Goal: Task Accomplishment & Management: Manage account settings

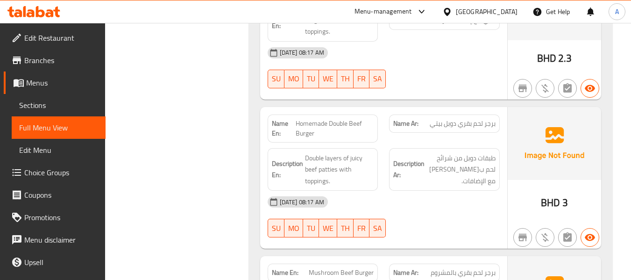
scroll to position [2056, 0]
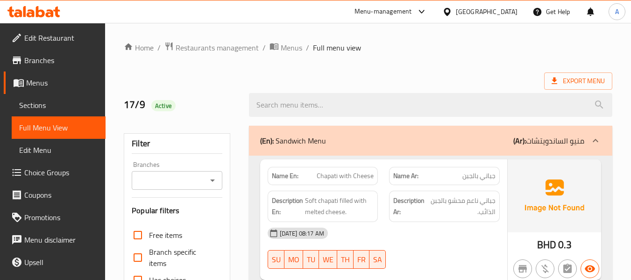
click at [44, 9] on icon at bounding box center [33, 11] width 53 height 11
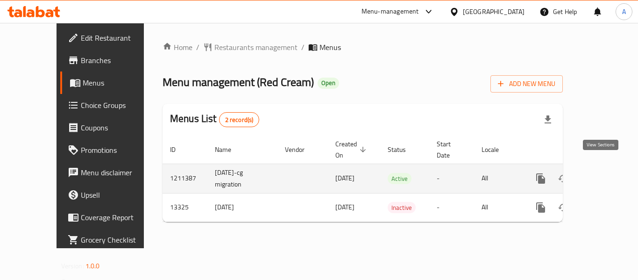
click at [603, 173] on icon "enhanced table" at bounding box center [608, 178] width 11 height 11
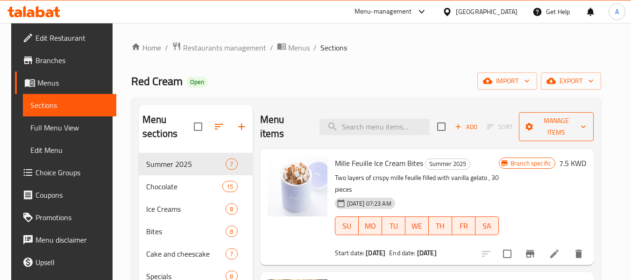
click at [561, 123] on span "Manage items" at bounding box center [557, 126] width 60 height 23
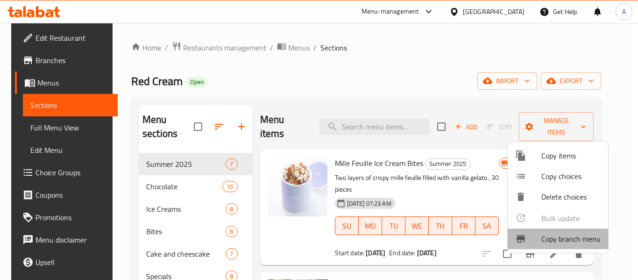
click at [551, 241] on span "Copy branch menu" at bounding box center [571, 238] width 59 height 11
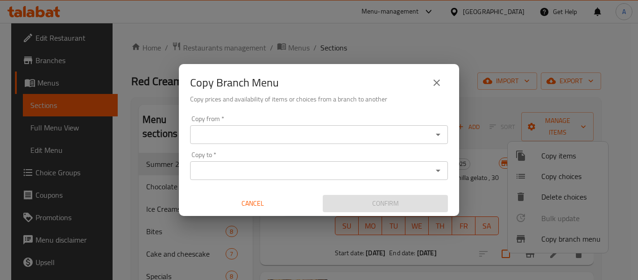
click at [439, 133] on icon "Open" at bounding box center [438, 134] width 11 height 11
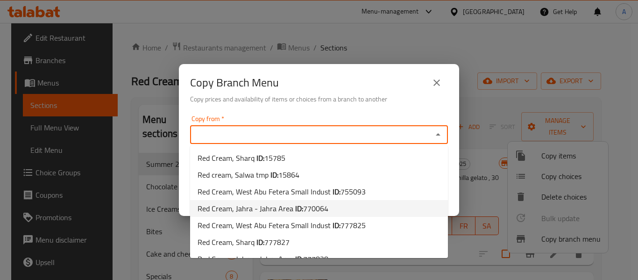
click at [374, 207] on li "Red Cream, Jahra - Jahra Area ID: 770064" at bounding box center [319, 208] width 258 height 17
type input "Red Cream, Jahra - Jahra Area"
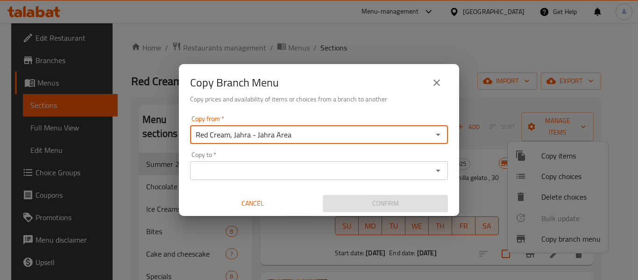
click at [442, 168] on icon "Open" at bounding box center [438, 170] width 11 height 11
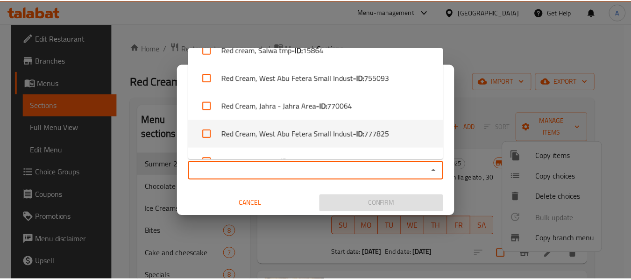
scroll to position [92, 0]
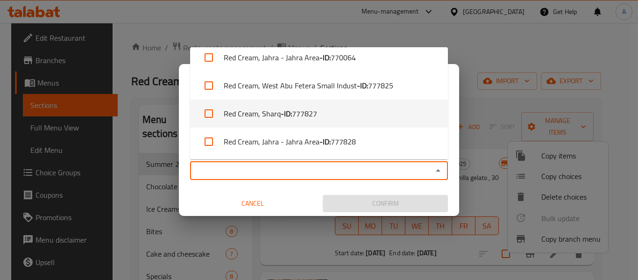
click at [378, 114] on li "Red Cream, Sharq - ID: 777827" at bounding box center [319, 114] width 258 height 28
checkbox input "true"
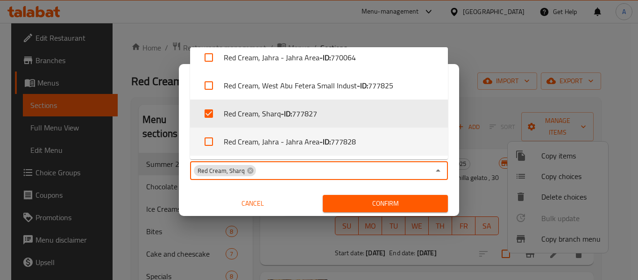
click at [422, 199] on span "Confirm" at bounding box center [385, 204] width 110 height 12
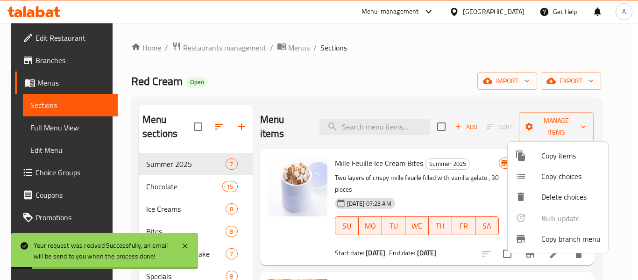
drag, startPoint x: 369, startPoint y: 78, endPoint x: 350, endPoint y: 75, distance: 18.5
click at [366, 77] on div at bounding box center [319, 140] width 638 height 280
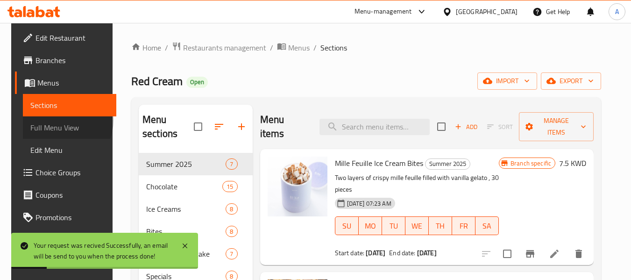
drag, startPoint x: 46, startPoint y: 120, endPoint x: 108, endPoint y: 105, distance: 64.5
click at [46, 121] on link "Full Menu View" at bounding box center [70, 127] width 94 height 22
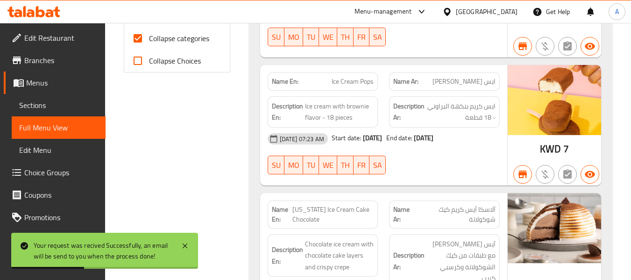
scroll to position [421, 0]
click at [190, 46] on label "Collapse categories" at bounding box center [168, 38] width 83 height 22
click at [149, 46] on input "Collapse categories" at bounding box center [138, 38] width 22 height 22
checkbox input "false"
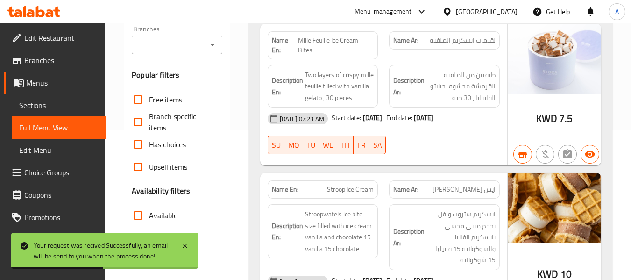
scroll to position [0, 0]
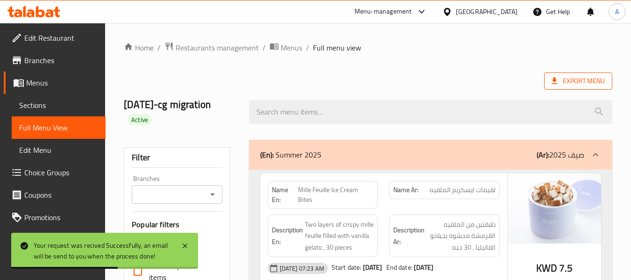
click at [561, 79] on span "Export Menu" at bounding box center [578, 81] width 53 height 12
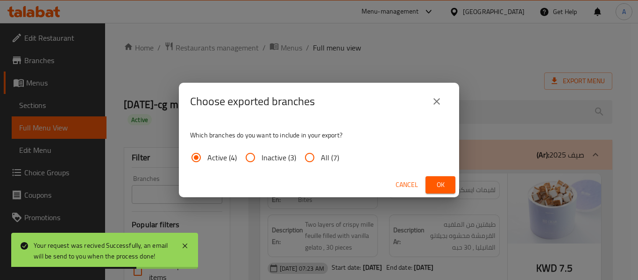
click at [314, 154] on input "All (7)" at bounding box center [310, 157] width 22 height 22
radio input "true"
click at [447, 184] on span "Ok" at bounding box center [440, 185] width 15 height 12
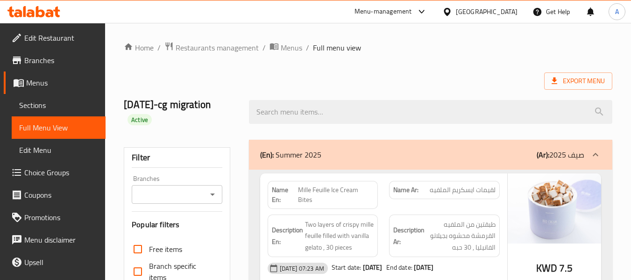
click at [51, 62] on span "Branches" at bounding box center [61, 60] width 74 height 11
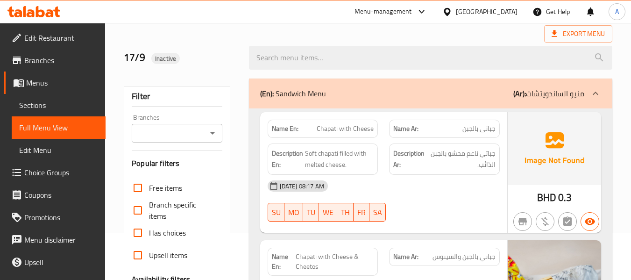
scroll to position [47, 0]
click at [57, 102] on span "Sections" at bounding box center [58, 105] width 79 height 11
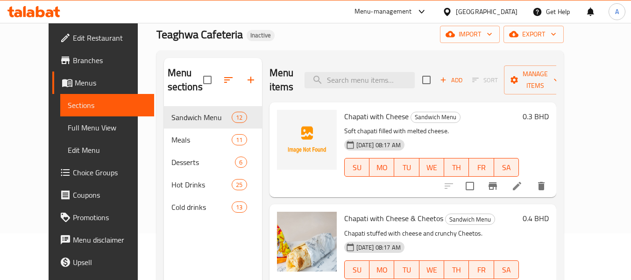
click at [75, 78] on span "Menus" at bounding box center [111, 82] width 72 height 11
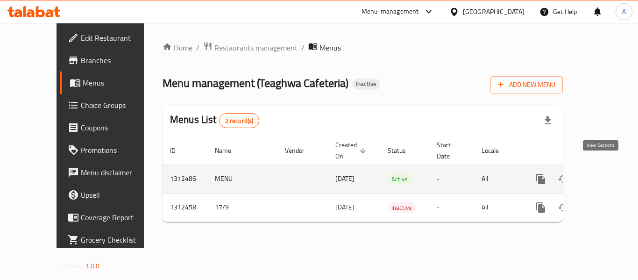
click at [603, 173] on icon "enhanced table" at bounding box center [608, 178] width 11 height 11
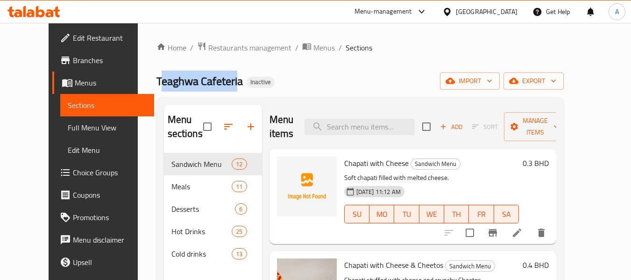
drag, startPoint x: 127, startPoint y: 81, endPoint x: 205, endPoint y: 86, distance: 77.7
click at [205, 86] on span "Teaghwa Cafeteria" at bounding box center [200, 81] width 86 height 21
drag, startPoint x: 126, startPoint y: 81, endPoint x: 209, endPoint y: 86, distance: 83.3
click at [209, 86] on span "Teaghwa Cafeteria" at bounding box center [200, 81] width 86 height 21
click at [303, 86] on div "Teaghwa Cafeteria Inactive import export" at bounding box center [360, 80] width 407 height 17
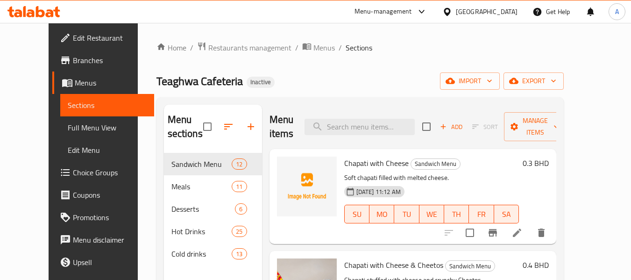
click at [68, 125] on span "Full Menu View" at bounding box center [107, 127] width 79 height 11
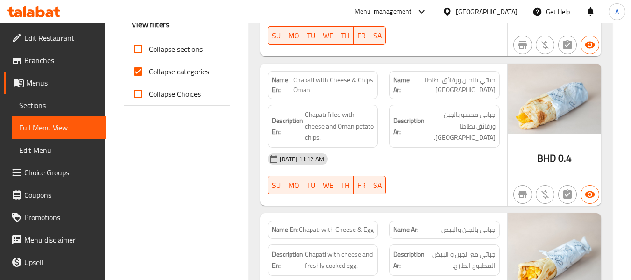
scroll to position [374, 0]
click at [198, 69] on span "Collapse categories" at bounding box center [179, 70] width 60 height 11
click at [149, 69] on input "Collapse categories" at bounding box center [138, 70] width 22 height 22
checkbox input "false"
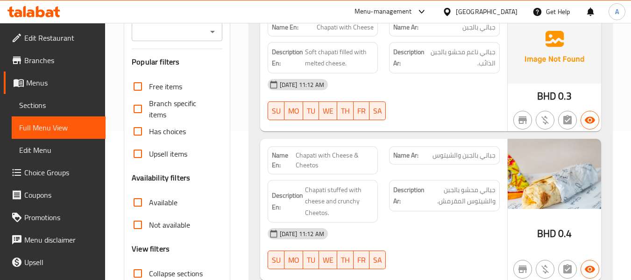
scroll to position [93, 0]
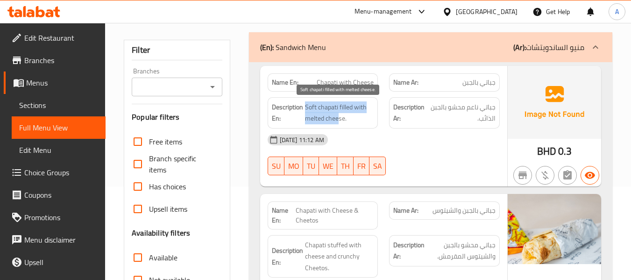
drag, startPoint x: 305, startPoint y: 107, endPoint x: 339, endPoint y: 118, distance: 35.8
click at [339, 118] on span "Soft chapati filled with melted cheese." at bounding box center [339, 112] width 69 height 23
click at [330, 108] on span "Soft chapati filled with melted cheese." at bounding box center [339, 112] width 69 height 23
click at [320, 109] on span "Soft chapati filled with melted cheese." at bounding box center [339, 112] width 69 height 23
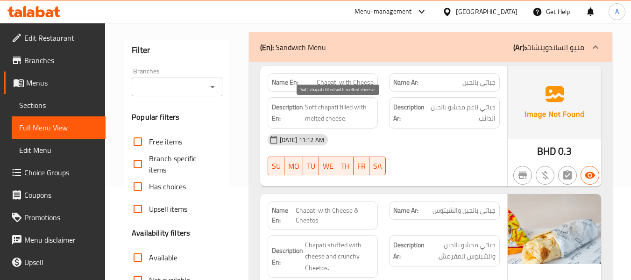
click at [348, 108] on span "Soft chapati filled with melted cheese." at bounding box center [339, 112] width 69 height 23
click at [316, 107] on span "Soft chapati filled with melted cheese." at bounding box center [339, 112] width 69 height 23
drag, startPoint x: 306, startPoint y: 109, endPoint x: 354, endPoint y: 109, distance: 48.1
click at [354, 109] on span "Soft chapati filled with melted cheese." at bounding box center [339, 112] width 69 height 23
click at [357, 109] on span "Soft chapati filled with melted cheese." at bounding box center [339, 112] width 69 height 23
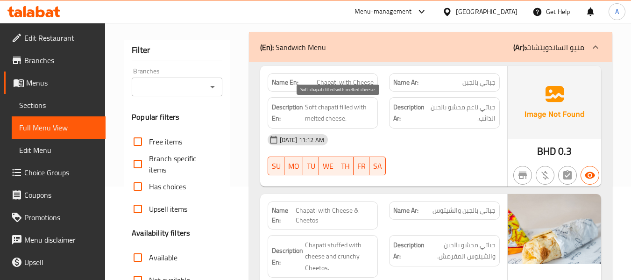
click at [361, 106] on span "Soft chapati filled with melted cheese." at bounding box center [339, 112] width 69 height 23
click at [364, 107] on span "Soft chapati filled with melted cheese." at bounding box center [339, 112] width 69 height 23
click at [360, 108] on span "Soft chapati filled with melted cheese." at bounding box center [339, 112] width 69 height 23
click at [348, 108] on span "Soft chapati filled with melted cheese." at bounding box center [339, 112] width 69 height 23
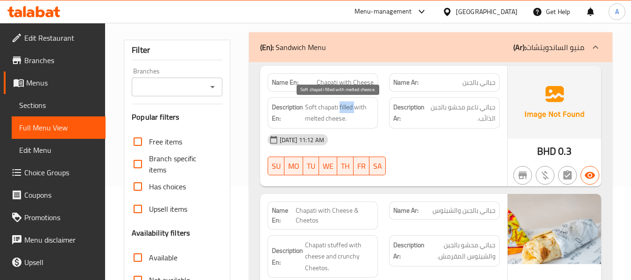
click at [348, 108] on span "Soft chapati filled with melted cheese." at bounding box center [339, 112] width 69 height 23
click at [334, 109] on span "Soft chapati filled with melted cheese." at bounding box center [339, 112] width 69 height 23
click at [308, 108] on span "Soft chapati filled with melted cheese." at bounding box center [339, 112] width 69 height 23
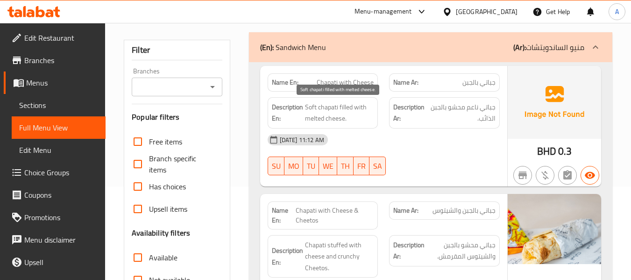
click at [330, 107] on span "Soft chapati filled with melted cheese." at bounding box center [339, 112] width 69 height 23
drag, startPoint x: 330, startPoint y: 107, endPoint x: 353, endPoint y: 109, distance: 23.4
click at [330, 107] on span "Soft chapati filled with melted cheese." at bounding box center [339, 112] width 69 height 23
click at [346, 108] on span "Soft chapati filled with melted cheese." at bounding box center [339, 112] width 69 height 23
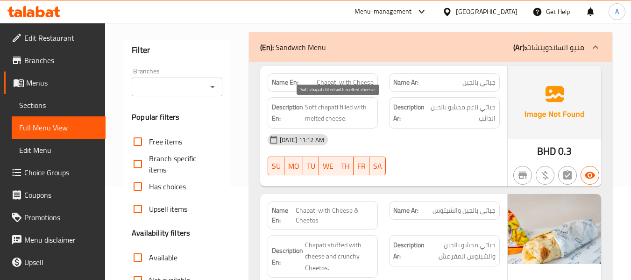
click at [360, 107] on span "Soft chapati filled with melted cheese." at bounding box center [339, 112] width 69 height 23
click at [317, 119] on span "Soft chapati filled with melted cheese." at bounding box center [339, 112] width 69 height 23
click at [311, 103] on span "Soft chapati filled with melted cheese." at bounding box center [339, 112] width 69 height 23
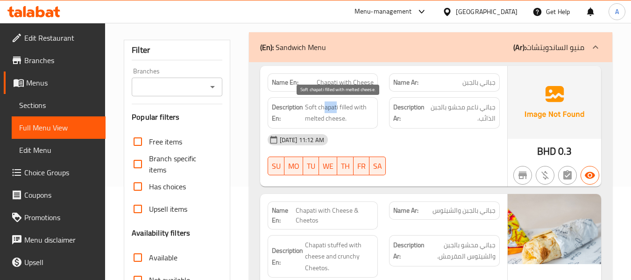
drag, startPoint x: 335, startPoint y: 107, endPoint x: 318, endPoint y: 107, distance: 16.8
click at [321, 107] on span "Soft chapati filled with melted cheese." at bounding box center [339, 112] width 69 height 23
click at [339, 106] on span "Soft chapati filled with melted cheese." at bounding box center [339, 112] width 69 height 23
drag, startPoint x: 343, startPoint y: 106, endPoint x: 324, endPoint y: 107, distance: 19.7
click at [324, 107] on span "Soft chapati filled with melted cheese." at bounding box center [339, 112] width 69 height 23
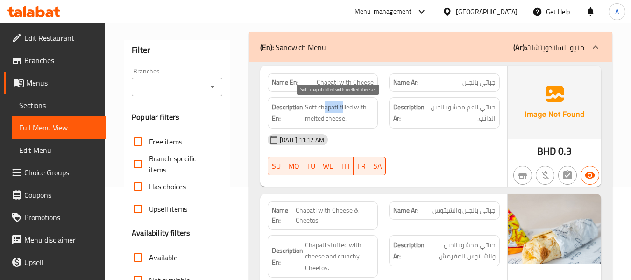
click at [325, 107] on span "Soft chapati filled with melted cheese." at bounding box center [339, 112] width 69 height 23
click at [346, 105] on span "Soft chapati filled with melted cheese." at bounding box center [339, 112] width 69 height 23
click at [322, 107] on span "Soft chapati filled with melted cheese." at bounding box center [339, 112] width 69 height 23
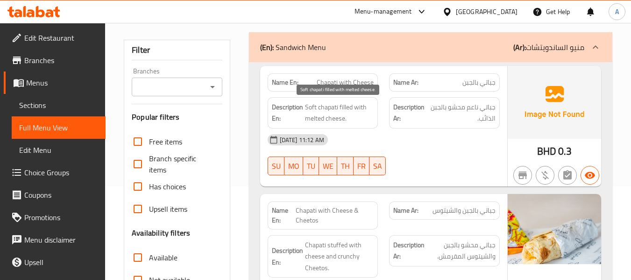
click at [322, 107] on span "Soft chapati filled with melted cheese." at bounding box center [339, 112] width 69 height 23
click at [310, 104] on span "Soft chapati filled with melted cheese." at bounding box center [339, 112] width 69 height 23
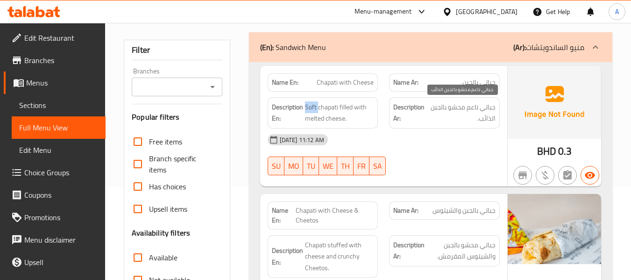
click at [453, 110] on span "جباتي ناعم محشو بالجبن الذائب." at bounding box center [462, 112] width 68 height 23
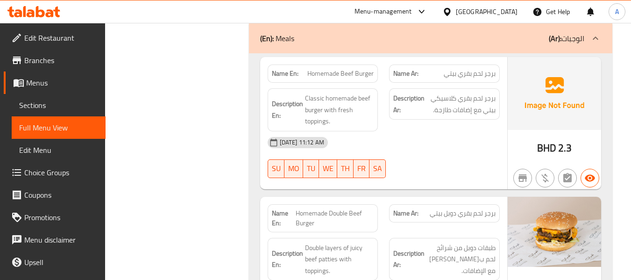
scroll to position [2056, 0]
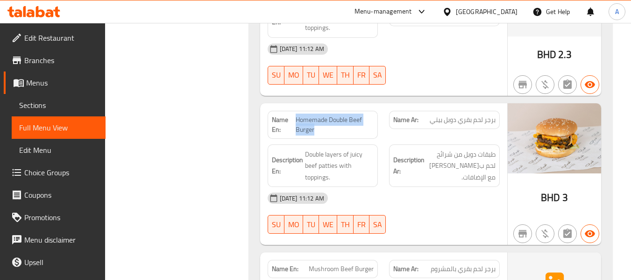
drag, startPoint x: 297, startPoint y: 97, endPoint x: 321, endPoint y: 112, distance: 28.4
click at [321, 112] on div "Name En: Homemade Double Beef Burger" at bounding box center [323, 125] width 111 height 28
click at [306, 115] on span "Homemade Double Beef Burger" at bounding box center [335, 125] width 78 height 20
click at [307, 115] on span "Homemade Double Beef Burger" at bounding box center [335, 125] width 78 height 20
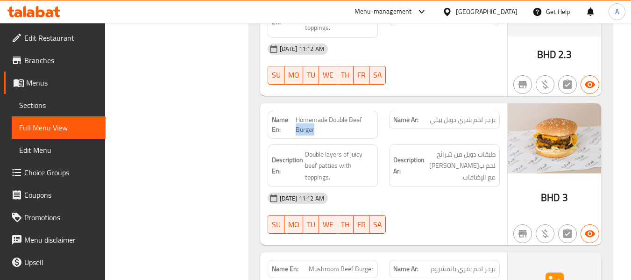
click at [307, 115] on span "Homemade Double Beef Burger" at bounding box center [335, 125] width 78 height 20
click at [312, 115] on span "Homemade Double Beef Burger" at bounding box center [335, 125] width 78 height 20
click at [335, 115] on span "Homemade Double Beef Burger" at bounding box center [335, 125] width 78 height 20
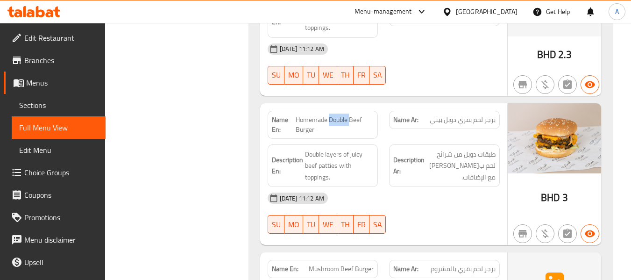
click at [335, 115] on span "Homemade Double Beef Burger" at bounding box center [335, 125] width 78 height 20
click at [363, 115] on span "Homemade Double Beef Burger" at bounding box center [335, 125] width 78 height 20
click at [358, 115] on span "Homemade Double Beef Burger" at bounding box center [335, 125] width 78 height 20
click at [335, 115] on span "Homemade Double Beef Burger" at bounding box center [335, 125] width 78 height 20
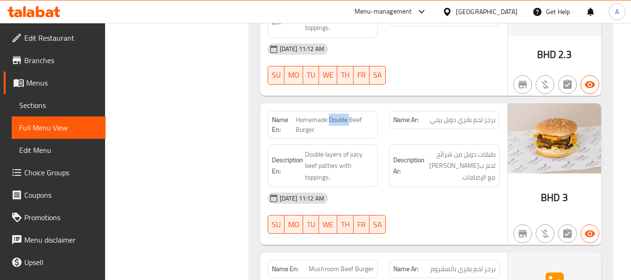
click at [335, 115] on span "Homemade Double Beef Burger" at bounding box center [335, 125] width 78 height 20
click at [323, 115] on span "Homemade Double Beef Burger" at bounding box center [335, 125] width 78 height 20
click at [340, 115] on span "Homemade Double Beef Burger" at bounding box center [335, 125] width 78 height 20
click at [308, 115] on span "Homemade Double Beef Burger" at bounding box center [335, 125] width 78 height 20
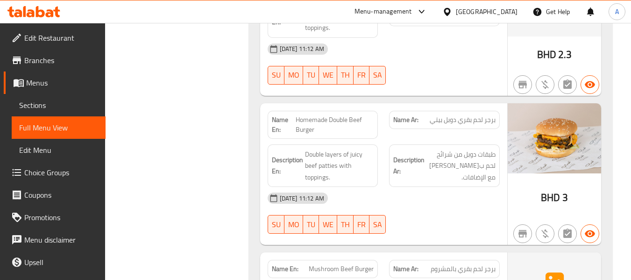
click at [358, 115] on span "Homemade Double Beef Burger" at bounding box center [335, 125] width 78 height 20
click at [334, 115] on span "Homemade Double Beef Burger" at bounding box center [335, 125] width 78 height 20
click at [318, 115] on span "Homemade Double Beef Burger" at bounding box center [335, 125] width 78 height 20
click at [320, 149] on span "Double layers of juicy beef patties with toppings." at bounding box center [339, 166] width 69 height 35
click at [336, 149] on span "Double layers of juicy beef patties with toppings." at bounding box center [339, 166] width 69 height 35
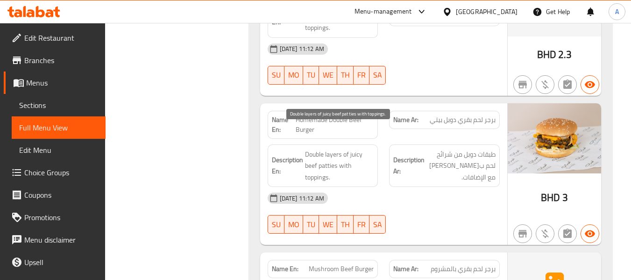
click at [317, 149] on span "Double layers of juicy beef patties with toppings." at bounding box center [339, 166] width 69 height 35
click at [342, 149] on span "Double layers of juicy beef patties with toppings." at bounding box center [339, 166] width 69 height 35
click at [350, 149] on span "Double layers of juicy beef patties with toppings." at bounding box center [339, 166] width 69 height 35
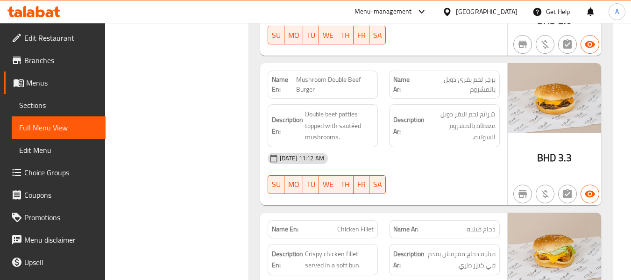
scroll to position [2383, 0]
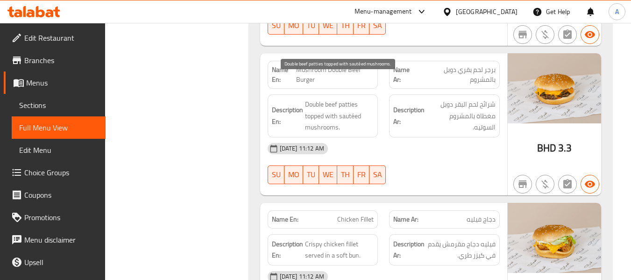
click at [331, 99] on span "Double beef patties topped with sautéed mushrooms." at bounding box center [339, 116] width 69 height 35
copy span "beef"
click at [352, 99] on span "Double beef patties topped with sautéed mushrooms." at bounding box center [339, 116] width 69 height 35
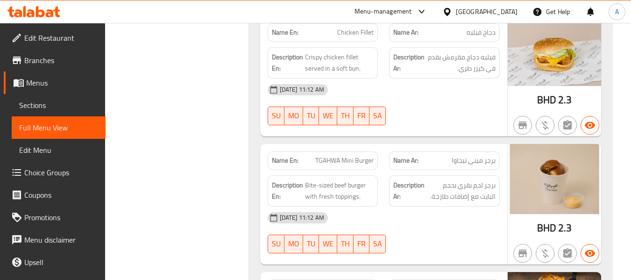
scroll to position [2617, 0]
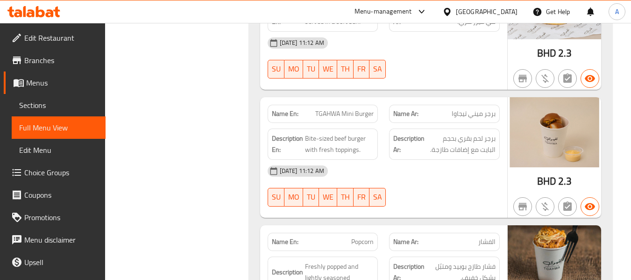
click at [332, 109] on span "TGAHWA Mini Burger" at bounding box center [344, 114] width 58 height 10
copy span "TGAHWA"
click at [342, 133] on span "Bite-sized beef burger with fresh toppings." at bounding box center [339, 144] width 69 height 23
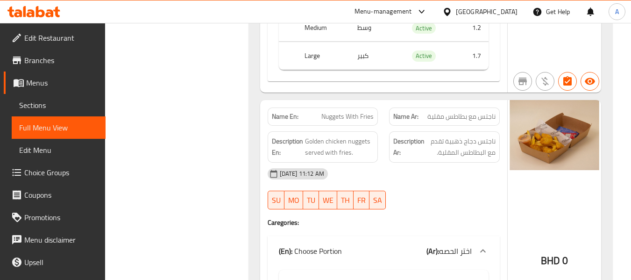
scroll to position [3598, 0]
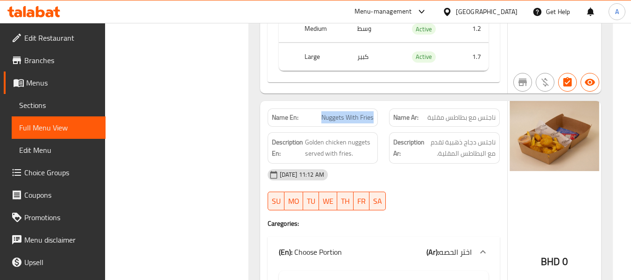
drag, startPoint x: 319, startPoint y: 91, endPoint x: 375, endPoint y: 90, distance: 55.6
click at [375, 108] on div "Name En: Nuggets With Fries" at bounding box center [323, 117] width 111 height 18
copy span "Nuggets With Fries"
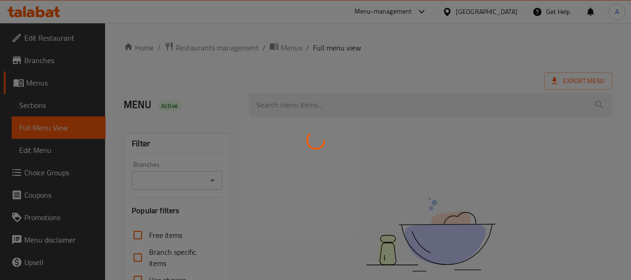
drag, startPoint x: 0, startPoint y: 0, endPoint x: 36, endPoint y: 13, distance: 37.8
click at [36, 13] on div at bounding box center [315, 140] width 631 height 280
click at [53, 10] on div at bounding box center [315, 140] width 631 height 280
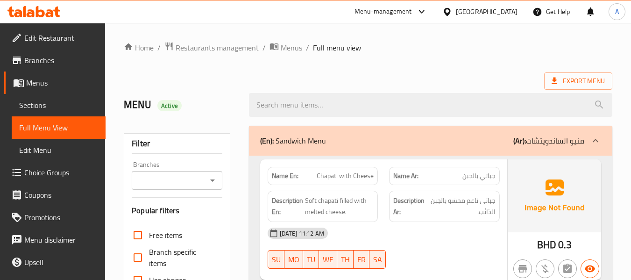
click at [53, 10] on icon at bounding box center [33, 11] width 53 height 11
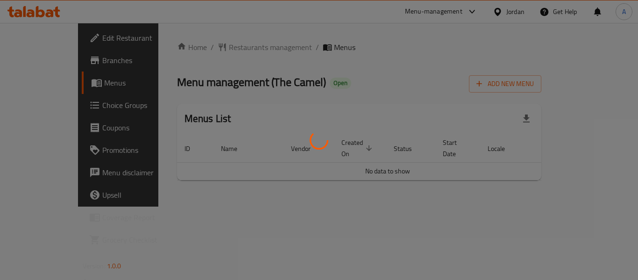
click at [546, 198] on div at bounding box center [319, 140] width 638 height 280
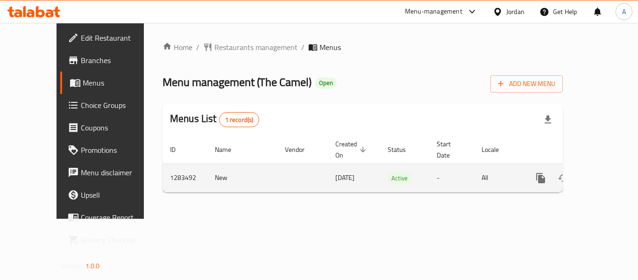
click at [604, 174] on icon "enhanced table" at bounding box center [608, 178] width 8 height 8
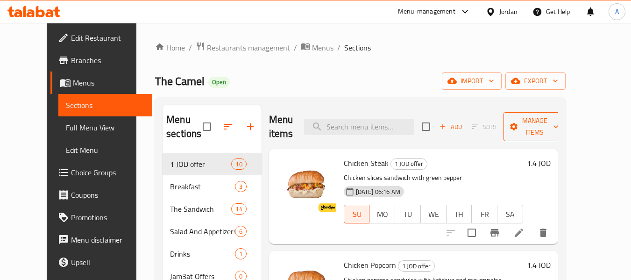
click at [559, 124] on span "Manage items" at bounding box center [535, 126] width 48 height 23
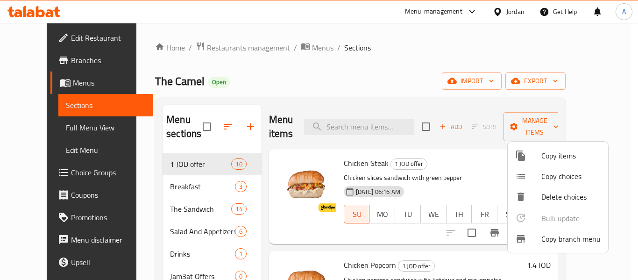
click at [542, 238] on span "Copy branch menu" at bounding box center [571, 238] width 59 height 11
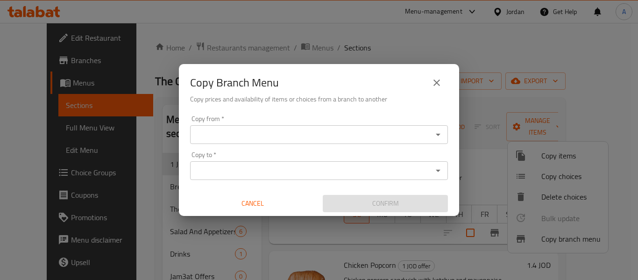
click at [437, 130] on icon "Open" at bounding box center [438, 134] width 11 height 11
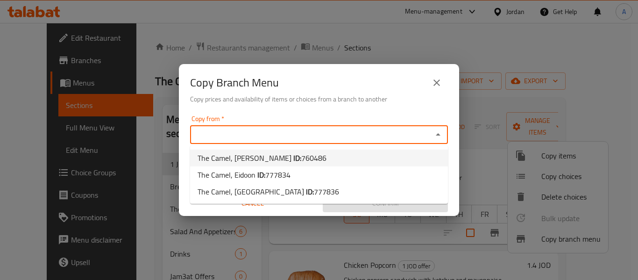
click at [319, 154] on li "The Camel, Al Hikmah ID: 760486" at bounding box center [319, 158] width 258 height 17
type input "The Camel, Al Hikmah"
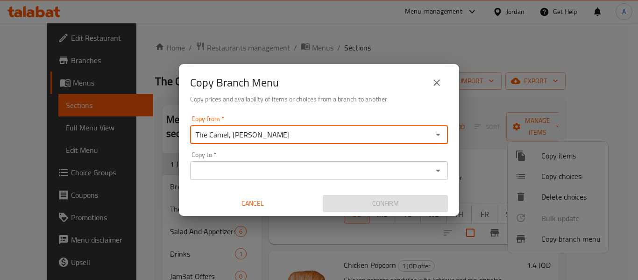
click at [439, 173] on icon "Open" at bounding box center [438, 170] width 11 height 11
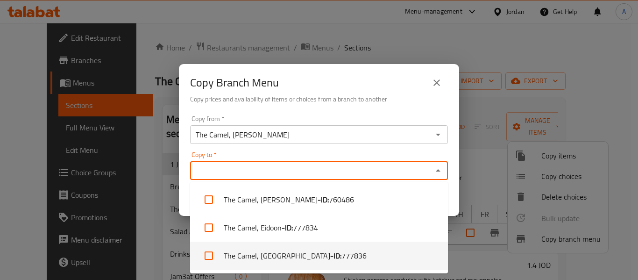
click at [357, 256] on li "The Camel, Bab Amman - ID: 777836" at bounding box center [319, 256] width 258 height 28
checkbox input "true"
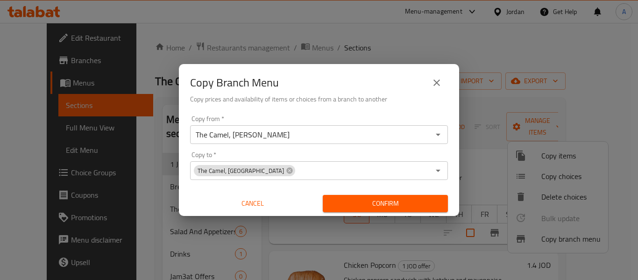
click at [457, 191] on div "Copy from   * The Camel, Al Hikmah Copy from * Copy to   * The Camel, Bab Amman…" at bounding box center [319, 164] width 280 height 104
click at [427, 207] on span "Confirm" at bounding box center [385, 204] width 110 height 12
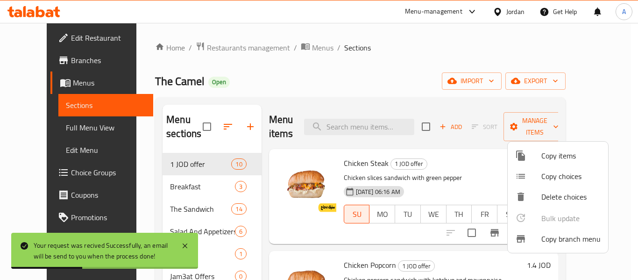
click at [86, 130] on div at bounding box center [319, 140] width 638 height 280
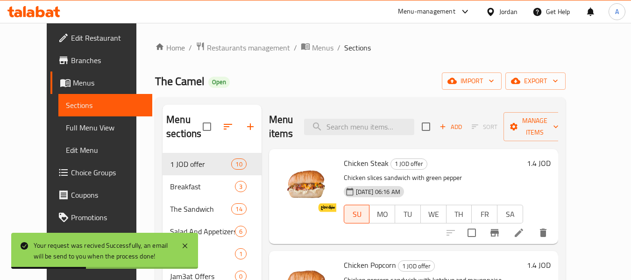
click at [67, 124] on span "Full Menu View" at bounding box center [105, 127] width 79 height 11
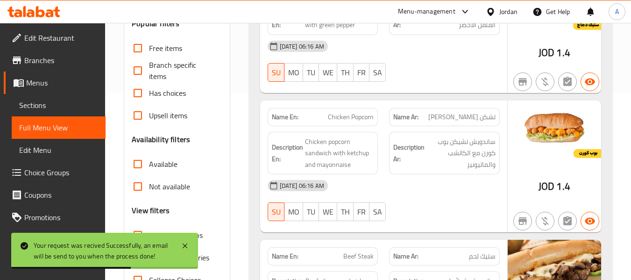
scroll to position [280, 0]
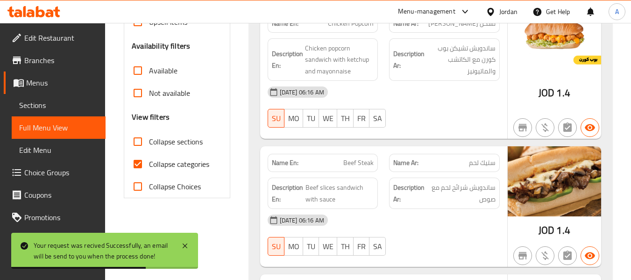
click at [189, 166] on span "Collapse categories" at bounding box center [179, 163] width 60 height 11
click at [149, 166] on input "Collapse categories" at bounding box center [138, 164] width 22 height 22
checkbox input "false"
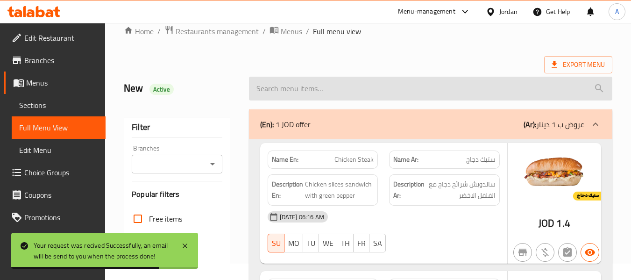
scroll to position [0, 0]
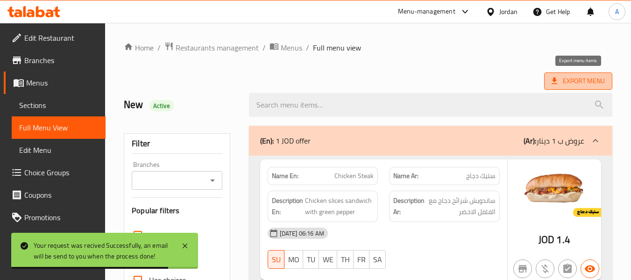
click at [557, 78] on icon at bounding box center [554, 80] width 9 height 9
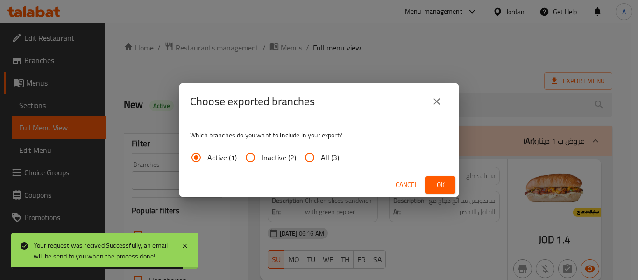
click at [328, 160] on span "All (3)" at bounding box center [330, 157] width 18 height 11
click at [321, 160] on input "All (3)" at bounding box center [310, 157] width 22 height 22
radio input "true"
drag, startPoint x: 446, startPoint y: 181, endPoint x: 361, endPoint y: 155, distance: 88.8
click at [446, 181] on span "Ok" at bounding box center [440, 185] width 15 height 12
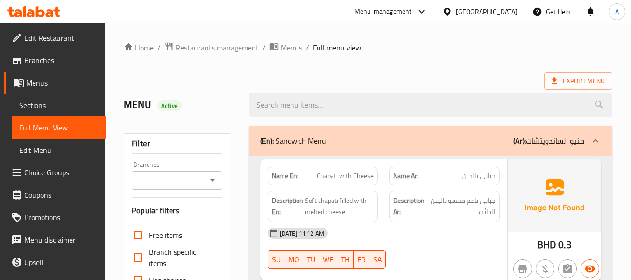
scroll to position [3598, 0]
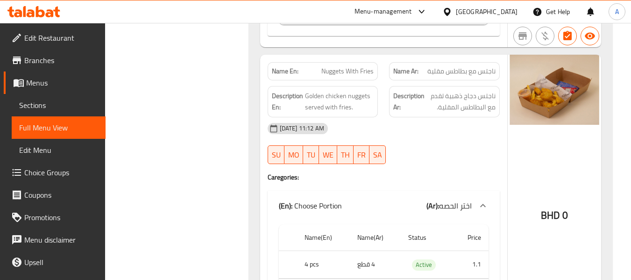
scroll to position [3645, 0]
drag, startPoint x: 337, startPoint y: 65, endPoint x: 357, endPoint y: 64, distance: 19.6
click at [337, 86] on div "Description En: Golden chicken nuggets served with fries." at bounding box center [323, 101] width 111 height 31
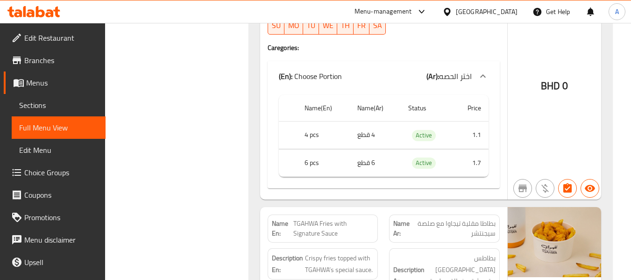
scroll to position [3831, 0]
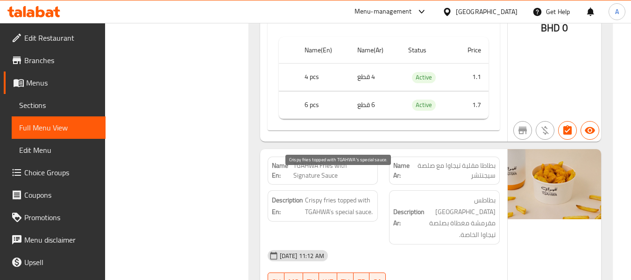
click at [335, 194] on span "Crispy fries topped with TGAHWA’s special sauce." at bounding box center [339, 205] width 69 height 23
click at [329, 194] on span "Crispy fries topped with TGAHWA’s special sauce." at bounding box center [339, 205] width 69 height 23
click at [322, 194] on span "Crispy fries topped with TGAHWA’s special sauce." at bounding box center [339, 205] width 69 height 23
click at [348, 194] on span "Crispy fries topped with TGAHWA’s special sauce." at bounding box center [339, 205] width 69 height 23
click at [317, 194] on span "Crispy fries topped with TGAHWA’s special sauce." at bounding box center [339, 205] width 69 height 23
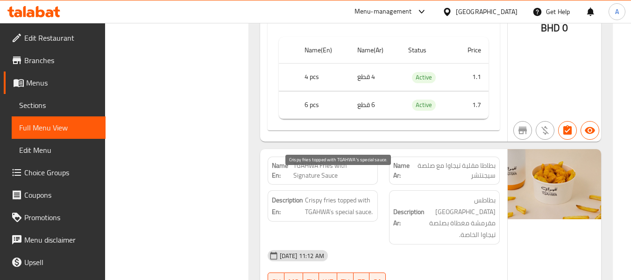
click at [355, 194] on span "Crispy fries topped with TGAHWA’s special sauce." at bounding box center [339, 205] width 69 height 23
click at [377, 190] on div "Description En: Crispy fries topped with TGAHWA’s special sauce." at bounding box center [323, 205] width 111 height 31
click at [364, 194] on span "Crispy fries topped with TGAHWA’s special sauce." at bounding box center [339, 205] width 69 height 23
click at [326, 194] on span "Crispy fries topped with TGAHWA’s special sauce." at bounding box center [339, 205] width 69 height 23
click at [318, 194] on span "Crispy fries topped with TGAHWA’s special sauce." at bounding box center [339, 205] width 69 height 23
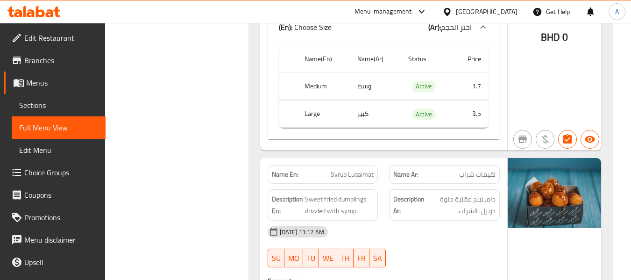
scroll to position [4486, 0]
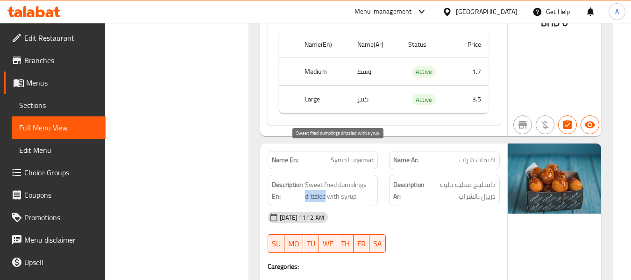
drag, startPoint x: 311, startPoint y: 166, endPoint x: 327, endPoint y: 167, distance: 15.4
click at [327, 179] on span "Sweet fried dumplings drizzled with syrup." at bounding box center [339, 190] width 69 height 23
copy span "drizzled"
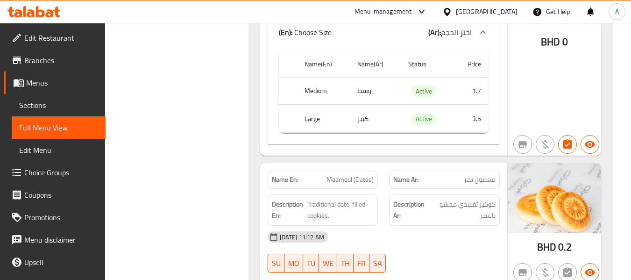
scroll to position [5046, 0]
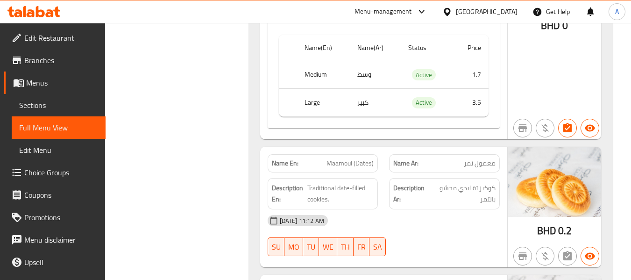
click at [336, 158] on span "Maamoul (Dates)" at bounding box center [350, 163] width 47 height 10
click at [382, 149] on div "Name En: Maamoul (Dates)" at bounding box center [323, 163] width 122 height 29
click at [348, 182] on span "Traditional date-filled cookies." at bounding box center [340, 193] width 66 height 23
click at [354, 182] on span "Traditional date-filled cookies." at bounding box center [340, 193] width 66 height 23
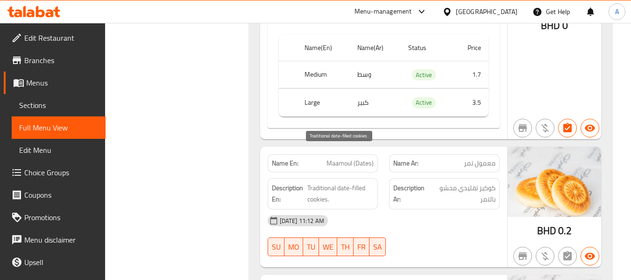
click at [342, 182] on span "Traditional date-filled cookies." at bounding box center [340, 193] width 66 height 23
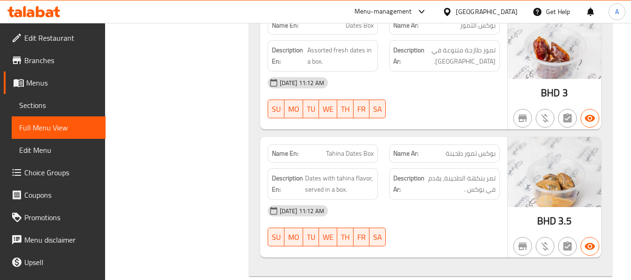
scroll to position [5327, 0]
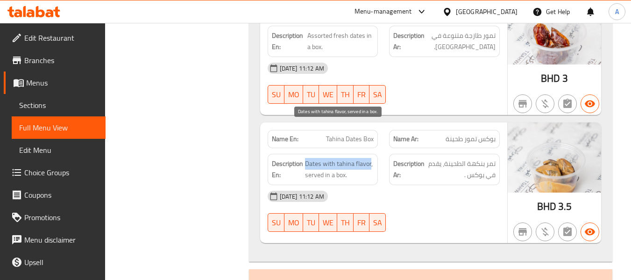
drag, startPoint x: 307, startPoint y: 128, endPoint x: 370, endPoint y: 127, distance: 63.6
click at [370, 158] on span "Dates with tahina flavor, served in a box." at bounding box center [339, 169] width 69 height 23
copy span "Dates with tahina flavor"
drag, startPoint x: 354, startPoint y: 126, endPoint x: 345, endPoint y: 117, distance: 12.6
click at [354, 158] on span "Dates with tahina flavor, served in a box." at bounding box center [339, 169] width 69 height 23
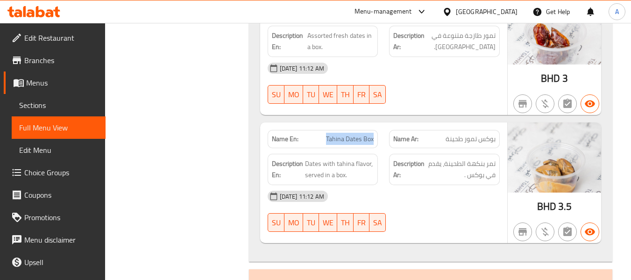
drag, startPoint x: 328, startPoint y: 104, endPoint x: 377, endPoint y: 103, distance: 49.5
click at [377, 130] on div "Name En: Tahina Dates Box" at bounding box center [323, 139] width 111 height 18
copy span "Tahina Dates Box"
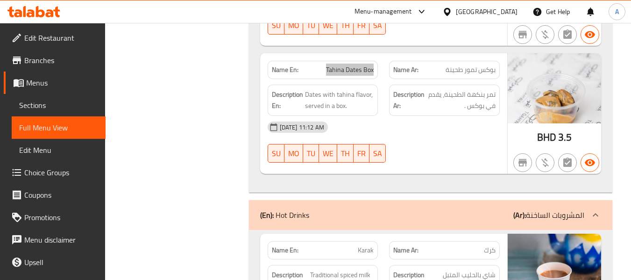
scroll to position [5373, 0]
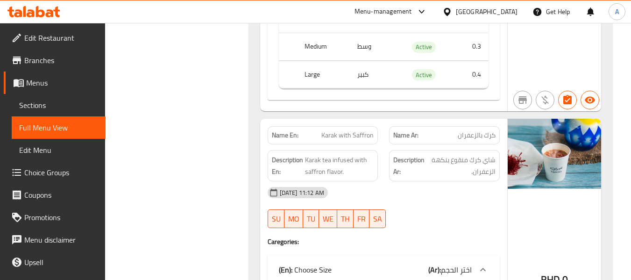
scroll to position [5794, 0]
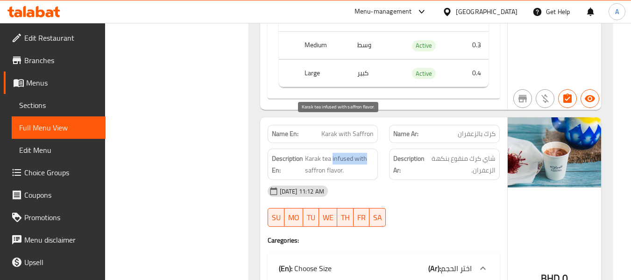
drag, startPoint x: 332, startPoint y: 125, endPoint x: 365, endPoint y: 127, distance: 33.2
click at [365, 153] on span "Karak tea infused with saffron flavor." at bounding box center [339, 164] width 69 height 23
copy span "infused with"
click at [320, 143] on div "Description En: Karak tea infused with saffron flavor." at bounding box center [323, 164] width 122 height 43
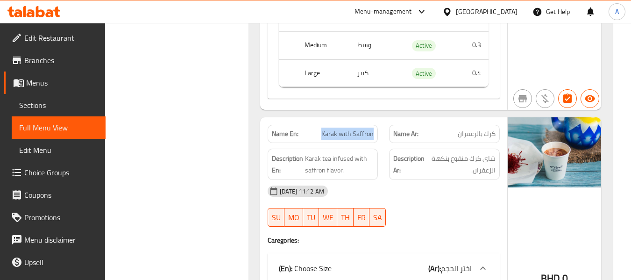
drag, startPoint x: 324, startPoint y: 100, endPoint x: 374, endPoint y: 99, distance: 50.0
click at [374, 129] on span "Karak with Saffron" at bounding box center [347, 134] width 52 height 10
copy span "Karak with Saffron"
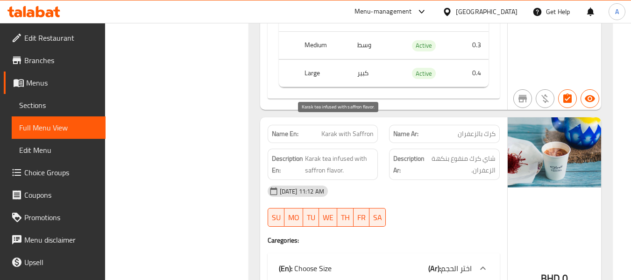
click at [344, 153] on span "Karak tea infused with saffron flavor." at bounding box center [339, 164] width 69 height 23
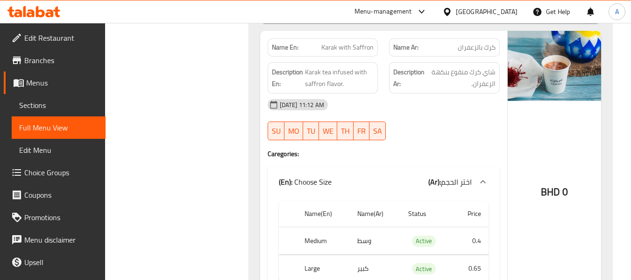
scroll to position [5887, 0]
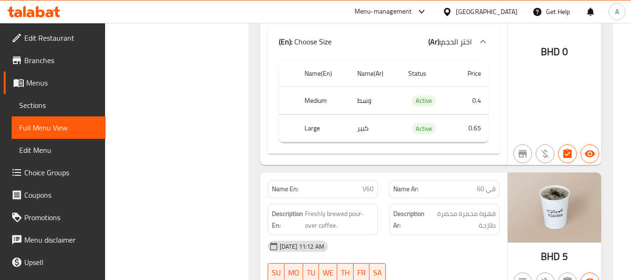
scroll to position [6028, 0]
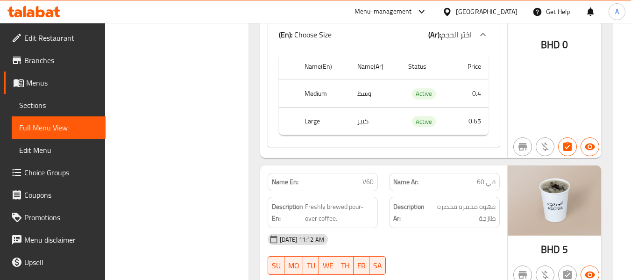
click at [335, 201] on span "Freshly brewed pour-over coffee." at bounding box center [339, 212] width 69 height 23
copy span "brewed"
click at [351, 201] on span "Freshly brewed pour-over coffee." at bounding box center [339, 212] width 69 height 23
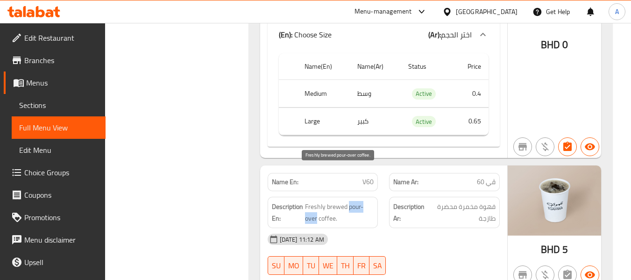
drag, startPoint x: 350, startPoint y: 173, endPoint x: 317, endPoint y: 184, distance: 34.0
click at [317, 201] on span "Freshly brewed pour-over coffee." at bounding box center [339, 212] width 69 height 23
copy span "pour-over"
click at [321, 201] on span "Freshly brewed pour-over coffee." at bounding box center [339, 212] width 69 height 23
click at [335, 201] on span "Freshly brewed pour-over coffee." at bounding box center [339, 212] width 69 height 23
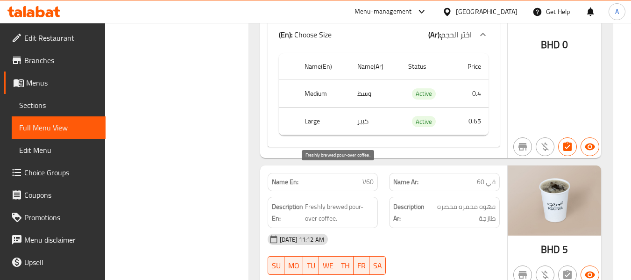
click at [335, 201] on span "Freshly brewed pour-over coffee." at bounding box center [339, 212] width 69 height 23
drag, startPoint x: 348, startPoint y: 171, endPoint x: 317, endPoint y: 185, distance: 33.7
click at [317, 201] on span "Freshly brewed pour-over coffee." at bounding box center [339, 212] width 69 height 23
copy span "pour-over"
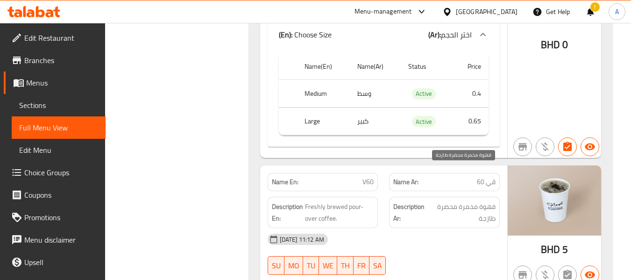
click at [451, 201] on span "قهوة مخمرة محضرة طازجة" at bounding box center [463, 212] width 66 height 23
click at [589, 9] on div "!" at bounding box center [590, 11] width 10 height 22
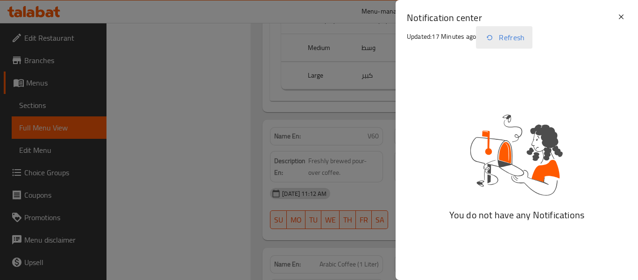
click at [495, 42] on icon "button" at bounding box center [489, 37] width 11 height 11
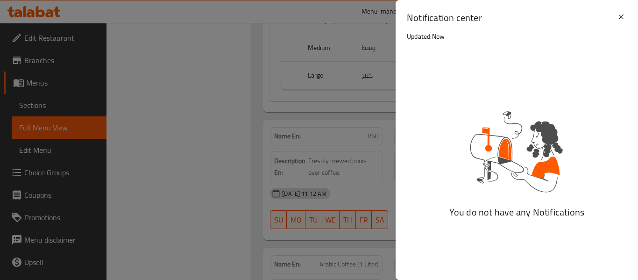
click at [172, 72] on div at bounding box center [319, 140] width 638 height 280
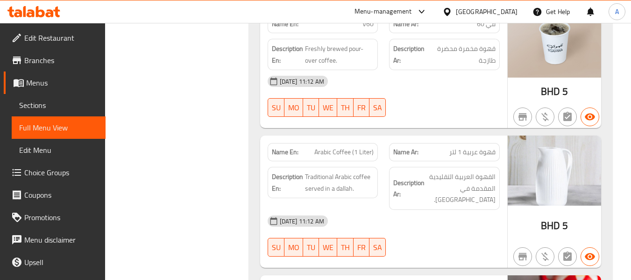
scroll to position [6214, 0]
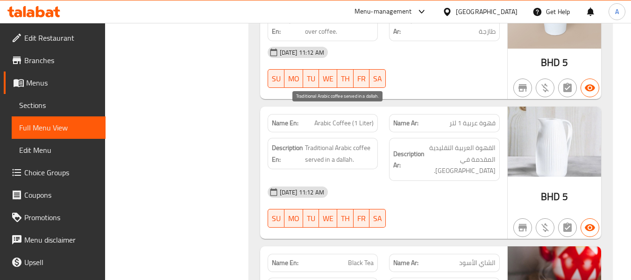
click at [346, 142] on span "Traditional Arabic coffee served in a dallah." at bounding box center [339, 153] width 69 height 23
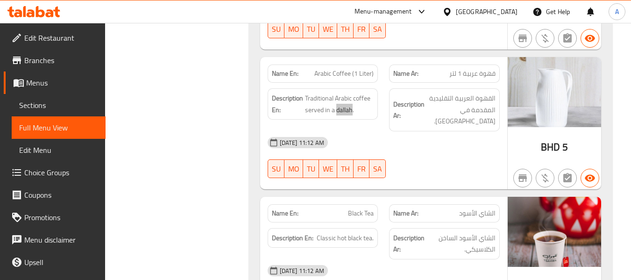
scroll to position [6308, 0]
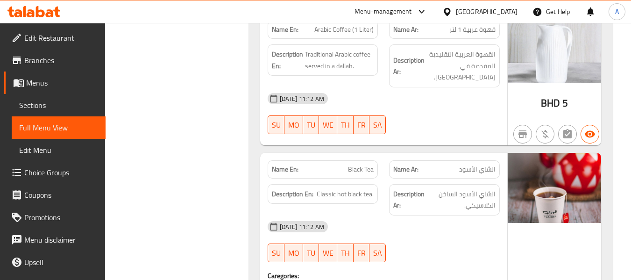
drag, startPoint x: 350, startPoint y: 135, endPoint x: 371, endPoint y: 130, distance: 21.2
click at [350, 178] on div "Description En: Classic hot black tea." at bounding box center [323, 199] width 122 height 43
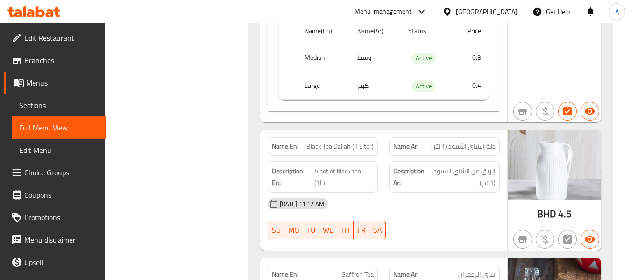
scroll to position [6635, 0]
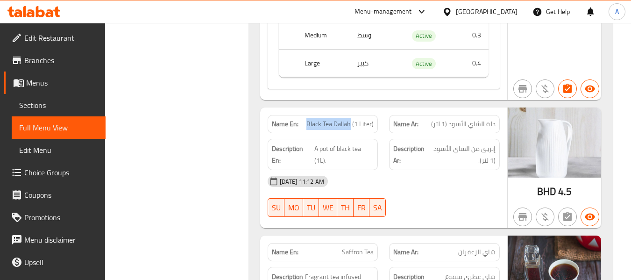
drag, startPoint x: 307, startPoint y: 79, endPoint x: 351, endPoint y: 76, distance: 43.5
click at [351, 119] on span "Black Tea Dallah (1 Liter)" at bounding box center [340, 124] width 67 height 10
click at [320, 119] on span "Black Tea Dallah (1 Liter)" at bounding box center [340, 124] width 67 height 10
drag, startPoint x: 305, startPoint y: 78, endPoint x: 379, endPoint y: 79, distance: 74.3
click at [379, 109] on div "Name En: Black Tea Dallah (1 Liter)" at bounding box center [323, 123] width 122 height 29
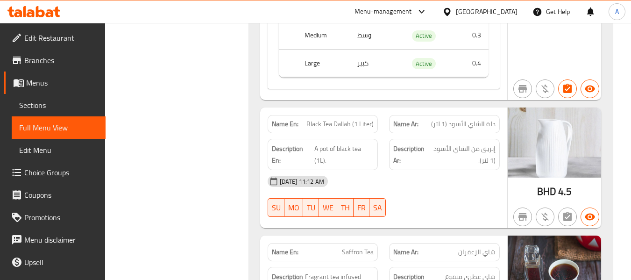
click at [439, 170] on div "[DATE] 11:12 AM" at bounding box center [383, 181] width 243 height 22
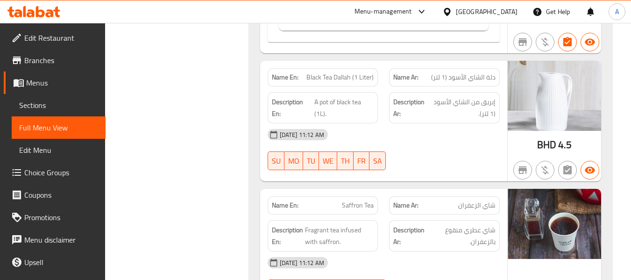
scroll to position [6728, 0]
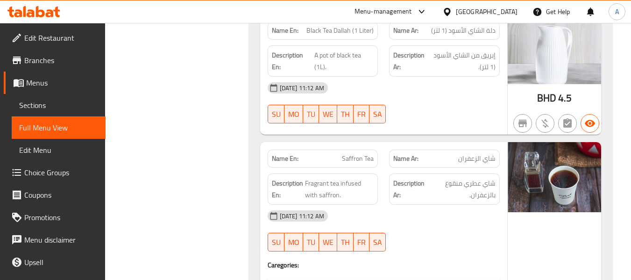
click at [340, 154] on p "Name En: Saffron Tea" at bounding box center [323, 159] width 102 height 10
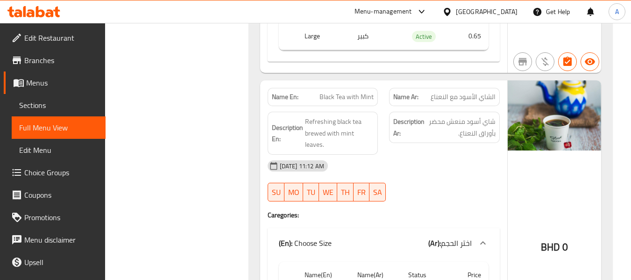
scroll to position [7056, 0]
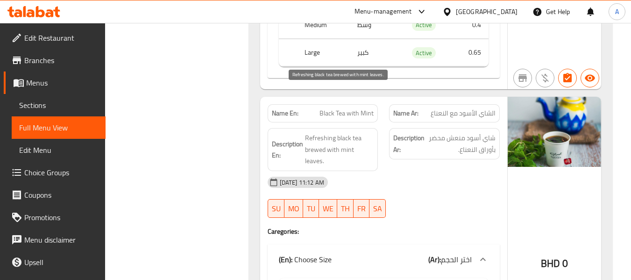
click at [318, 132] on span "Refreshing black tea brewed with mint leaves." at bounding box center [339, 149] width 69 height 35
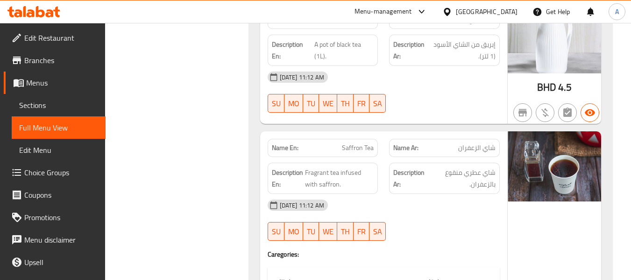
scroll to position [6728, 0]
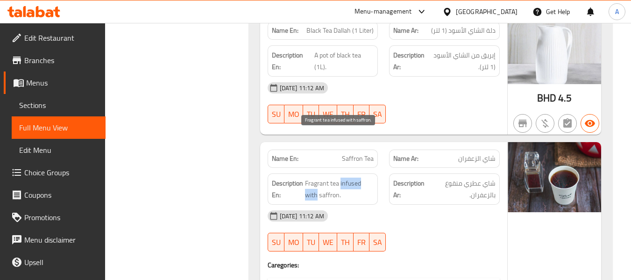
drag, startPoint x: 341, startPoint y: 138, endPoint x: 316, endPoint y: 145, distance: 25.4
click at [316, 178] on span "Fragrant tea infused with saffron." at bounding box center [339, 189] width 69 height 23
click at [272, 154] on strong "Name En:" at bounding box center [285, 159] width 27 height 10
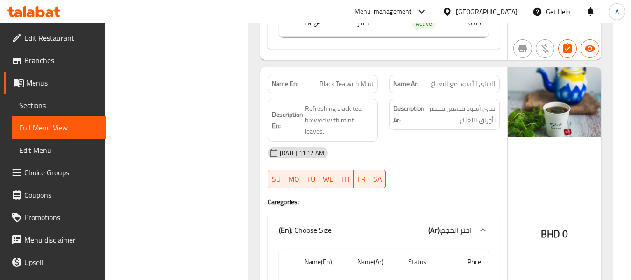
scroll to position [7056, 0]
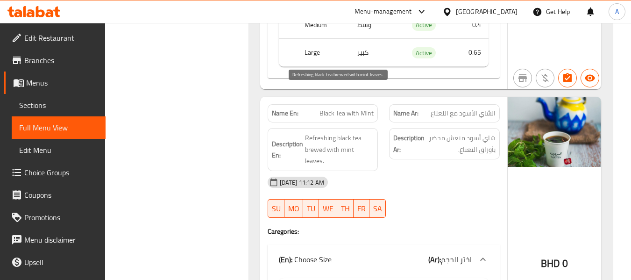
click at [314, 132] on span "Refreshing black tea brewed with mint leaves." at bounding box center [339, 149] width 69 height 35
drag, startPoint x: 327, startPoint y: 95, endPoint x: 311, endPoint y: 108, distance: 20.7
click at [327, 132] on span "Refreshing black tea brewed with mint leaves." at bounding box center [339, 149] width 69 height 35
click at [311, 132] on span "Refreshing black tea brewed with mint leaves." at bounding box center [339, 149] width 69 height 35
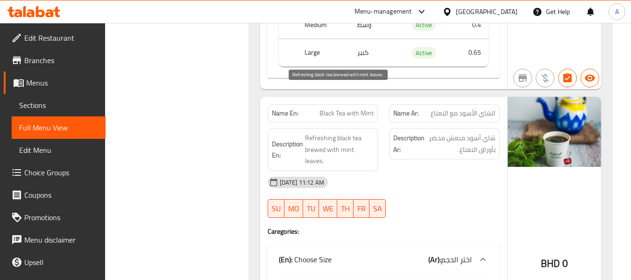
click at [314, 132] on span "Refreshing black tea brewed with mint leaves." at bounding box center [339, 149] width 69 height 35
drag, startPoint x: 383, startPoint y: 101, endPoint x: 392, endPoint y: 100, distance: 9.4
click at [383, 122] on div "Description En: Refreshing black tea brewed with mint leaves." at bounding box center [323, 149] width 122 height 54
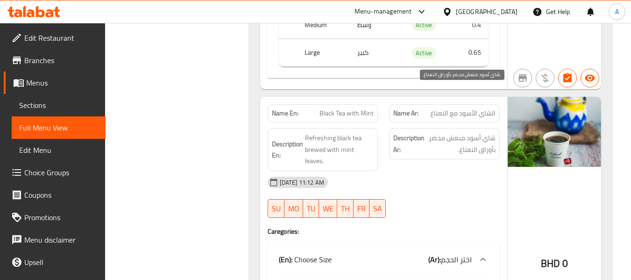
click at [435, 132] on span "شاي أسود منعش محضر بأوراق النعناع." at bounding box center [461, 143] width 69 height 23
click at [373, 171] on div "17-09-2025 11:12 AM" at bounding box center [383, 182] width 243 height 22
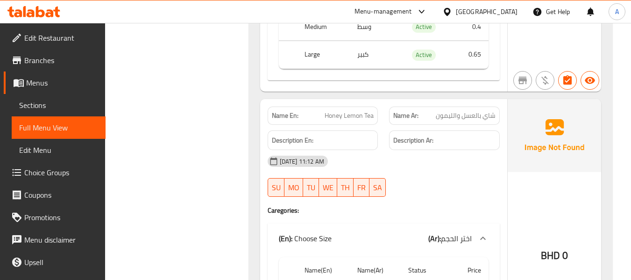
scroll to position [7897, 0]
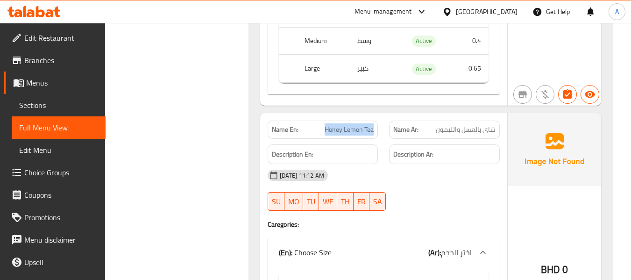
drag, startPoint x: 326, startPoint y: 71, endPoint x: 374, endPoint y: 75, distance: 47.8
click at [374, 125] on span "Honey Lemon Tea" at bounding box center [349, 130] width 49 height 10
click at [365, 139] on div "Description En:" at bounding box center [323, 154] width 122 height 31
drag, startPoint x: 318, startPoint y: 69, endPoint x: 379, endPoint y: 78, distance: 61.9
click at [379, 115] on div "Name En: Honey Lemon Tea" at bounding box center [323, 129] width 122 height 29
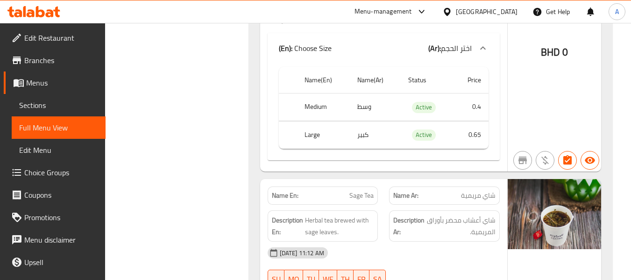
scroll to position [8411, 0]
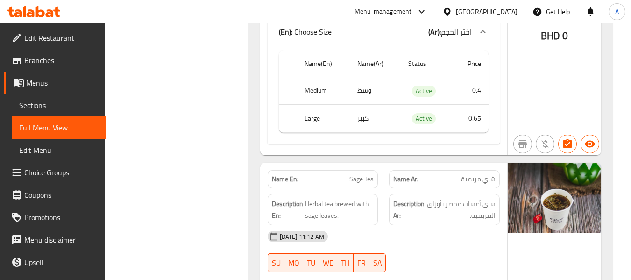
click at [357, 174] on span "Sage Tea" at bounding box center [362, 179] width 24 height 10
click at [344, 198] on span "Herbal tea brewed with sage leaves." at bounding box center [339, 209] width 69 height 23
click at [309, 198] on span "Herbal tea brewed with sage leaves." at bounding box center [339, 209] width 69 height 23
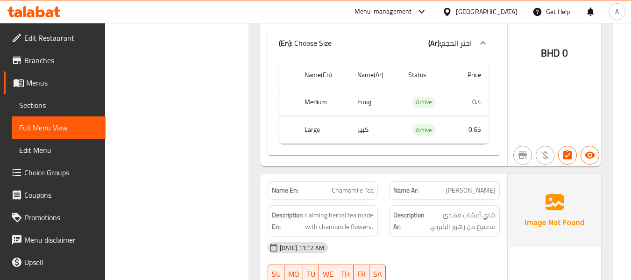
scroll to position [8691, 0]
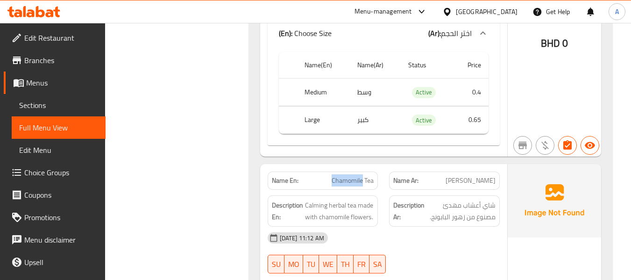
drag, startPoint x: 333, startPoint y: 123, endPoint x: 363, endPoint y: 127, distance: 30.6
click at [363, 176] on span "Chamomile Tea" at bounding box center [353, 181] width 42 height 10
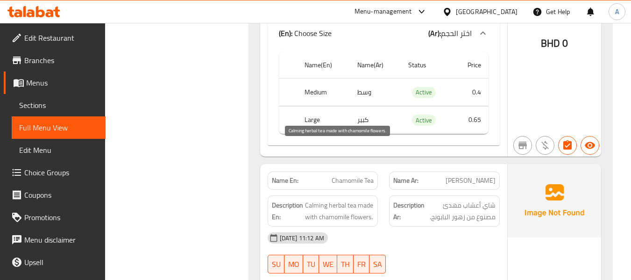
click at [346, 200] on span "Calming herbal tea made with chamomile flowers." at bounding box center [339, 211] width 69 height 23
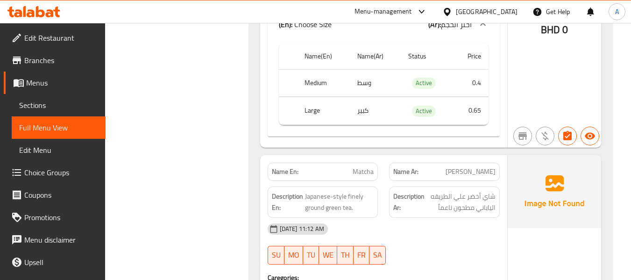
scroll to position [9579, 0]
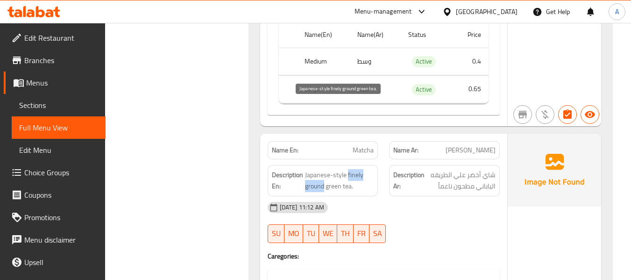
drag, startPoint x: 348, startPoint y: 107, endPoint x: 325, endPoint y: 114, distance: 23.8
click at [325, 169] on span "Japanese-style finely ground green tea." at bounding box center [339, 180] width 69 height 23
click at [370, 169] on span "Japanese-style finely ground green tea." at bounding box center [339, 180] width 69 height 23
drag, startPoint x: 305, startPoint y: 107, endPoint x: 352, endPoint y: 121, distance: 48.9
click at [352, 169] on span "Japanese-style finely ground green tea." at bounding box center [339, 180] width 69 height 23
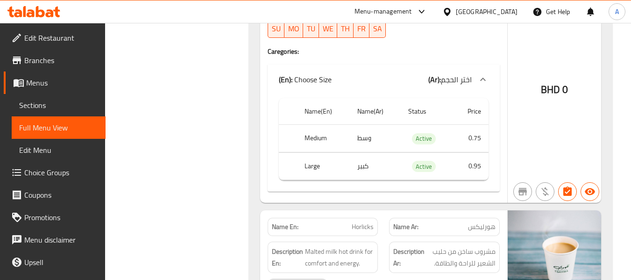
scroll to position [10373, 0]
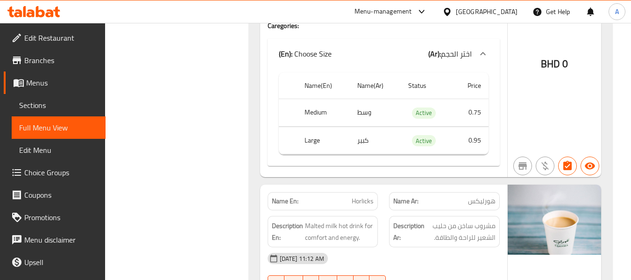
click at [359, 196] on span "Horlicks" at bounding box center [363, 201] width 22 height 10
click at [336, 210] on div "Description En: Malted milk hot drink for comfort and energy." at bounding box center [323, 231] width 122 height 43
click at [331, 220] on span "Malted milk hot drink for comfort and energy." at bounding box center [339, 231] width 69 height 23
click at [354, 220] on span "Malted milk hot drink for comfort and energy." at bounding box center [339, 231] width 69 height 23
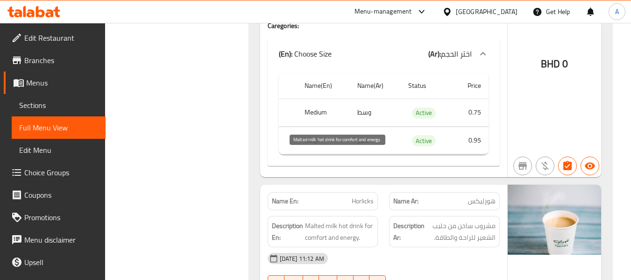
click at [344, 220] on span "Malted milk hot drink for comfort and energy." at bounding box center [339, 231] width 69 height 23
click at [333, 220] on span "Malted milk hot drink for comfort and energy." at bounding box center [339, 231] width 69 height 23
click at [318, 220] on span "Malted milk hot drink for comfort and energy." at bounding box center [339, 231] width 69 height 23
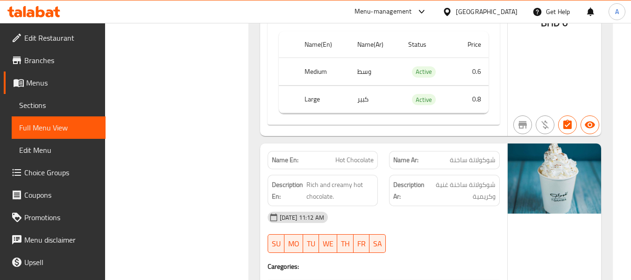
scroll to position [10700, 0]
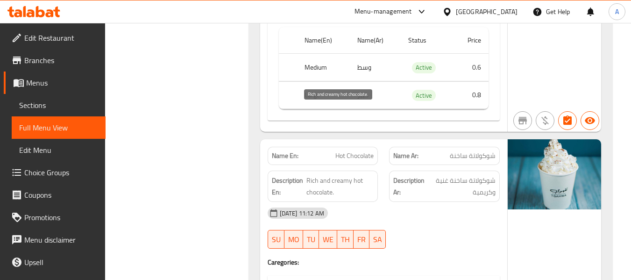
click at [319, 175] on span "Rich and creamy hot chocolate." at bounding box center [340, 186] width 67 height 23
click at [355, 175] on span "Rich and creamy hot chocolate." at bounding box center [340, 186] width 67 height 23
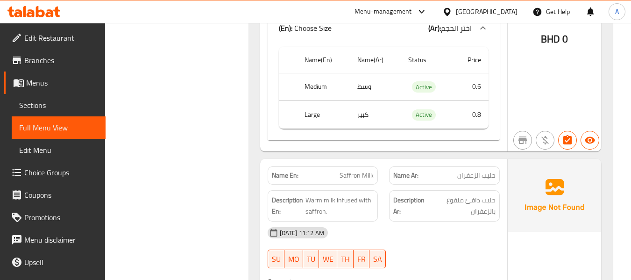
scroll to position [11261, 0]
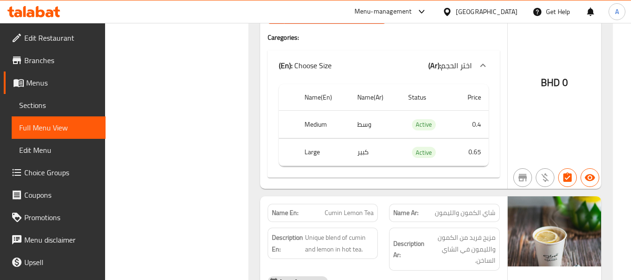
scroll to position [8177, 0]
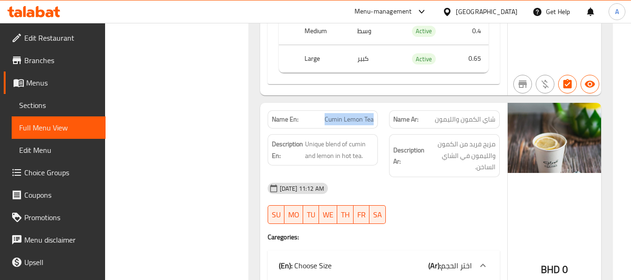
drag, startPoint x: 327, startPoint y: 60, endPoint x: 376, endPoint y: 61, distance: 49.1
click at [376, 110] on div "Name En: Cumin Lemon Tea" at bounding box center [323, 119] width 111 height 18
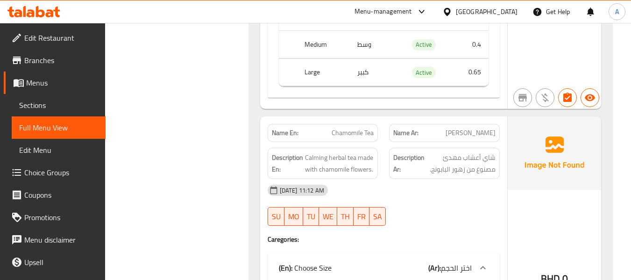
scroll to position [8738, 0]
drag, startPoint x: 320, startPoint y: 115, endPoint x: 350, endPoint y: 120, distance: 30.3
click at [350, 149] on div "Description En: Calming herbal tea made with chamomile flowers." at bounding box center [323, 164] width 111 height 31
click at [341, 129] on span "Chamomile Tea" at bounding box center [353, 134] width 42 height 10
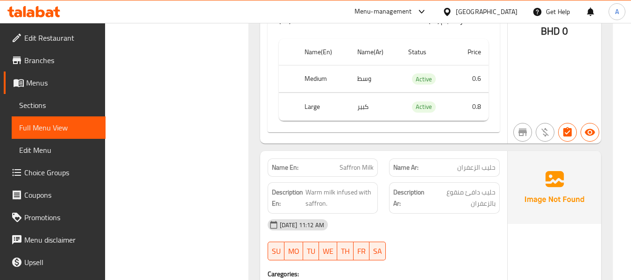
scroll to position [11261, 0]
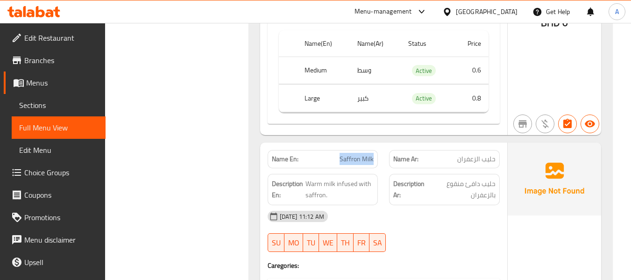
drag, startPoint x: 339, startPoint y: 88, endPoint x: 374, endPoint y: 97, distance: 36.5
click at [374, 150] on div "Name En: Saffron Milk" at bounding box center [323, 159] width 111 height 18
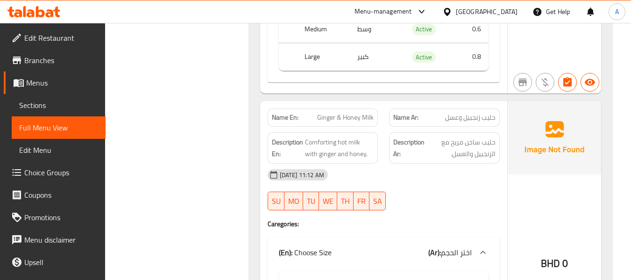
scroll to position [11868, 0]
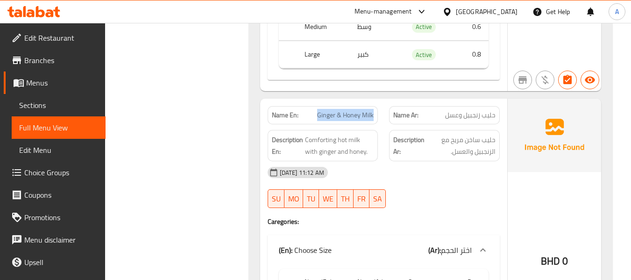
drag, startPoint x: 316, startPoint y: 43, endPoint x: 378, endPoint y: 51, distance: 62.2
click at [378, 100] on div "Name En: Ginger & Honey Milk" at bounding box center [323, 114] width 122 height 29
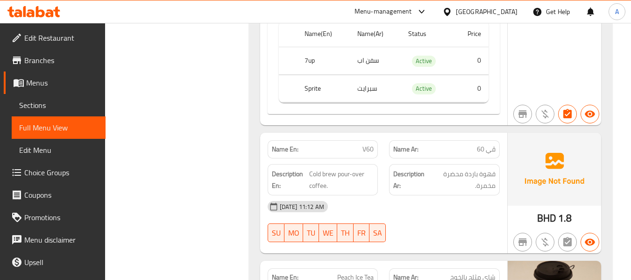
scroll to position [13691, 0]
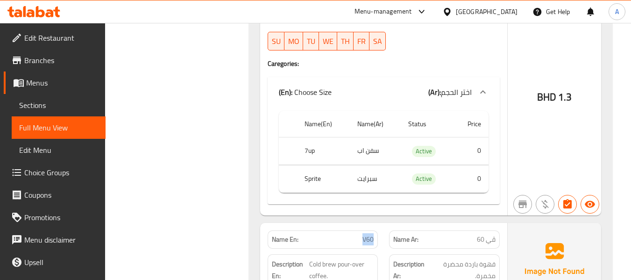
scroll to position [13703, 0]
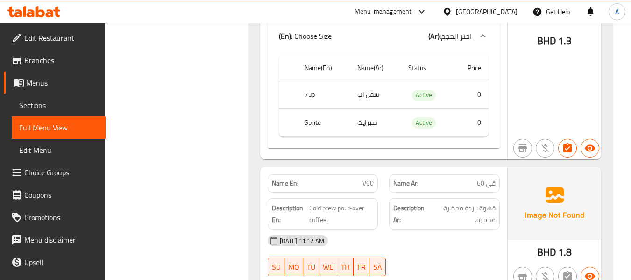
click at [378, 193] on div "Description En: Cold brew pour-over coffee." at bounding box center [323, 214] width 122 height 43
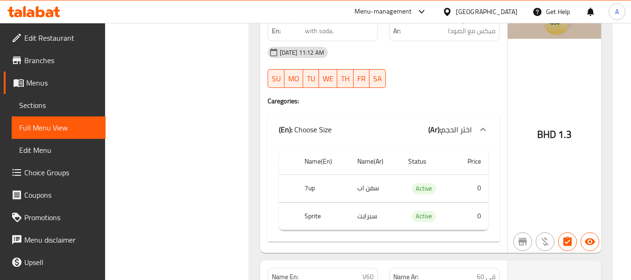
scroll to position [13750, 0]
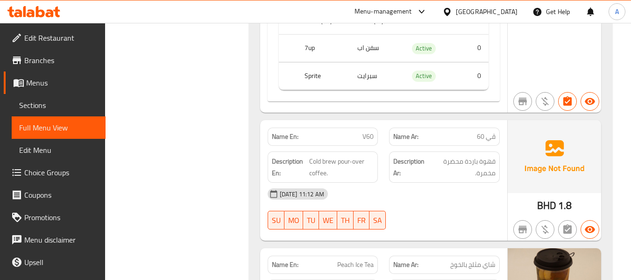
click at [46, 101] on span "Sections" at bounding box center [58, 105] width 79 height 11
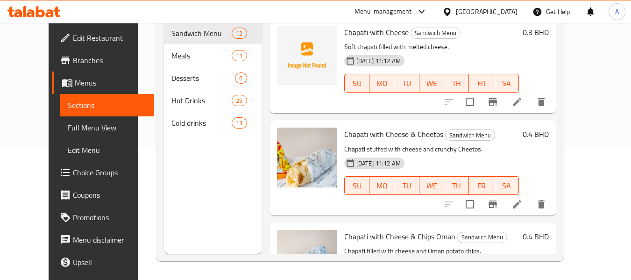
scroll to position [131, 0]
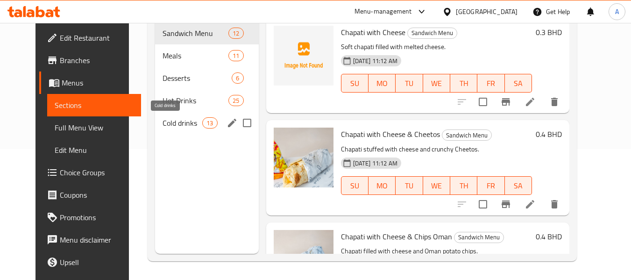
click at [168, 121] on span "Cold drinks" at bounding box center [183, 122] width 40 height 11
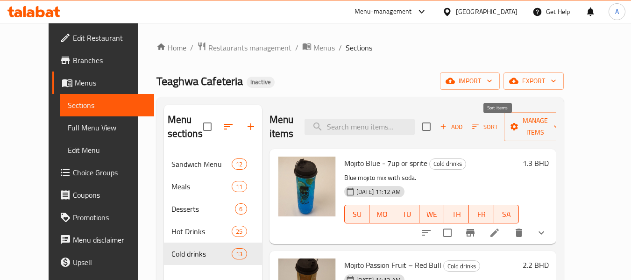
click at [487, 133] on button "Sort" at bounding box center [485, 127] width 30 height 14
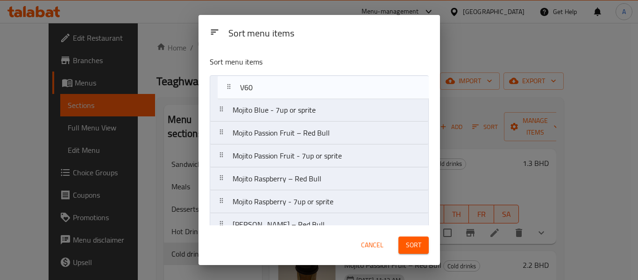
drag, startPoint x: 224, startPoint y: 143, endPoint x: 230, endPoint y: 78, distance: 66.2
click at [230, 78] on nav "Mojito Blue - 7up or sprite Mojito Passion Fruit – Red Bull Mojito Passion Frui…" at bounding box center [319, 224] width 219 height 299
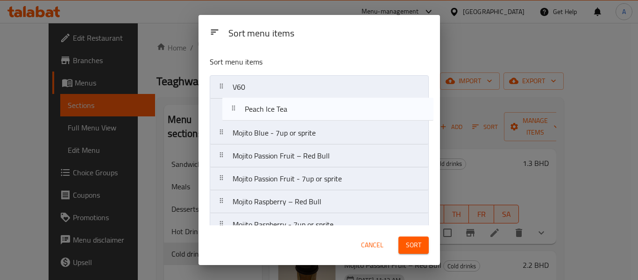
drag, startPoint x: 219, startPoint y: 116, endPoint x: 231, endPoint y: 98, distance: 22.2
click at [231, 98] on nav "V60 Mojito Blue - 7up or sprite Mojito Passion Fruit – Red Bull Mojito Passion …" at bounding box center [319, 224] width 219 height 299
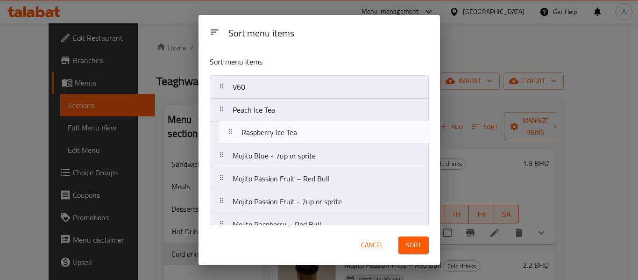
drag, startPoint x: 224, startPoint y: 125, endPoint x: 230, endPoint y: 127, distance: 6.1
click at [230, 127] on nav "V60 Peach Ice Tea Mojito Blue - 7up or sprite Mojito Passion Fruit – Red Bull M…" at bounding box center [319, 224] width 219 height 299
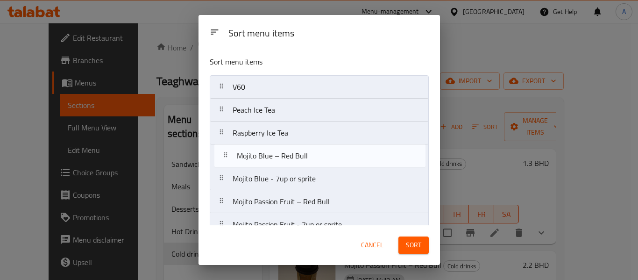
drag, startPoint x: 225, startPoint y: 167, endPoint x: 229, endPoint y: 157, distance: 11.1
click at [229, 157] on nav "V60 Peach Ice Tea Raspberry Ice Tea Mojito Blue - 7up or sprite Mojito Passion …" at bounding box center [319, 224] width 219 height 299
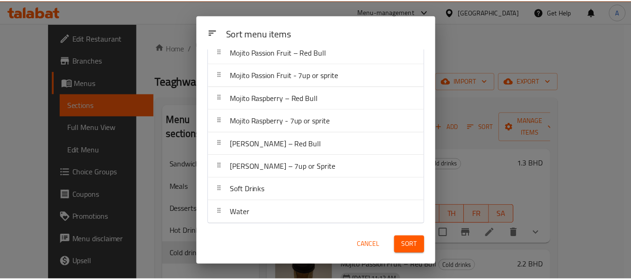
scroll to position [152, 0]
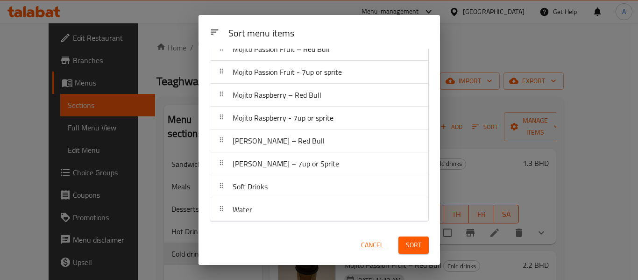
click at [411, 248] on span "Sort" at bounding box center [413, 245] width 15 height 12
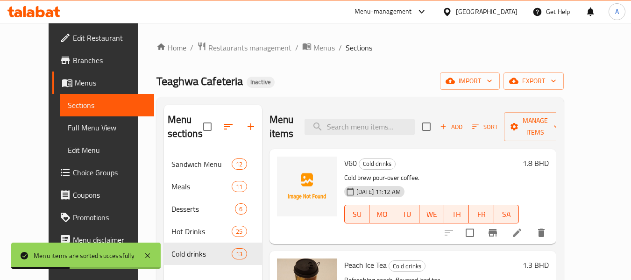
click at [68, 131] on span "Full Menu View" at bounding box center [107, 127] width 79 height 11
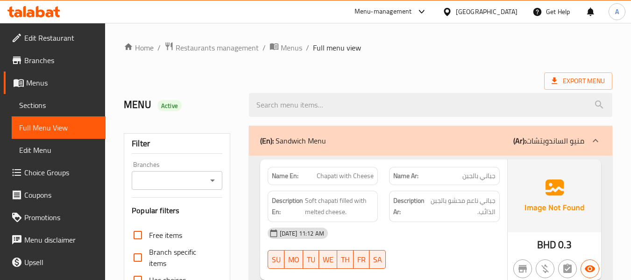
scroll to position [327, 0]
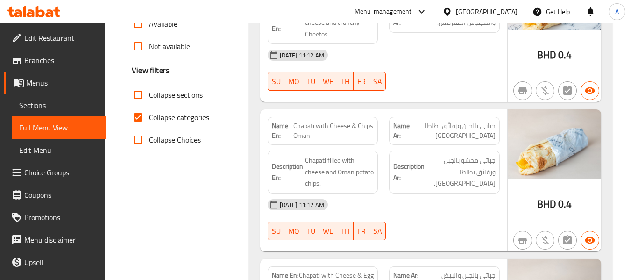
click at [169, 116] on span "Collapse categories" at bounding box center [179, 117] width 60 height 11
click at [149, 116] on input "Collapse categories" at bounding box center [138, 117] width 22 height 22
checkbox input "false"
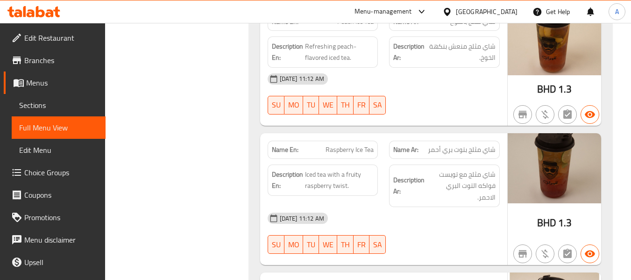
scroll to position [12433, 0]
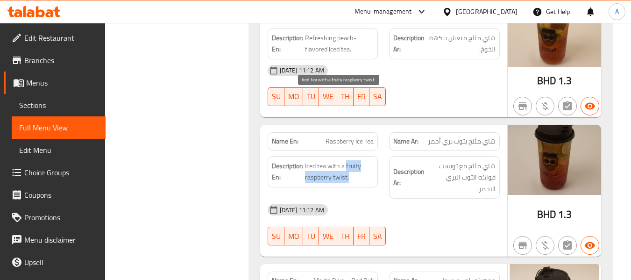
drag, startPoint x: 346, startPoint y: 99, endPoint x: 348, endPoint y: 114, distance: 15.1
click at [348, 160] on span "Iced tea with a fruity raspberry twist." at bounding box center [339, 171] width 69 height 23
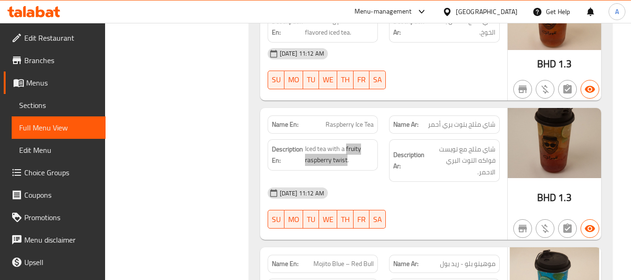
scroll to position [12479, 0]
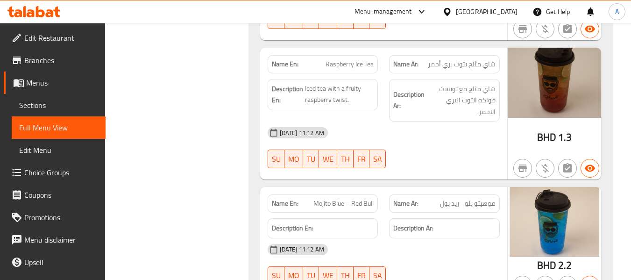
scroll to position [12526, 0]
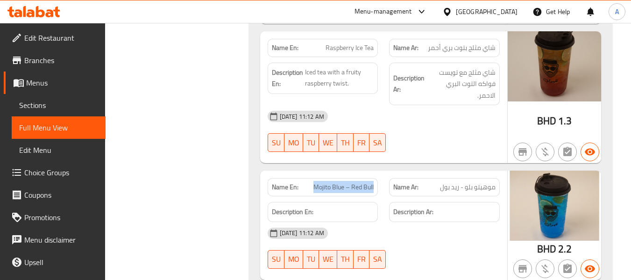
drag, startPoint x: 310, startPoint y: 107, endPoint x: 382, endPoint y: 109, distance: 72.0
click at [382, 172] on div "Name En: Mojito Blue – Red Bull" at bounding box center [323, 186] width 122 height 29
click at [367, 202] on div "Description En:" at bounding box center [323, 212] width 111 height 20
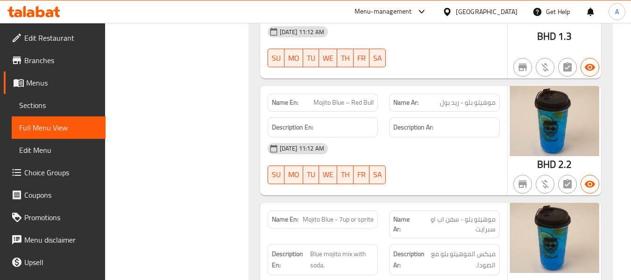
scroll to position [12620, 0]
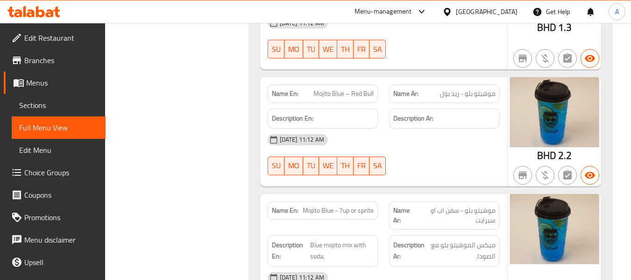
click at [325, 206] on span "Mojito Blue - 7up or sprite" at bounding box center [338, 211] width 71 height 10
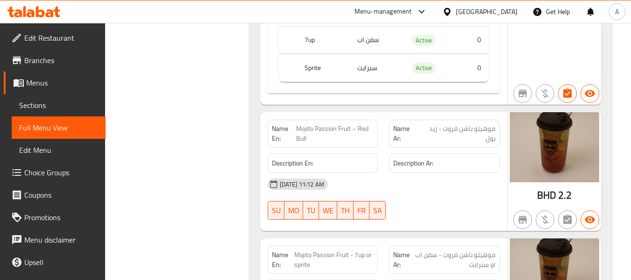
scroll to position [12993, 0]
drag, startPoint x: 296, startPoint y: 45, endPoint x: 312, endPoint y: 60, distance: 21.2
click at [312, 123] on span "Mojito Passion Fruit – Red Bull" at bounding box center [335, 133] width 78 height 20
click at [332, 250] on span "Mojito Passion Fruit - 7up or sprite" at bounding box center [334, 260] width 80 height 20
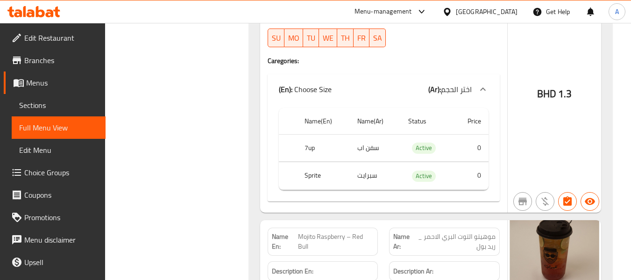
scroll to position [13320, 0]
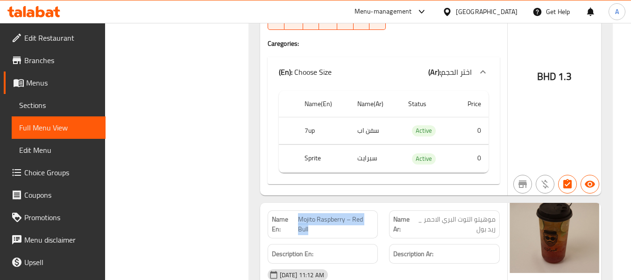
drag, startPoint x: 299, startPoint y: 139, endPoint x: 310, endPoint y: 147, distance: 13.7
click at [310, 214] on span "Mojito Raspberry – Red Bull" at bounding box center [336, 224] width 76 height 20
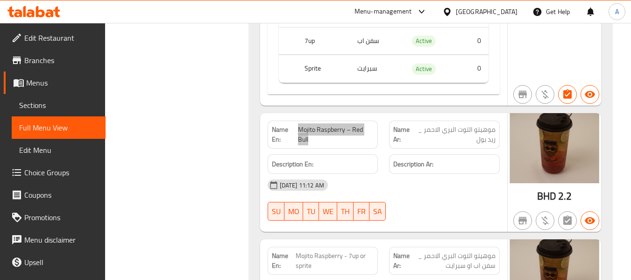
scroll to position [13414, 0]
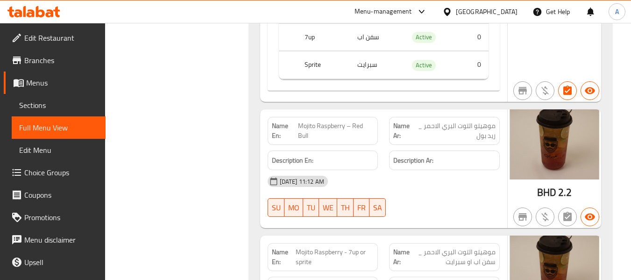
click at [326, 247] on span "Mojito Raspberry - 7up or sprite" at bounding box center [335, 257] width 78 height 20
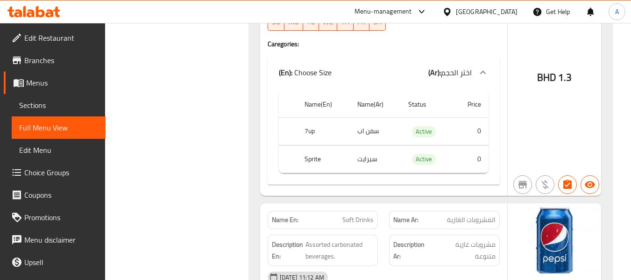
scroll to position [14208, 0]
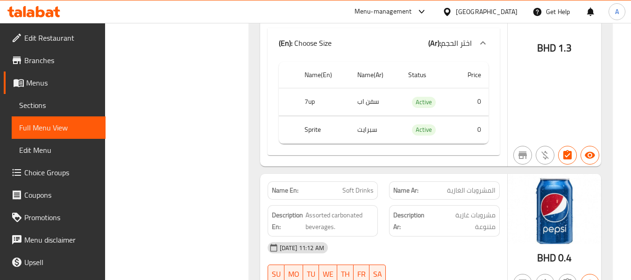
click at [431, 236] on div "17-09-2025 11:12 AM" at bounding box center [383, 247] width 243 height 22
drag, startPoint x: 333, startPoint y: 115, endPoint x: 354, endPoint y: 118, distance: 21.2
click at [354, 209] on span "Assorted carbonated beverages." at bounding box center [340, 220] width 68 height 23
click at [335, 209] on span "Assorted carbonated beverages." at bounding box center [340, 220] width 68 height 23
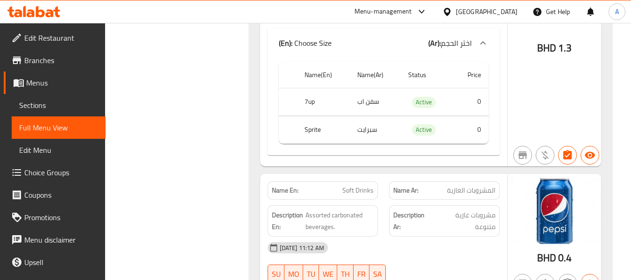
click at [419, 236] on div "17-09-2025 11:12 AM" at bounding box center [383, 247] width 243 height 22
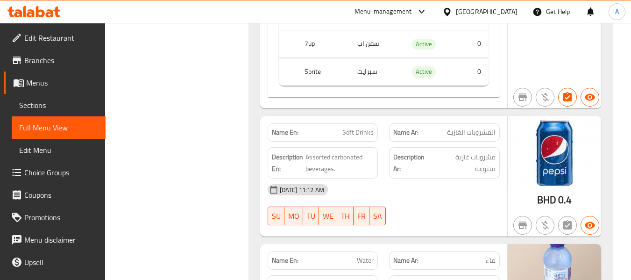
scroll to position [14287, 0]
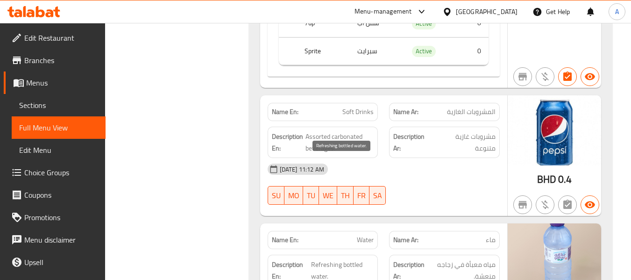
click at [348, 259] on span "Refreshing bottled water." at bounding box center [342, 270] width 63 height 23
click at [394, 259] on strong "Description Ar:" at bounding box center [409, 270] width 33 height 23
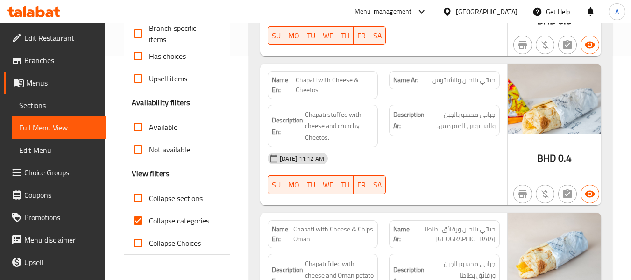
scroll to position [234, 0]
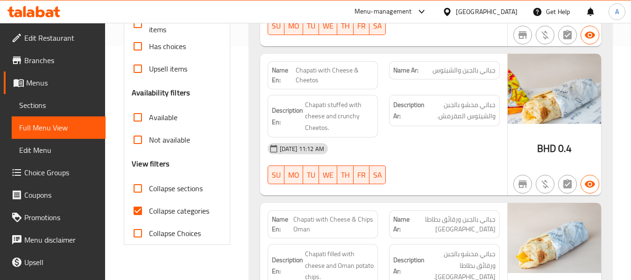
drag, startPoint x: 182, startPoint y: 208, endPoint x: 182, endPoint y: 223, distance: 15.0
click at [182, 208] on span "Collapse categories" at bounding box center [179, 210] width 60 height 11
click at [149, 208] on input "Collapse categories" at bounding box center [138, 211] width 22 height 22
checkbox input "false"
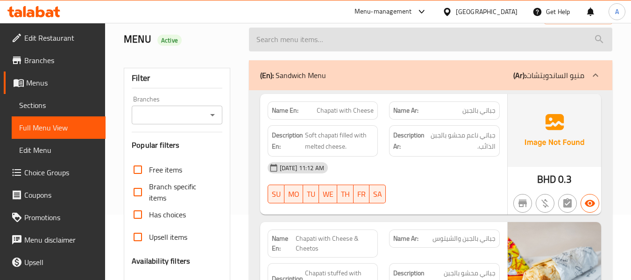
scroll to position [0, 0]
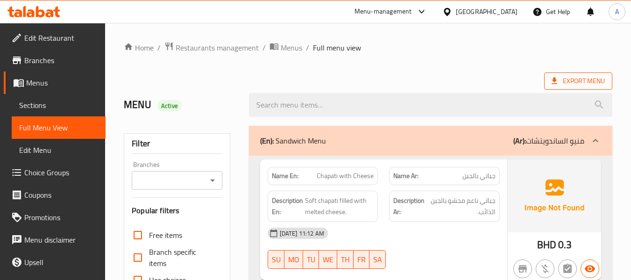
click at [569, 87] on span "Export Menu" at bounding box center [578, 80] width 68 height 17
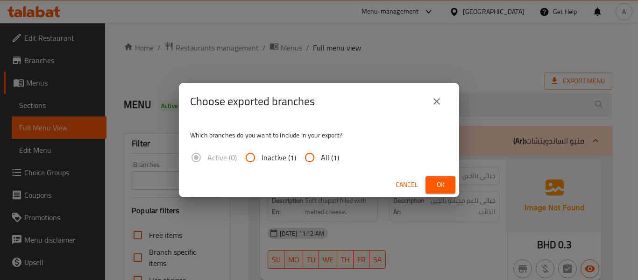
click at [315, 152] on input "All (1)" at bounding box center [310, 157] width 22 height 22
radio input "true"
click at [441, 188] on span "Ok" at bounding box center [440, 185] width 15 height 12
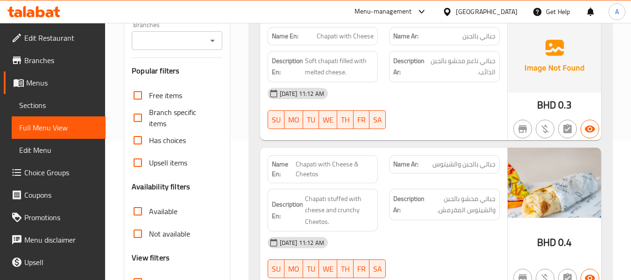
scroll to position [140, 0]
click at [376, 136] on div "Name En: Chapati with Cheese Name Ar: جباتي بالجبن Description En: Soft chapati…" at bounding box center [383, 79] width 247 height 121
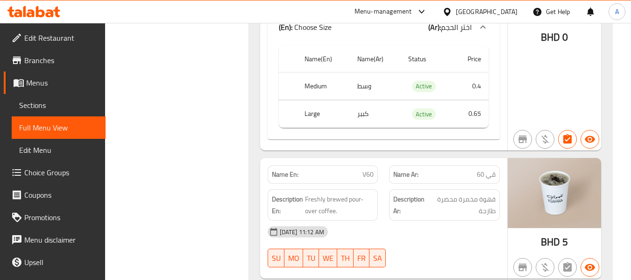
scroll to position [12109, 0]
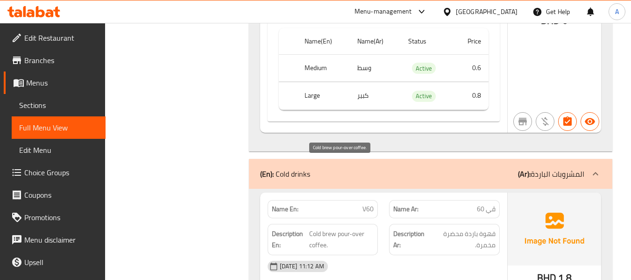
click at [327, 228] on span "Cold brew pour-over coffee." at bounding box center [341, 239] width 64 height 23
copy span "brew"
click at [327, 228] on span "Cold brew pour-over coffee." at bounding box center [341, 239] width 64 height 23
click at [320, 228] on span "Cold brew pour-over coffee." at bounding box center [341, 239] width 64 height 23
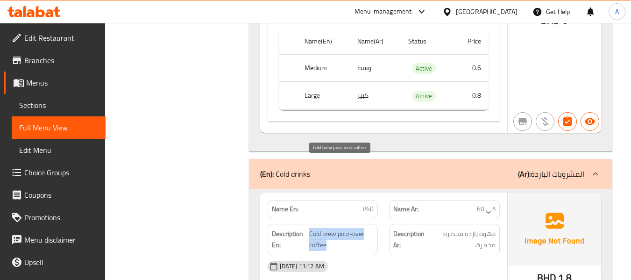
drag, startPoint x: 310, startPoint y: 162, endPoint x: 325, endPoint y: 178, distance: 22.5
click at [325, 228] on span "Cold brew pour-over coffee." at bounding box center [341, 239] width 64 height 23
copy span "Cold brew pour-over coffee"
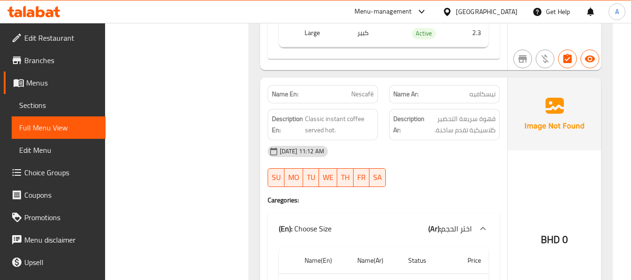
scroll to position [10987, 0]
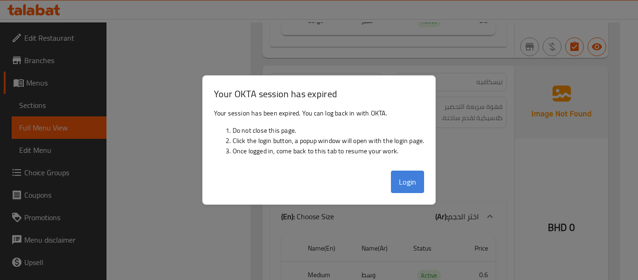
click at [398, 183] on button "Login" at bounding box center [408, 182] width 34 height 22
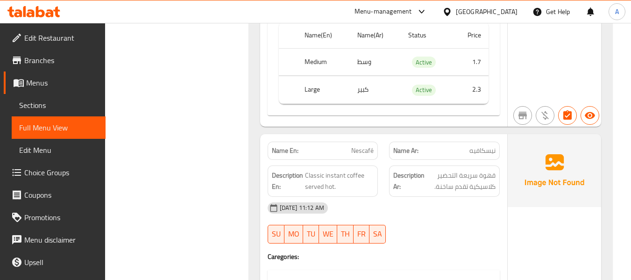
click at [49, 78] on span "Menus" at bounding box center [62, 82] width 72 height 11
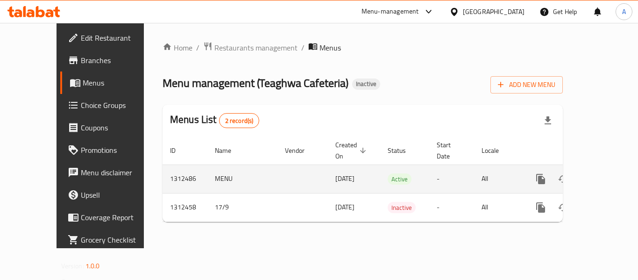
click at [207, 166] on td "MENU" at bounding box center [242, 178] width 70 height 29
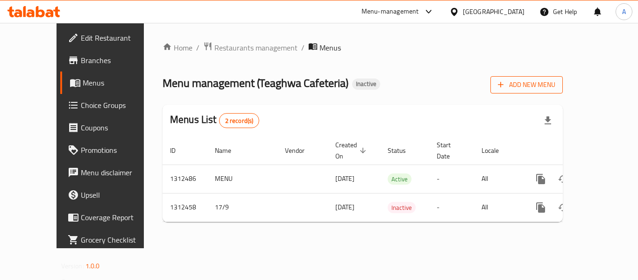
click at [556, 82] on span "Add New Menu" at bounding box center [526, 85] width 57 height 12
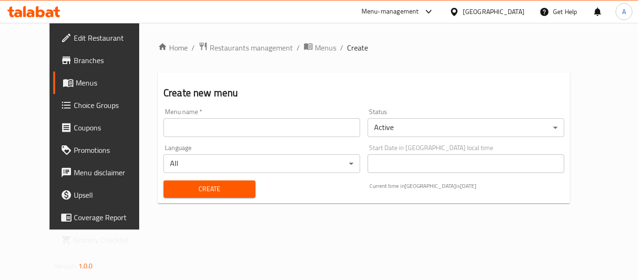
click at [281, 126] on input "text" at bounding box center [262, 127] width 197 height 19
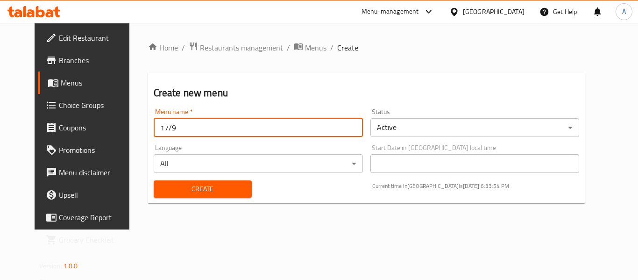
type input "17/9"
click at [154, 180] on button "Create" at bounding box center [203, 188] width 98 height 17
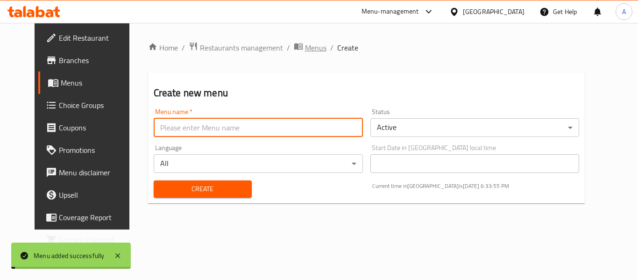
click at [305, 42] on span "Menus" at bounding box center [315, 47] width 21 height 11
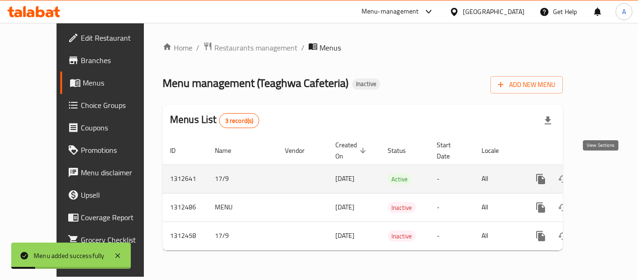
click at [604, 173] on icon "enhanced table" at bounding box center [608, 178] width 11 height 11
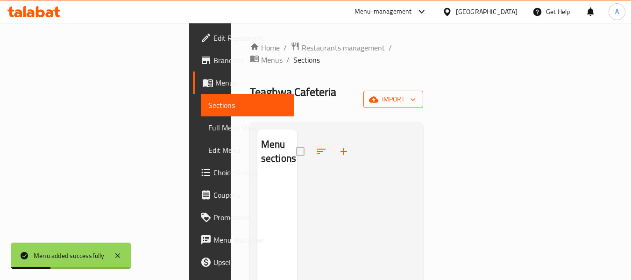
click at [416, 93] on span "import" at bounding box center [393, 99] width 45 height 12
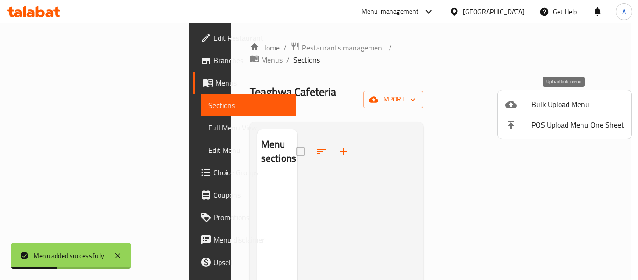
click at [517, 108] on div at bounding box center [519, 104] width 26 height 11
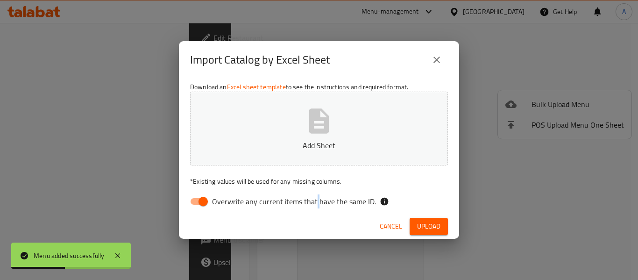
click at [314, 197] on span "Overwrite any current items that have the same ID." at bounding box center [294, 201] width 164 height 11
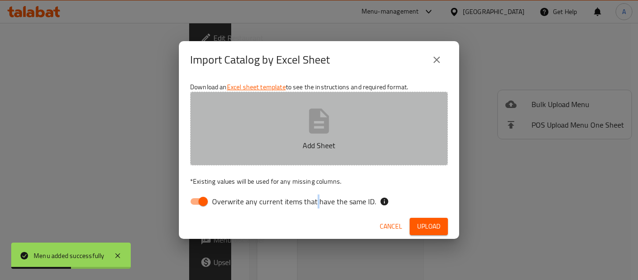
click at [307, 149] on p "Add Sheet" at bounding box center [319, 145] width 229 height 11
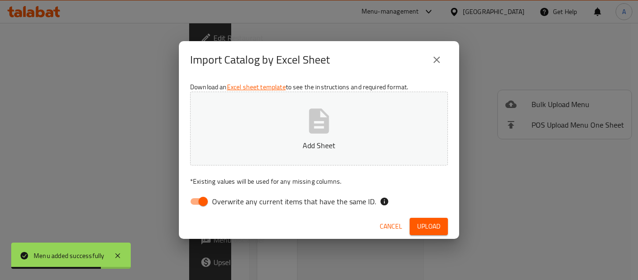
click at [248, 199] on span "Overwrite any current items that have the same ID." at bounding box center [294, 201] width 164 height 11
click at [230, 199] on input "Overwrite any current items that have the same ID." at bounding box center [203, 202] width 53 height 18
checkbox input "false"
click at [267, 141] on p "Add Sheet" at bounding box center [319, 145] width 229 height 11
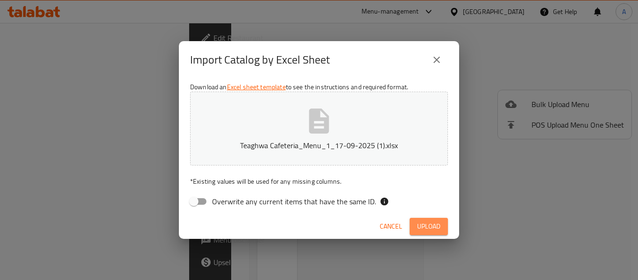
click at [419, 225] on span "Upload" at bounding box center [428, 227] width 23 height 12
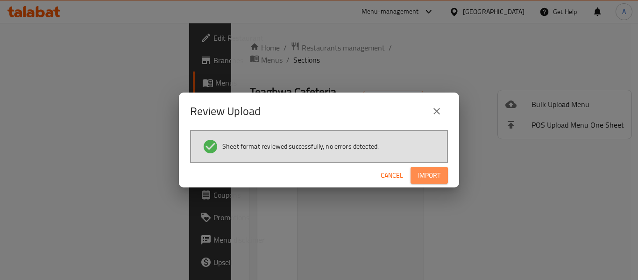
click at [423, 172] on span "Import" at bounding box center [429, 176] width 22 height 12
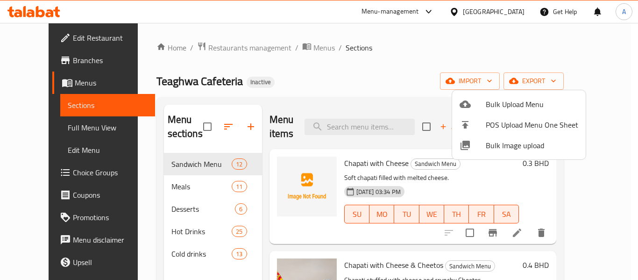
click at [405, 102] on div at bounding box center [319, 140] width 638 height 280
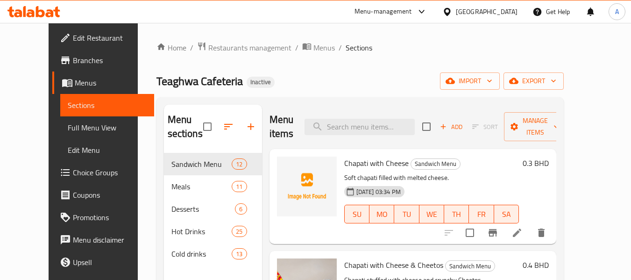
click at [68, 128] on span "Full Menu View" at bounding box center [107, 127] width 79 height 11
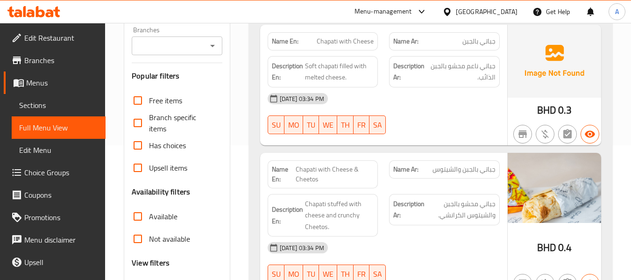
scroll to position [234, 0]
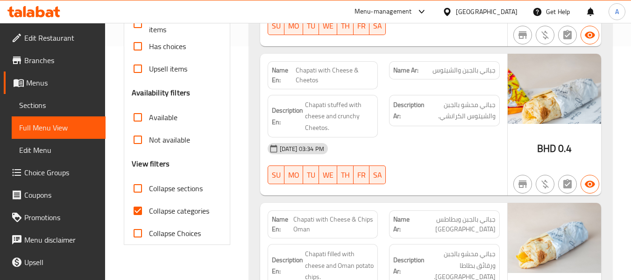
click at [193, 207] on span "Collapse categories" at bounding box center [179, 210] width 60 height 11
click at [149, 207] on input "Collapse categories" at bounding box center [138, 211] width 22 height 22
checkbox input "false"
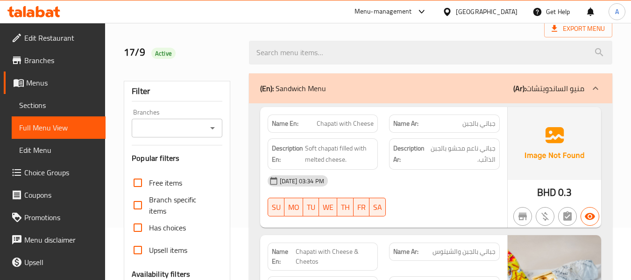
scroll to position [0, 0]
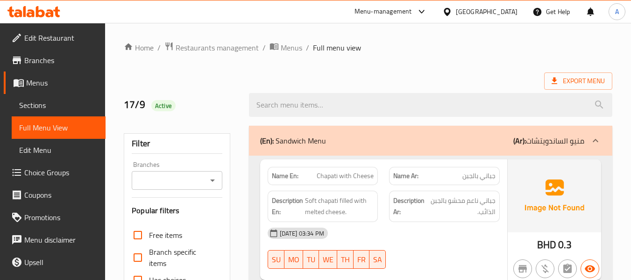
click at [275, 183] on div "Name En: Chapati with Cheese" at bounding box center [323, 176] width 111 height 18
copy strong "Name En:"
click at [284, 51] on span "Menus" at bounding box center [291, 47] width 21 height 11
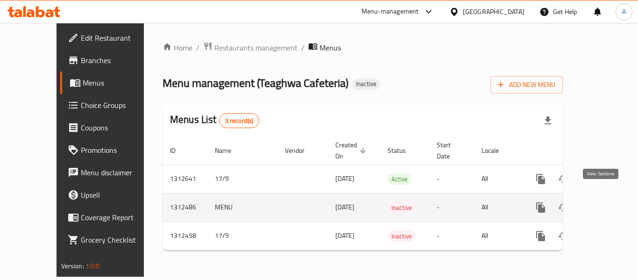
click at [604, 203] on icon "enhanced table" at bounding box center [608, 207] width 8 height 8
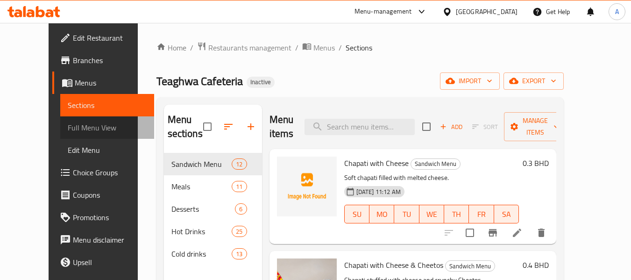
click at [68, 124] on span "Full Menu View" at bounding box center [107, 127] width 79 height 11
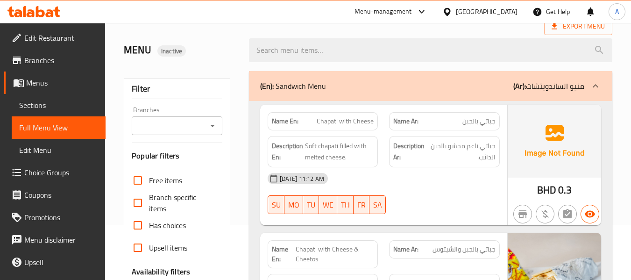
scroll to position [187, 0]
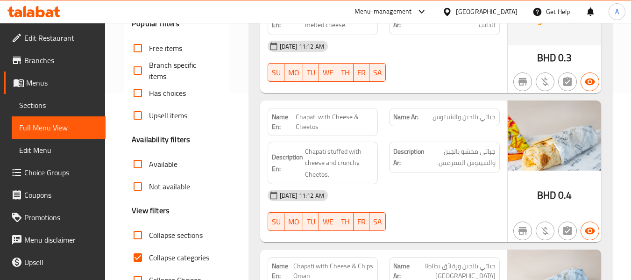
click at [189, 260] on span "Collapse categories" at bounding box center [179, 257] width 60 height 11
click at [149, 260] on input "Collapse categories" at bounding box center [138, 257] width 22 height 22
checkbox input "false"
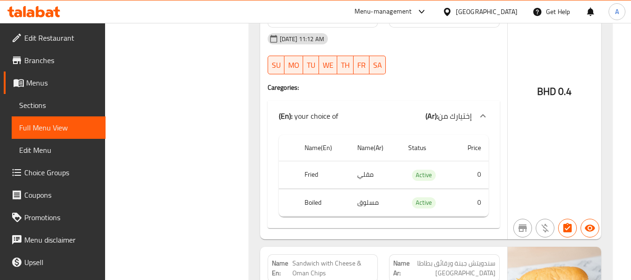
scroll to position [956, 0]
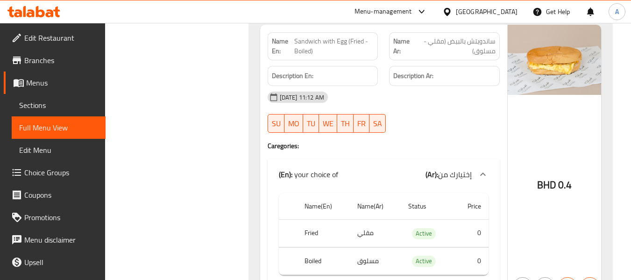
click at [271, 39] on div "Name En: Sandwich with Egg (Fried - Boiled)" at bounding box center [323, 46] width 111 height 28
copy strong "Name En:"
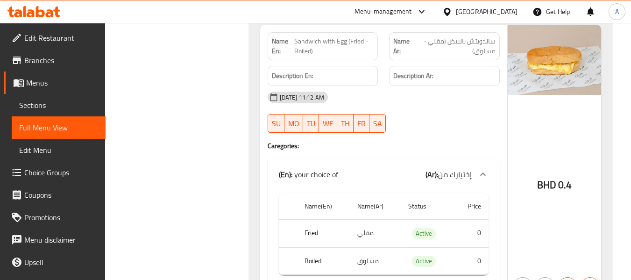
click at [44, 85] on span "Menus" at bounding box center [62, 82] width 72 height 11
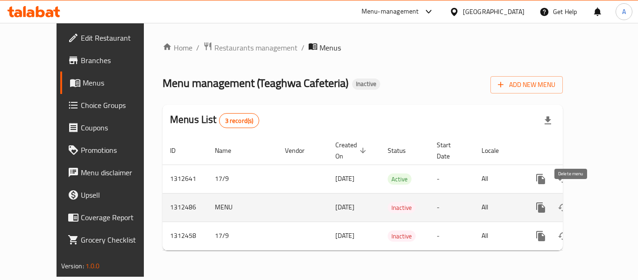
click at [583, 203] on icon "enhanced table" at bounding box center [586, 207] width 7 height 8
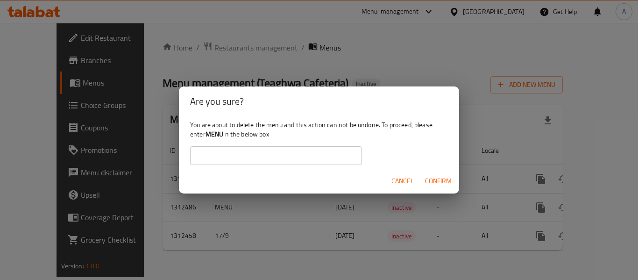
click at [214, 135] on b "MENU" at bounding box center [215, 134] width 18 height 12
copy b "MENU"
click at [214, 159] on input "text" at bounding box center [276, 155] width 172 height 19
paste input "MENU"
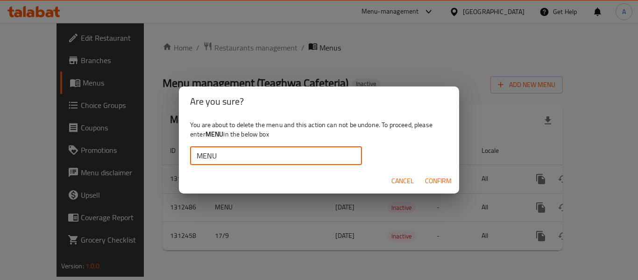
click at [439, 182] on span "Confirm" at bounding box center [438, 181] width 27 height 12
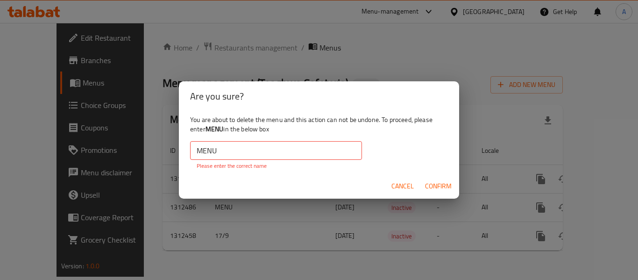
click at [227, 149] on input "MENU" at bounding box center [276, 150] width 172 height 19
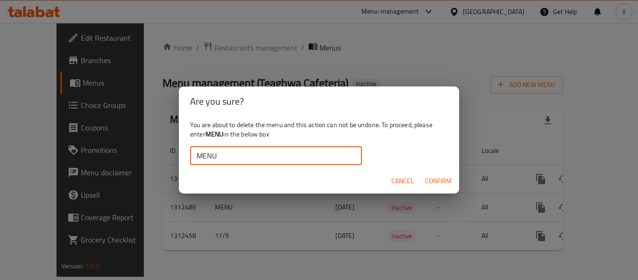
type input "MENU"
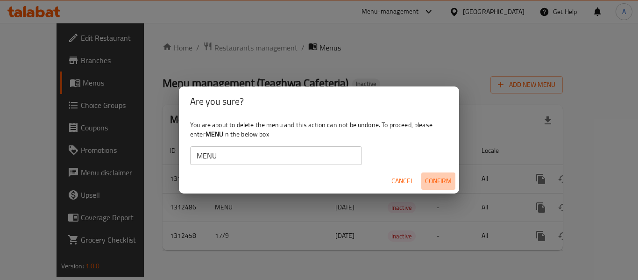
click at [432, 183] on span "Confirm" at bounding box center [438, 181] width 27 height 12
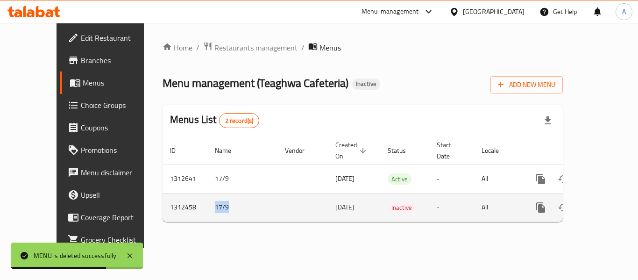
drag, startPoint x: 193, startPoint y: 194, endPoint x: 169, endPoint y: 194, distance: 24.8
click at [169, 194] on tr "1312458 17/9 [DATE] Inactive - All" at bounding box center [395, 207] width 464 height 29
copy tr "17/9"
click at [583, 203] on icon "enhanced table" at bounding box center [586, 207] width 7 height 8
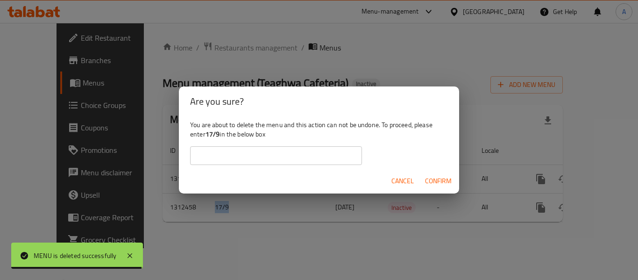
click at [359, 159] on input "text" at bounding box center [276, 155] width 172 height 19
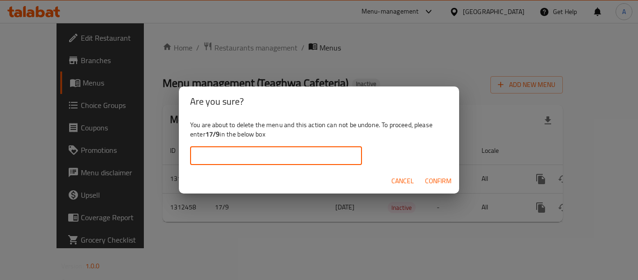
paste input "17/9"
click at [211, 154] on input "17/9" at bounding box center [276, 155] width 172 height 19
type input "17/9"
click at [432, 182] on span "Confirm" at bounding box center [438, 181] width 27 height 12
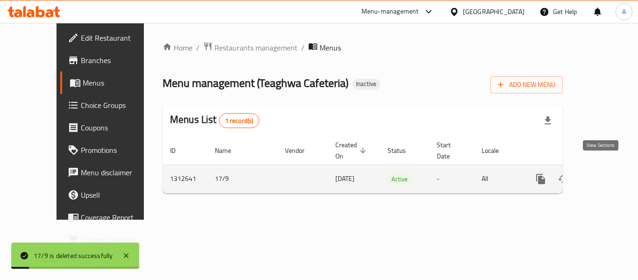
click at [603, 173] on icon "enhanced table" at bounding box center [608, 178] width 11 height 11
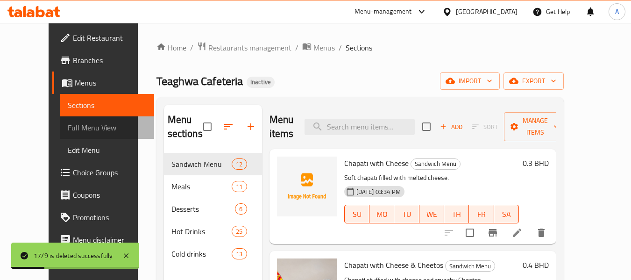
click at [70, 122] on span "Full Menu View" at bounding box center [107, 127] width 79 height 11
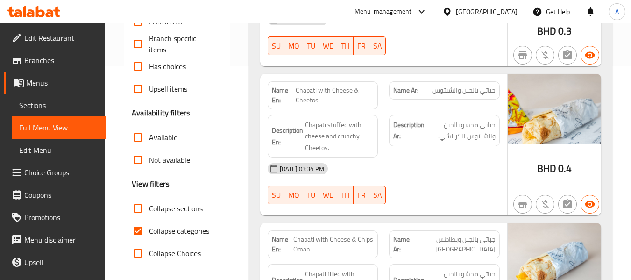
scroll to position [234, 0]
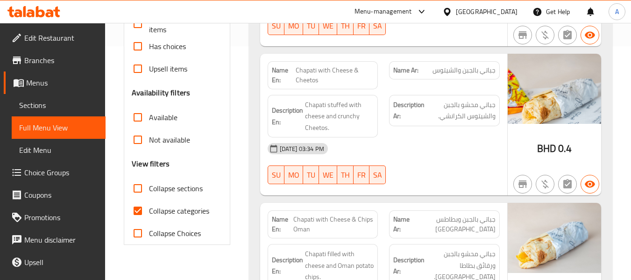
click at [196, 206] on span "Collapse categories" at bounding box center [179, 210] width 60 height 11
click at [149, 206] on input "Collapse categories" at bounding box center [138, 211] width 22 height 22
checkbox input "false"
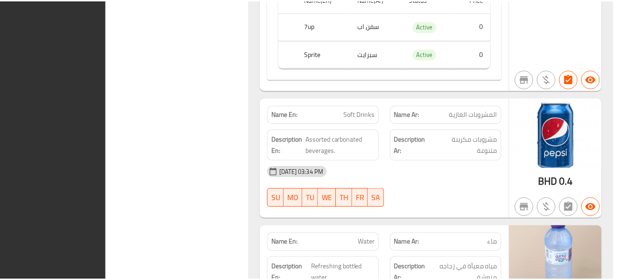
scroll to position [14171, 0]
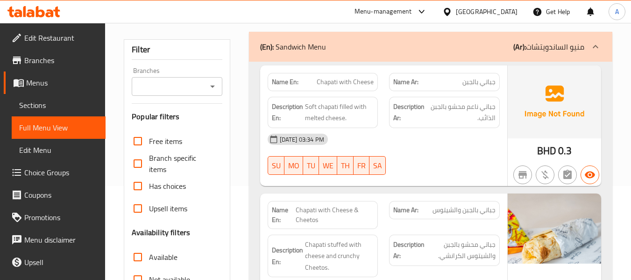
scroll to position [0, 0]
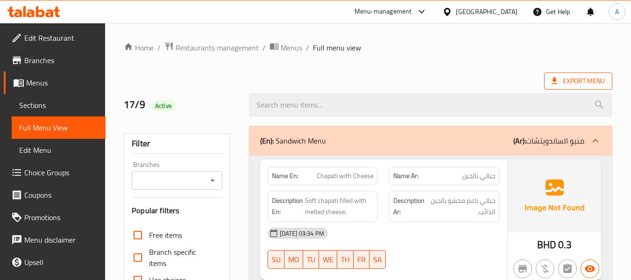
click at [557, 87] on span "Export Menu" at bounding box center [578, 80] width 68 height 17
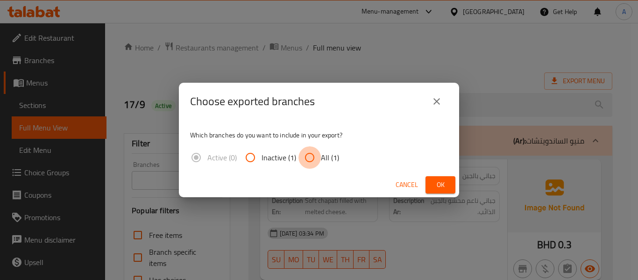
click at [305, 159] on input "All (1)" at bounding box center [310, 157] width 22 height 22
radio input "true"
click at [432, 186] on button "Ok" at bounding box center [441, 184] width 30 height 17
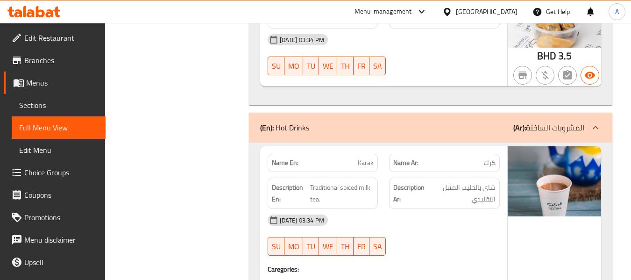
scroll to position [6150, 0]
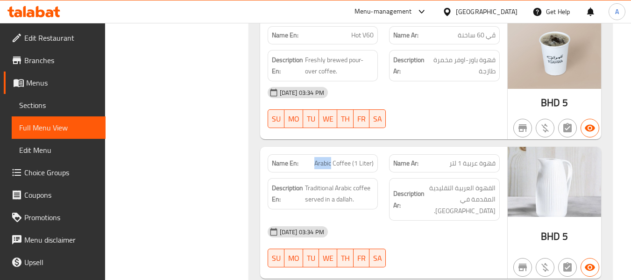
click at [69, 106] on span "Sections" at bounding box center [58, 105] width 79 height 11
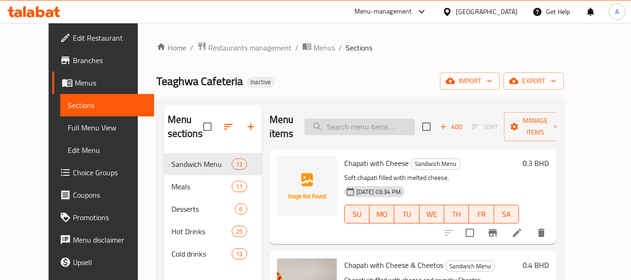
click at [364, 124] on input "search" at bounding box center [360, 127] width 110 height 16
paste input "Mushroom Beef Burger"
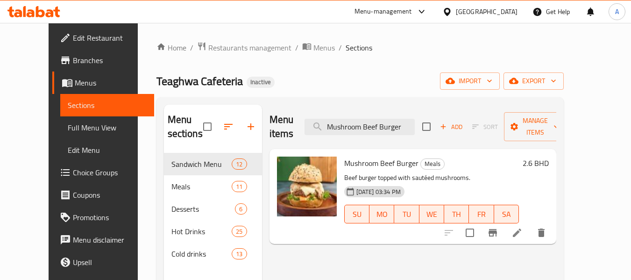
click at [372, 105] on div "Menu items Mushroom Beef Burger Add Sort Manage items" at bounding box center [413, 127] width 287 height 44
click at [361, 119] on input "Mushroom Beef Burger" at bounding box center [360, 127] width 110 height 16
paste input "Nescafé"
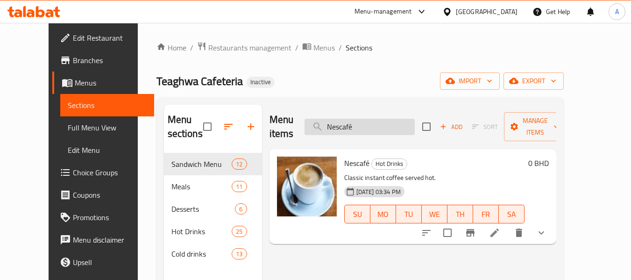
click at [357, 119] on input "Nescafé" at bounding box center [360, 127] width 110 height 16
paste input "Cold V60"
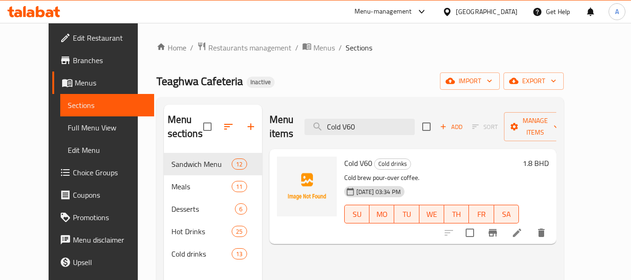
type input "Cold V60"
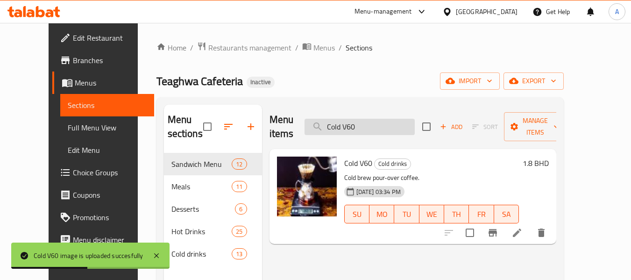
click at [354, 119] on input "Cold V60" at bounding box center [360, 127] width 110 height 16
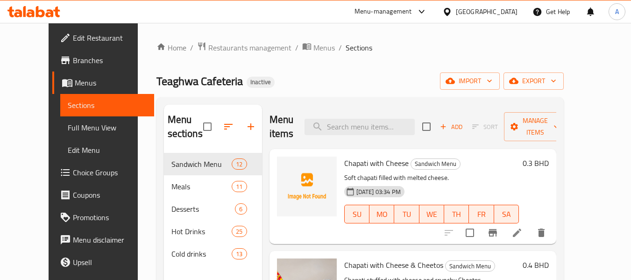
drag, startPoint x: 297, startPoint y: 92, endPoint x: 292, endPoint y: 85, distance: 8.6
click at [297, 90] on div "Home / Restaurants management / Menus / Sections Teaghwa Cafeteria Inactive imp…" at bounding box center [360, 217] width 407 height 350
click at [68, 126] on span "Full Menu View" at bounding box center [107, 127] width 79 height 11
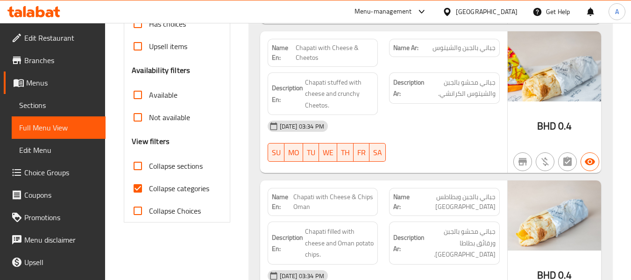
scroll to position [327, 0]
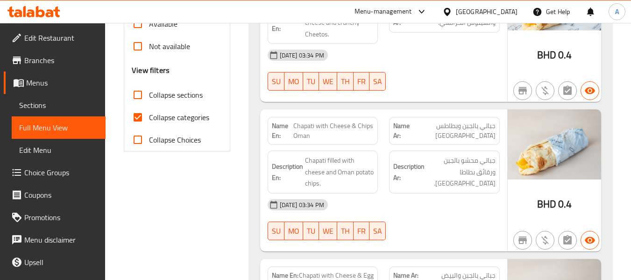
click at [174, 114] on span "Collapse categories" at bounding box center [179, 117] width 60 height 11
click at [149, 114] on input "Collapse categories" at bounding box center [138, 117] width 22 height 22
checkbox input "false"
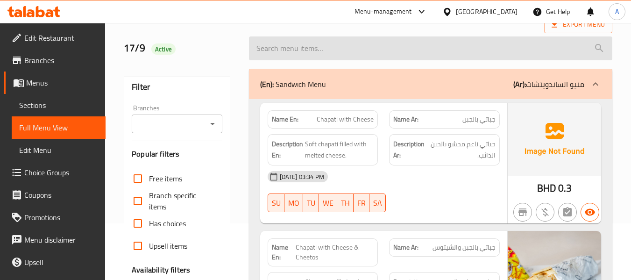
scroll to position [0, 0]
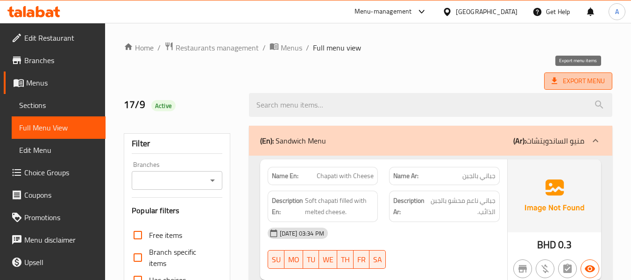
click at [569, 79] on span "Export Menu" at bounding box center [578, 81] width 53 height 12
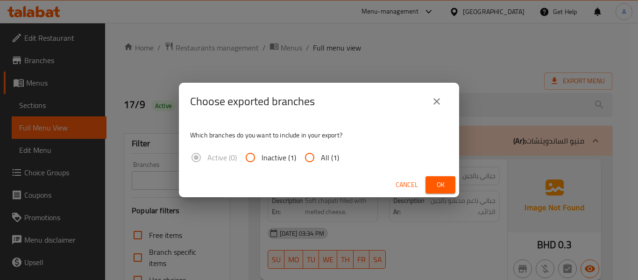
click at [328, 160] on span "All (1)" at bounding box center [330, 157] width 18 height 11
click at [321, 160] on input "All (1)" at bounding box center [310, 157] width 22 height 22
radio input "true"
click at [434, 184] on span "Ok" at bounding box center [440, 185] width 15 height 12
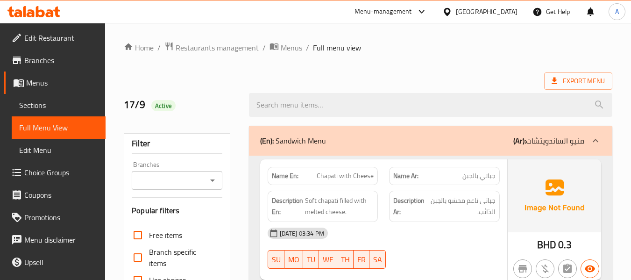
click at [242, 99] on div "17/9 Active" at bounding box center [180, 105] width 125 height 42
click at [580, 81] on span "Export Menu" at bounding box center [578, 81] width 53 height 12
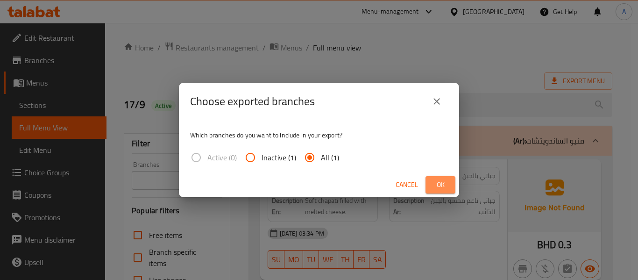
click at [432, 183] on button "Ok" at bounding box center [441, 184] width 30 height 17
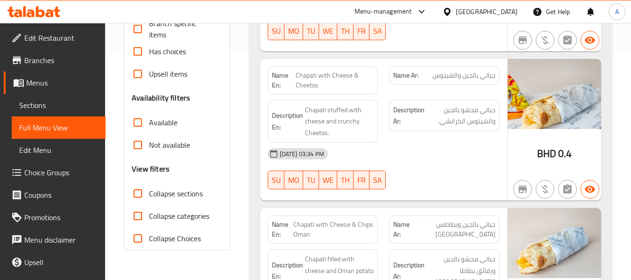
scroll to position [280, 0]
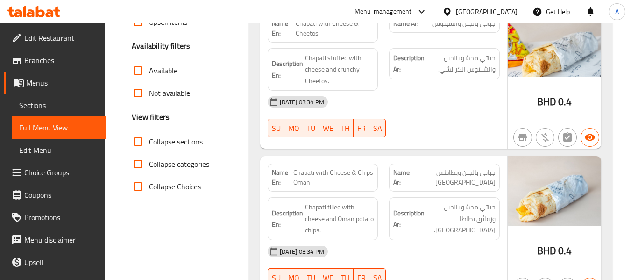
click at [37, 8] on icon at bounding box center [40, 11] width 9 height 11
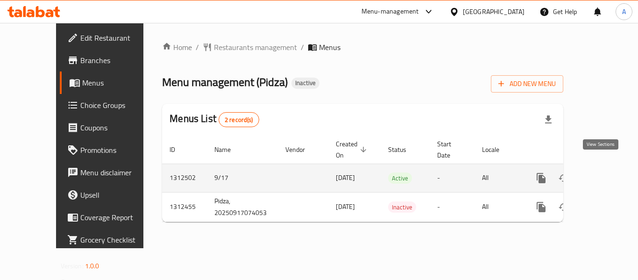
click at [604, 172] on icon "enhanced table" at bounding box center [608, 177] width 11 height 11
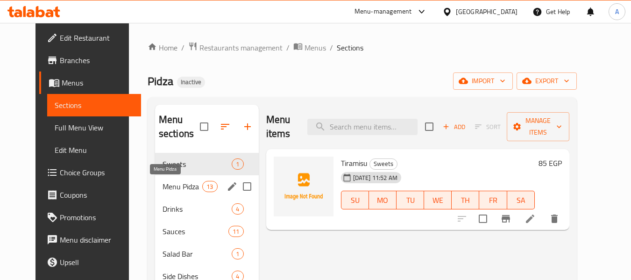
click at [175, 181] on span "Menu Pidza" at bounding box center [183, 186] width 40 height 11
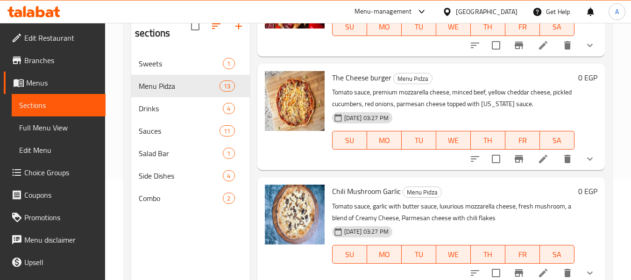
scroll to position [84, 0]
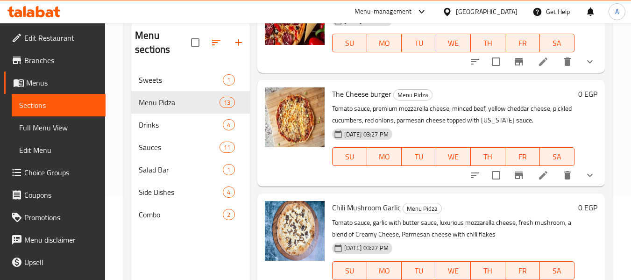
click at [57, 126] on span "Full Menu View" at bounding box center [58, 127] width 79 height 11
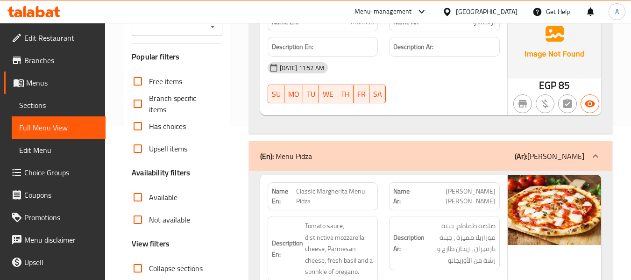
scroll to position [224, 0]
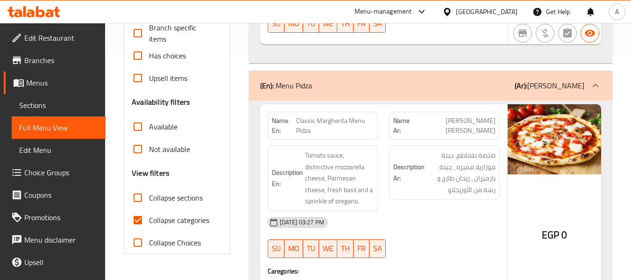
click at [166, 194] on span "Collapse sections" at bounding box center [176, 197] width 54 height 11
click at [149, 194] on input "Collapse sections" at bounding box center [138, 197] width 22 height 22
checkbox input "true"
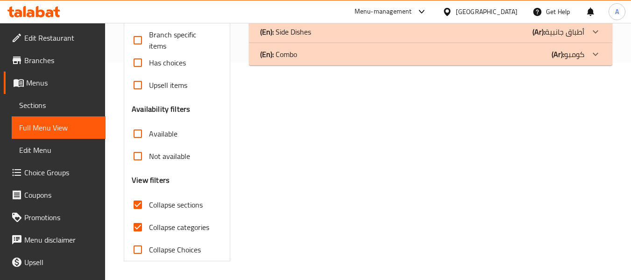
scroll to position [77, 0]
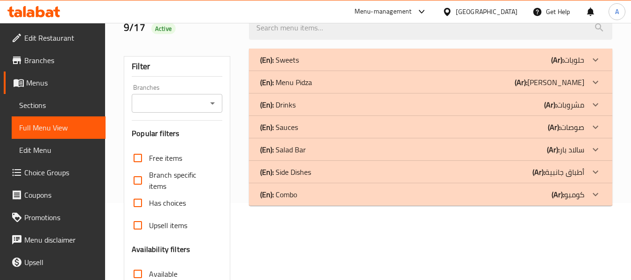
click at [307, 84] on p "(En): Menu Pidza" at bounding box center [286, 82] width 52 height 11
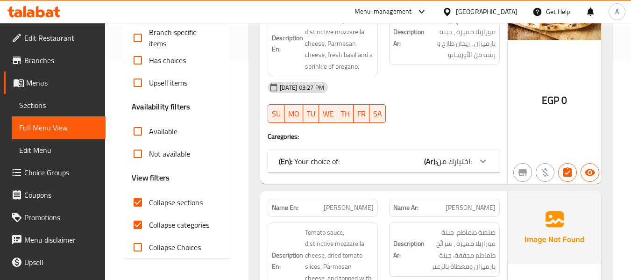
scroll to position [234, 0]
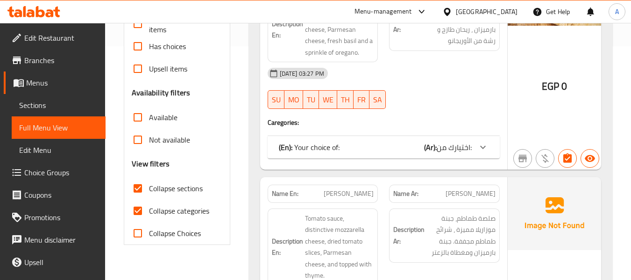
click at [173, 208] on span "Collapse categories" at bounding box center [179, 210] width 60 height 11
click at [149, 208] on input "Collapse categories" at bounding box center [138, 211] width 22 height 22
checkbox input "false"
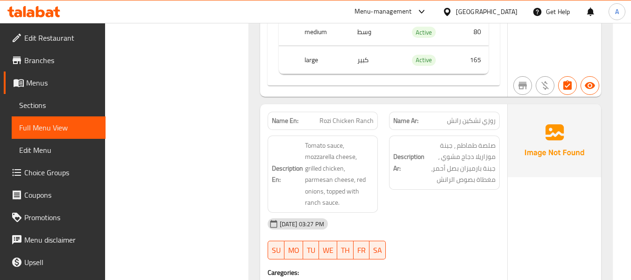
scroll to position [841, 0]
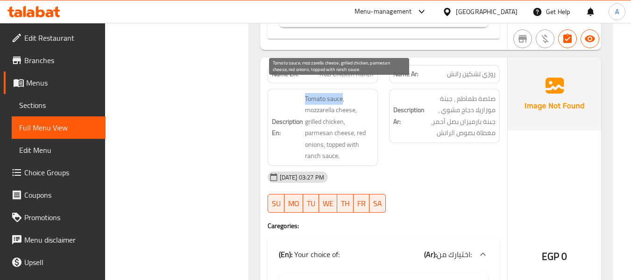
drag, startPoint x: 306, startPoint y: 87, endPoint x: 342, endPoint y: 86, distance: 36.9
click at [342, 93] on span "Tomato sauce, mozzarella cheese, grilled chicken, parmesan cheese, red onions, …" at bounding box center [339, 127] width 69 height 69
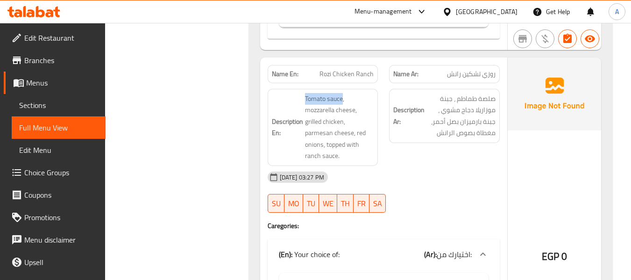
drag, startPoint x: 343, startPoint y: 86, endPoint x: 296, endPoint y: 82, distance: 46.8
click at [296, 93] on h6 "Description En: Tomato sauce, mozzarella cheese, grilled chicken, parmesan chee…" at bounding box center [323, 127] width 102 height 69
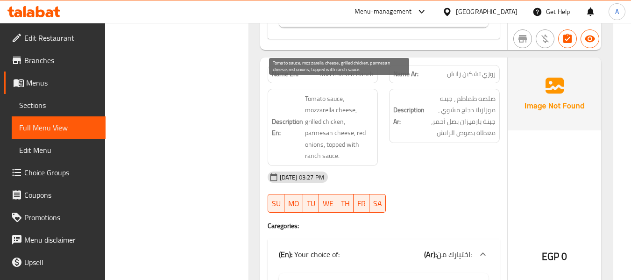
click at [342, 98] on span "Tomato sauce, mozzarella cheese, grilled chicken, parmesan cheese, red onions, …" at bounding box center [339, 127] width 69 height 69
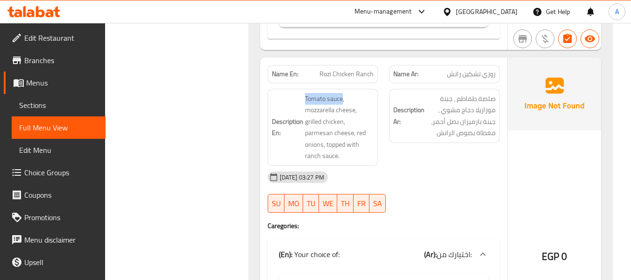
drag, startPoint x: 343, startPoint y: 89, endPoint x: 300, endPoint y: 86, distance: 43.1
click at [300, 93] on h6 "Description En: Tomato sauce, mozzarella cheese, grilled chicken, parmesan chee…" at bounding box center [323, 127] width 102 height 69
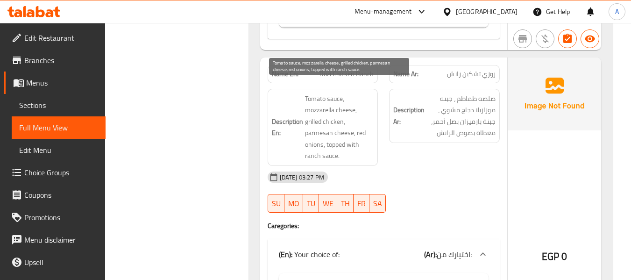
click at [309, 100] on span "Tomato sauce, mozzarella cheese, grilled chicken, parmesan cheese, red onions, …" at bounding box center [339, 127] width 69 height 69
drag, startPoint x: 306, startPoint y: 100, endPoint x: 356, endPoint y: 102, distance: 50.0
click at [356, 102] on span "Tomato sauce, mozzarella cheese, grilled chicken, parmesan cheese, red onions, …" at bounding box center [339, 127] width 69 height 69
click at [338, 93] on span "Tomato sauce, mozzarella cheese, grilled chicken, parmesan cheese, red onions, …" at bounding box center [339, 127] width 69 height 69
click at [341, 93] on span "Tomato sauce, mozzarella cheese, grilled chicken, parmesan cheese, red onions, …" at bounding box center [339, 127] width 69 height 69
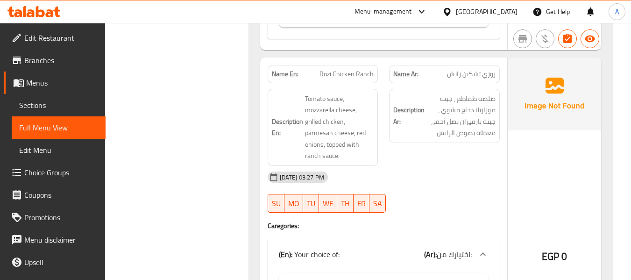
click at [397, 178] on div "17-09-2025 03:27 PM SU MO TU WE TH FR SA" at bounding box center [383, 192] width 243 height 52
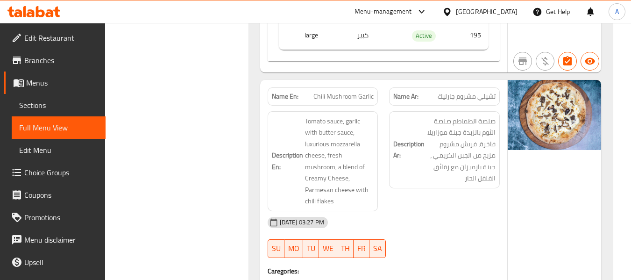
scroll to position [4345, 0]
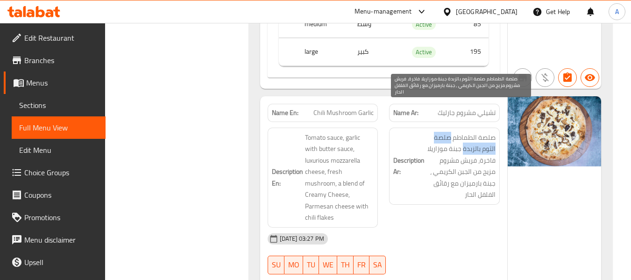
drag, startPoint x: 451, startPoint y: 104, endPoint x: 464, endPoint y: 113, distance: 14.8
click at [464, 132] on span "صلصة الطماطم صلصة الثوم بالزبدة جبنة موزاريلا فاخرة، فريش مشروم مزيج من الجبن ا…" at bounding box center [461, 166] width 69 height 69
copy span "صلصة الثوم بالزبدة"
drag, startPoint x: 449, startPoint y: 138, endPoint x: 455, endPoint y: 130, distance: 9.6
click at [449, 138] on span "صلصة الطماطم صلصة الثوم بالزبدة جبنة موزاريلا فاخرة، فريش مشروم مزيج من الجبن ا…" at bounding box center [461, 166] width 69 height 69
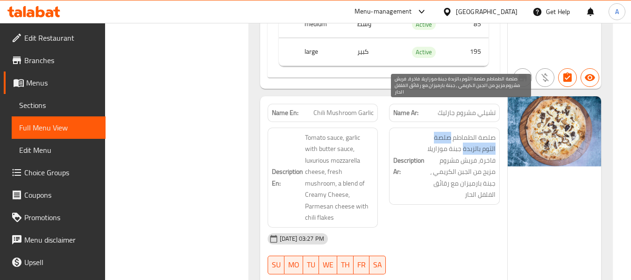
drag, startPoint x: 451, startPoint y: 102, endPoint x: 463, endPoint y: 117, distance: 18.6
click at [463, 132] on span "صلصة الطماطم صلصة الثوم بالزبدة جبنة موزاريلا فاخرة، فريش مشروم مزيج من الجبن ا…" at bounding box center [461, 166] width 69 height 69
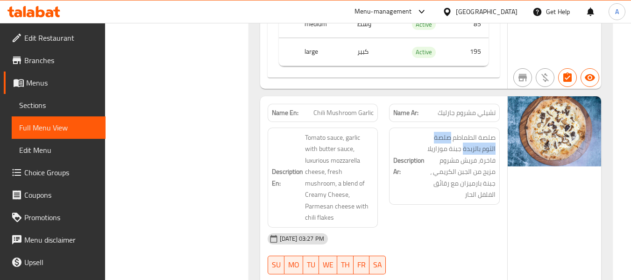
copy span "صلصة الثوم بالزبدة"
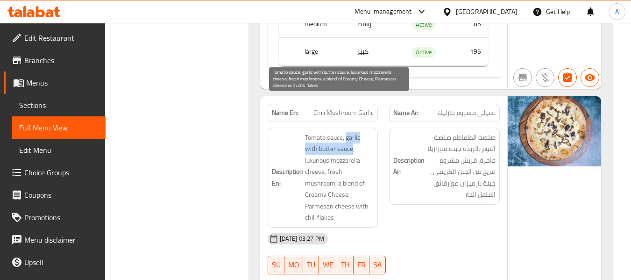
drag, startPoint x: 347, startPoint y: 104, endPoint x: 352, endPoint y: 113, distance: 10.0
click at [352, 132] on span "Tomato sauce, garlic with butter sauce, luxurious mozzarella cheese, fresh mush…" at bounding box center [339, 178] width 69 height 92
copy span "garlic with butter sauce"
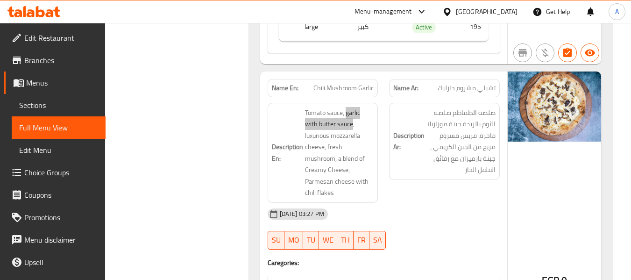
scroll to position [4392, 0]
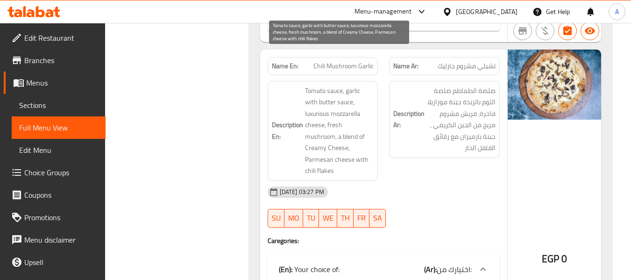
click at [355, 90] on span "Tomato sauce, garlic with butter sauce, luxurious mozzarella cheese, fresh mush…" at bounding box center [339, 131] width 69 height 92
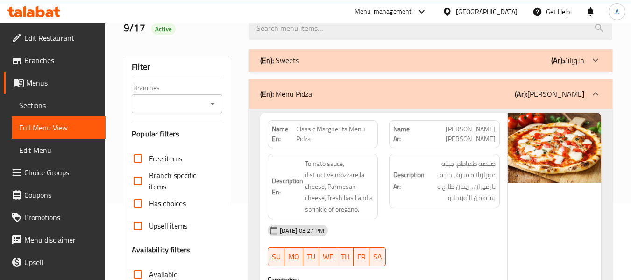
scroll to position [0, 0]
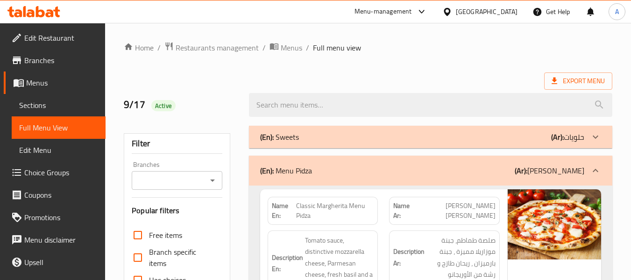
click at [64, 101] on span "Sections" at bounding box center [58, 105] width 79 height 11
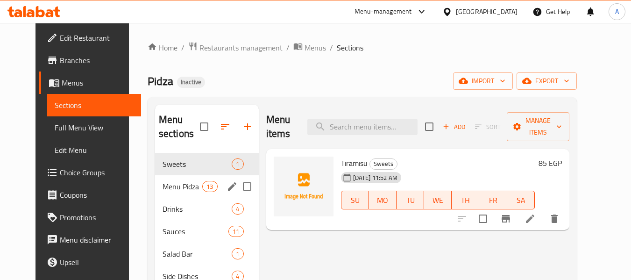
click at [194, 193] on div "Menu Pidza 13" at bounding box center [207, 186] width 104 height 22
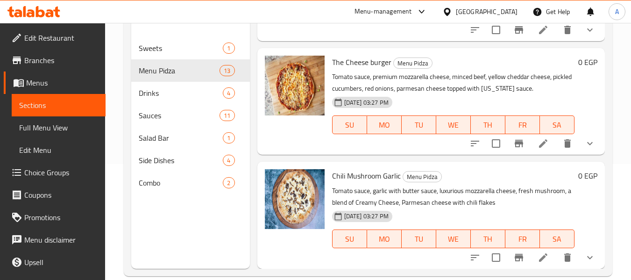
scroll to position [131, 0]
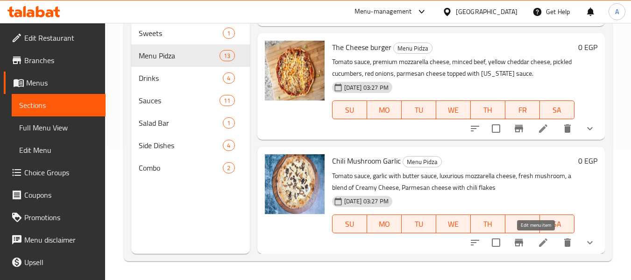
click at [539, 242] on icon at bounding box center [543, 242] width 8 height 8
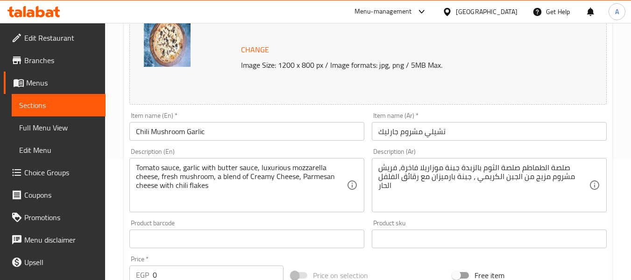
scroll to position [140, 0]
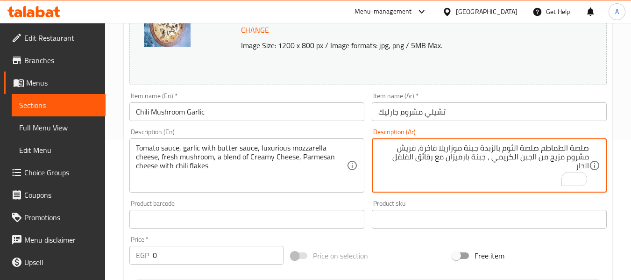
click at [464, 155] on textarea "صلصة الطماطم صلصة الثوم بالزبدة جبنة موزاريلا فاخرة، فريش مشروم مزيج من الجبن ا…" at bounding box center [483, 165] width 211 height 44
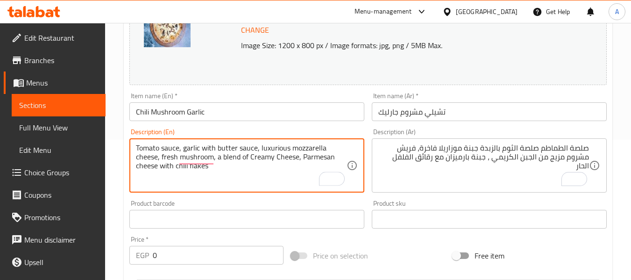
drag, startPoint x: 184, startPoint y: 148, endPoint x: 256, endPoint y: 148, distance: 71.5
paste textarea "sauce with butter"
type textarea "Tomato sauce, garlic sauce with butter, luxurious mozzarella cheese, fresh mush…"
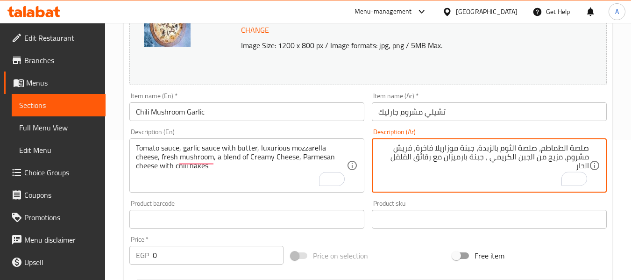
type textarea "صلصة الطماطم، صلصة الثوم بالزبدة، جبنة موزاريلا فاخرة، فريش مشروم، مزيج من الجب…"
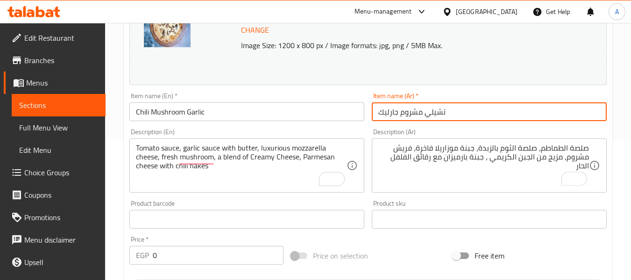
click at [480, 104] on input "تشيلي مشروم جارليك" at bounding box center [489, 111] width 235 height 19
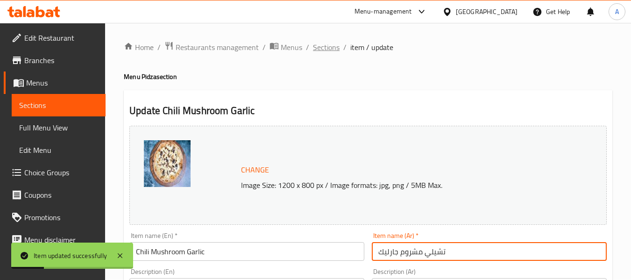
scroll to position [0, 0]
click at [323, 50] on span "Sections" at bounding box center [326, 47] width 27 height 11
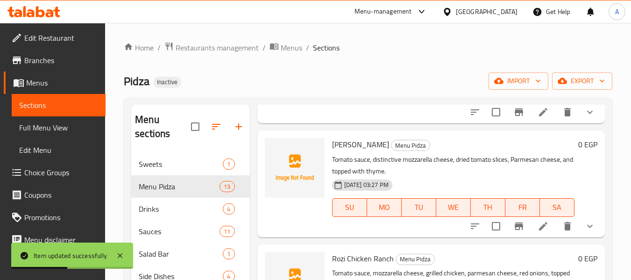
scroll to position [140, 0]
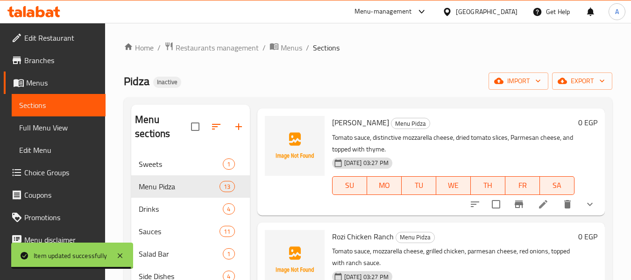
click at [364, 61] on div "Home / Restaurants management / Menus / Sections Pidza Inactive import export M…" at bounding box center [368, 217] width 489 height 350
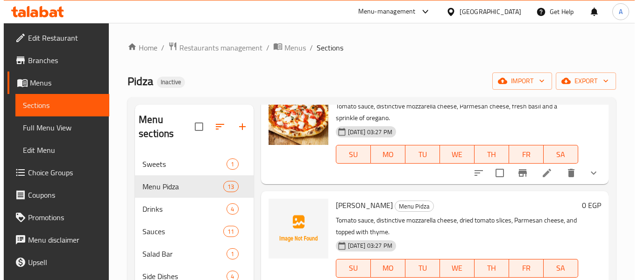
scroll to position [0, 0]
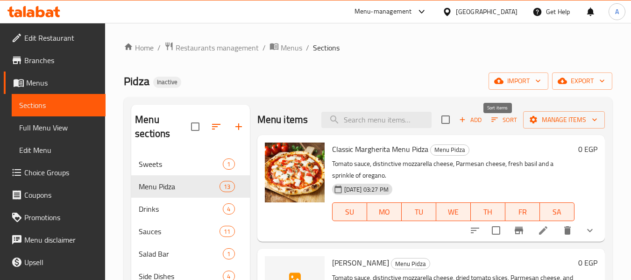
click at [491, 124] on icon "button" at bounding box center [495, 119] width 8 height 8
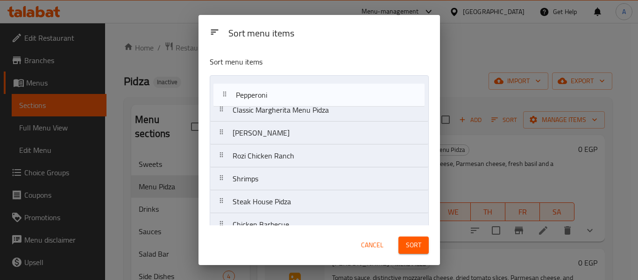
drag, startPoint x: 222, startPoint y: 146, endPoint x: 226, endPoint y: 92, distance: 54.3
click at [226, 92] on nav "Classic Margherita Menu Pidza Tommy Tam Rozi Chicken Ranch Shrimps Steak House …" at bounding box center [319, 224] width 219 height 299
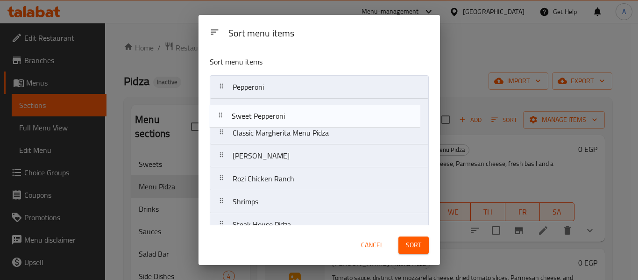
drag, startPoint x: 224, startPoint y: 164, endPoint x: 226, endPoint y: 108, distance: 55.2
click at [226, 108] on nav "Pepperoni Classic Margherita Menu Pidza Tommy Tam Rozi Chicken Ranch Shrimps St…" at bounding box center [319, 224] width 219 height 299
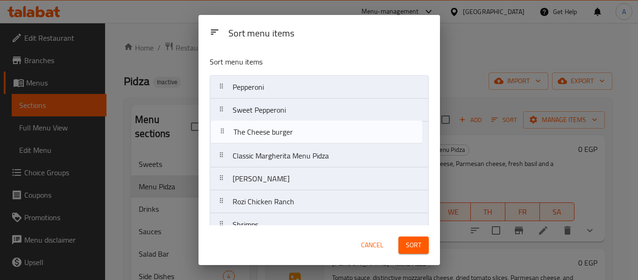
drag, startPoint x: 219, startPoint y: 188, endPoint x: 221, endPoint y: 131, distance: 57.1
click at [221, 131] on nav "Pepperoni Sweet Pepperoni Classic Margherita Menu Pidza Tommy Tam Rozi Chicken …" at bounding box center [319, 224] width 219 height 299
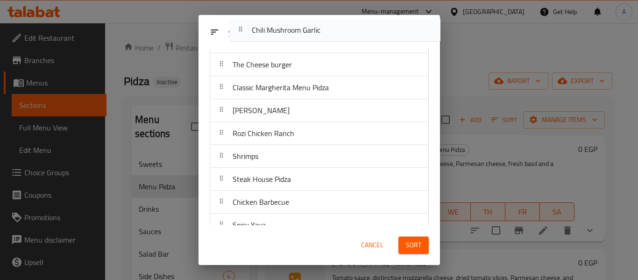
scroll to position [14, 0]
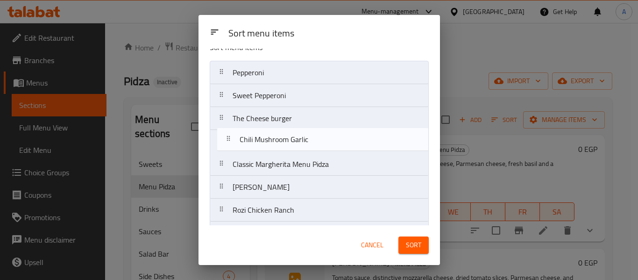
drag, startPoint x: 224, startPoint y: 212, endPoint x: 231, endPoint y: 134, distance: 78.3
click at [231, 134] on nav "Pepperoni Sweet Pepperoni The Cheese burger Classic Margherita Menu Pidza Tommy…" at bounding box center [319, 210] width 219 height 299
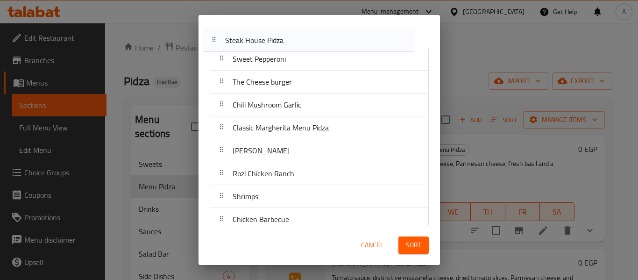
scroll to position [0, 0]
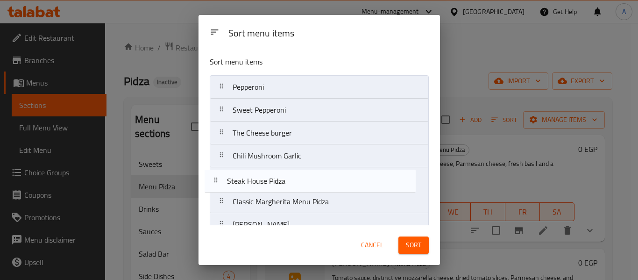
drag, startPoint x: 229, startPoint y: 121, endPoint x: 223, endPoint y: 179, distance: 58.7
click at [223, 179] on nav "Pepperoni Sweet Pepperoni The Cheese burger Chili Mushroom Garlic Classic Margh…" at bounding box center [319, 224] width 219 height 299
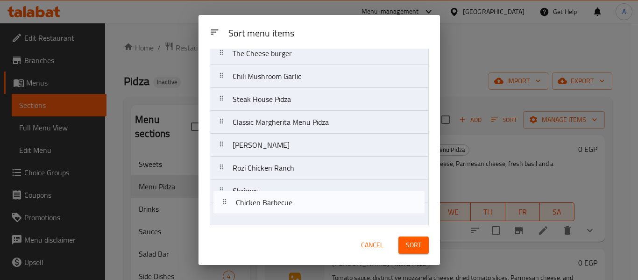
scroll to position [96, 0]
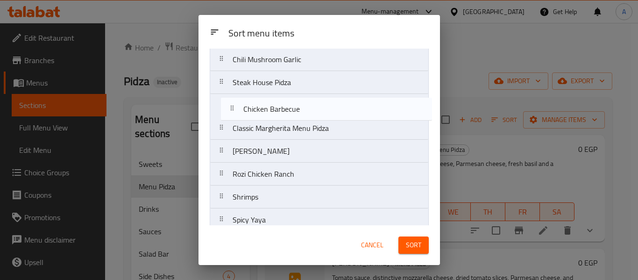
drag, startPoint x: 224, startPoint y: 140, endPoint x: 236, endPoint y: 100, distance: 41.1
click at [236, 100] on nav "Pepperoni Sweet Pepperoni The Cheese burger Chili Mushroom Garlic Steak House P…" at bounding box center [319, 128] width 219 height 299
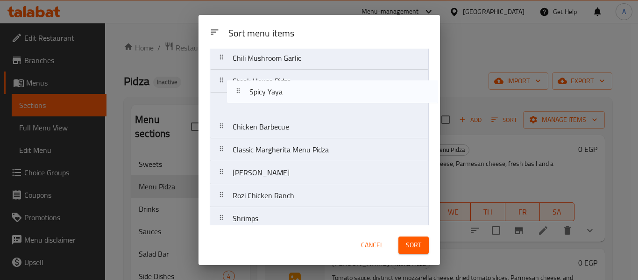
scroll to position [94, 0]
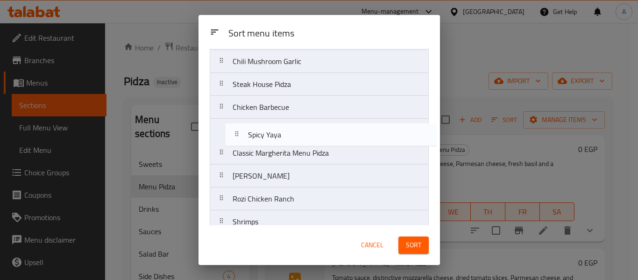
drag, startPoint x: 223, startPoint y: 162, endPoint x: 238, endPoint y: 124, distance: 40.7
click at [238, 124] on nav "Pepperoni Sweet Pepperoni The Cheese burger Chili Mushroom Garlic Steak House P…" at bounding box center [319, 130] width 219 height 299
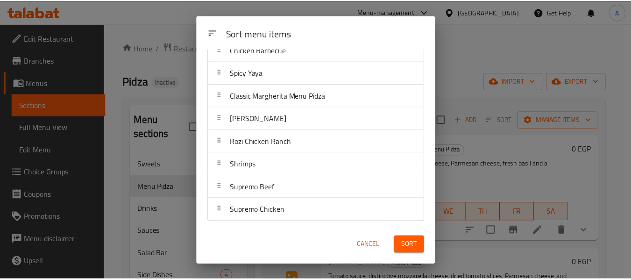
scroll to position [152, 0]
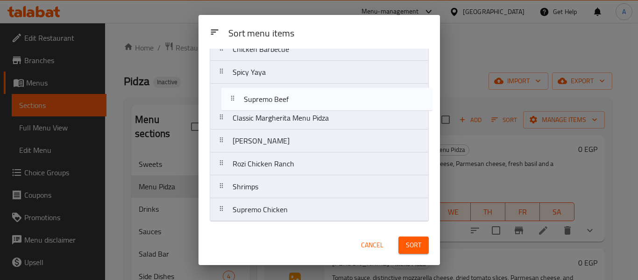
drag, startPoint x: 223, startPoint y: 189, endPoint x: 235, endPoint y: 98, distance: 91.8
click at [235, 98] on nav "Pepperoni Sweet Pepperoni The Cheese burger Chili Mushroom Garlic Steak House P…" at bounding box center [319, 72] width 219 height 299
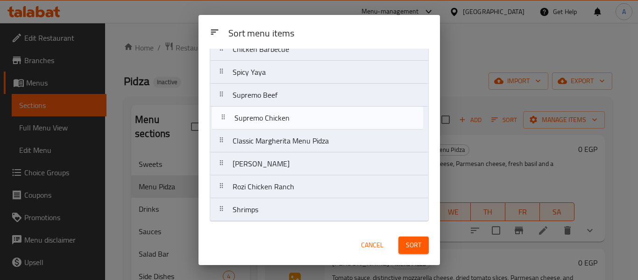
drag, startPoint x: 221, startPoint y: 211, endPoint x: 222, endPoint y: 115, distance: 95.8
click at [222, 115] on nav "Pepperoni Sweet Pepperoni The Cheese burger Chili Mushroom Garlic Steak House P…" at bounding box center [319, 72] width 219 height 299
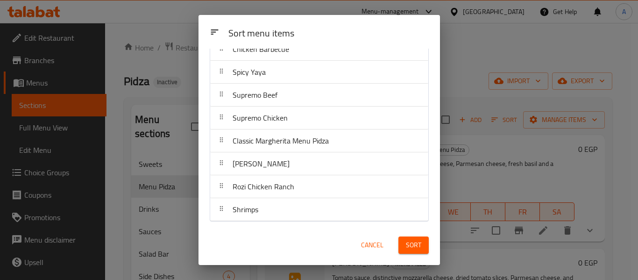
click at [410, 248] on span "Sort" at bounding box center [413, 245] width 15 height 12
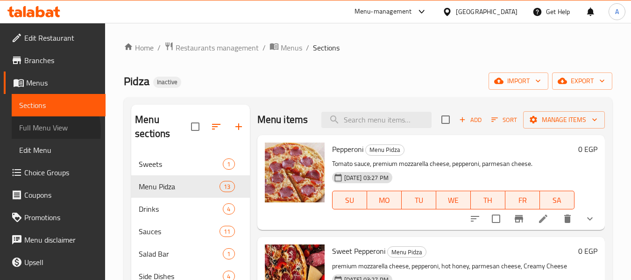
click at [34, 131] on span "Full Menu View" at bounding box center [58, 127] width 79 height 11
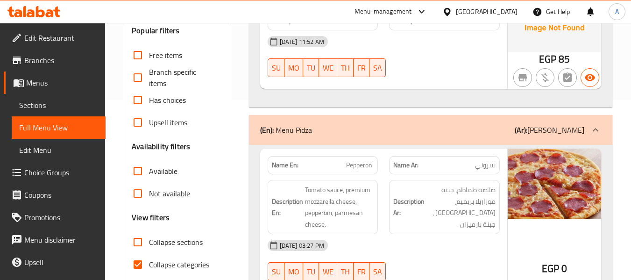
scroll to position [234, 0]
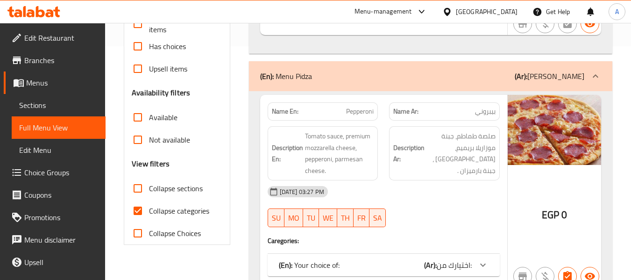
click at [164, 188] on span "Collapse sections" at bounding box center [176, 188] width 54 height 11
click at [149, 188] on input "Collapse sections" at bounding box center [138, 188] width 22 height 22
checkbox input "true"
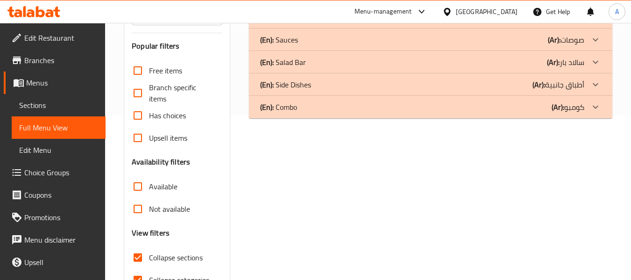
scroll to position [30, 0]
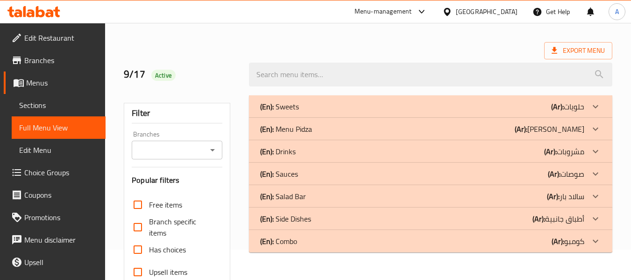
click at [315, 131] on div "(En): Menu Pidza (Ar): منيو بيدزا" at bounding box center [422, 128] width 324 height 11
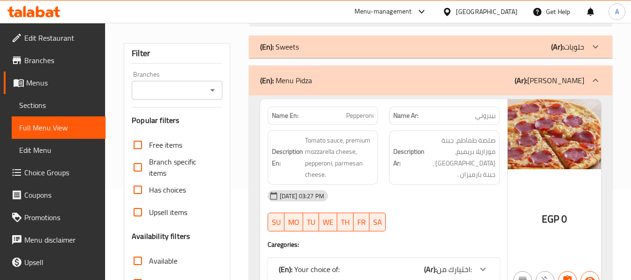
scroll to position [234, 0]
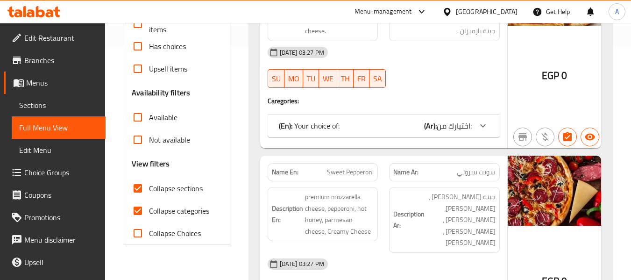
click at [175, 213] on span "Collapse categories" at bounding box center [179, 210] width 60 height 11
click at [149, 213] on input "Collapse categories" at bounding box center [138, 211] width 22 height 22
checkbox input "false"
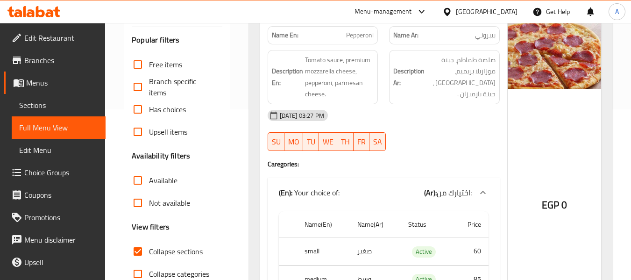
scroll to position [30, 0]
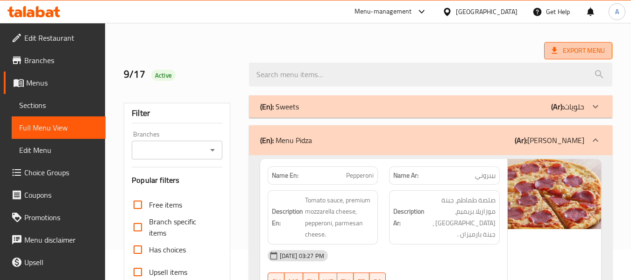
click at [577, 56] on span "Export Menu" at bounding box center [578, 51] width 53 height 12
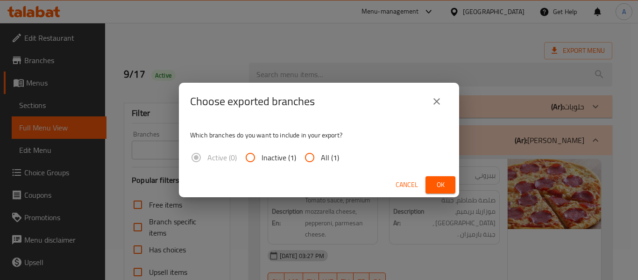
click at [309, 156] on input "All (1)" at bounding box center [310, 157] width 22 height 22
radio input "true"
click at [438, 182] on span "Ok" at bounding box center [440, 185] width 15 height 12
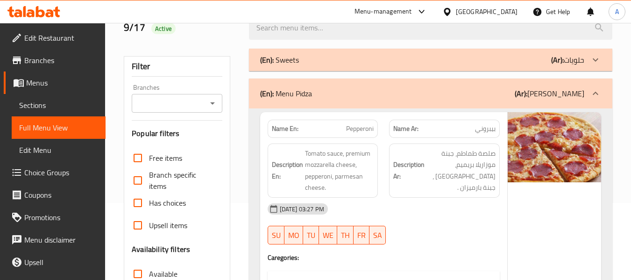
scroll to position [0, 0]
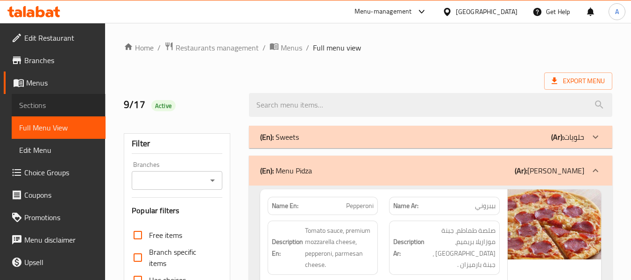
click at [64, 100] on span "Sections" at bounding box center [58, 105] width 79 height 11
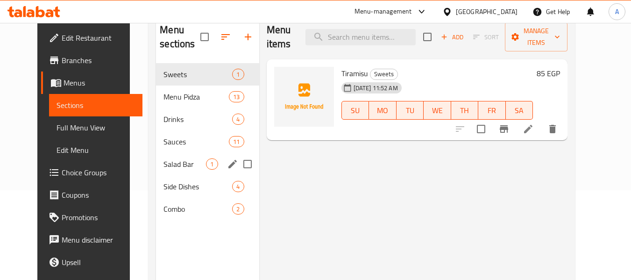
scroll to position [93, 0]
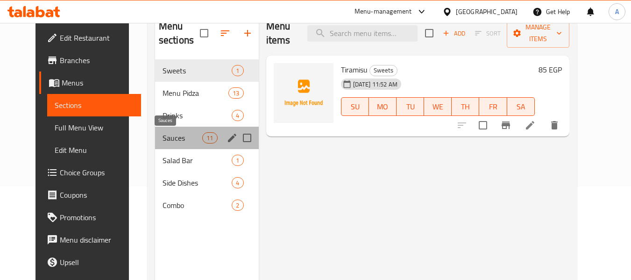
click at [192, 142] on span "Sauces" at bounding box center [183, 137] width 40 height 11
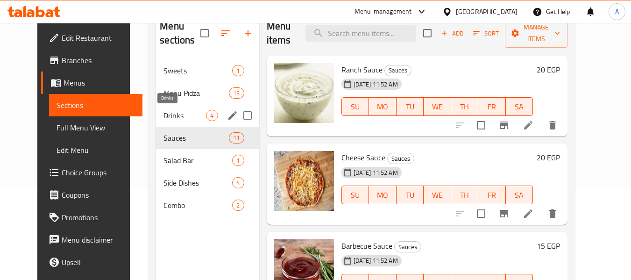
click at [193, 114] on span "Drinks" at bounding box center [185, 115] width 43 height 11
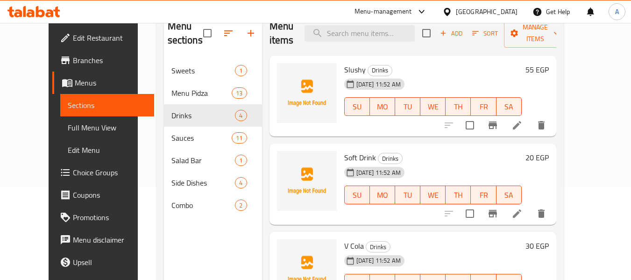
scroll to position [47, 0]
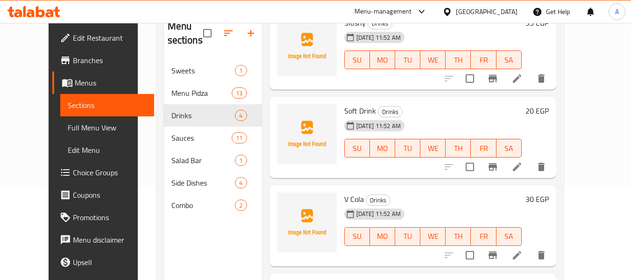
click at [421, 108] on h6 "Soft Drink Drinks" at bounding box center [433, 110] width 178 height 13
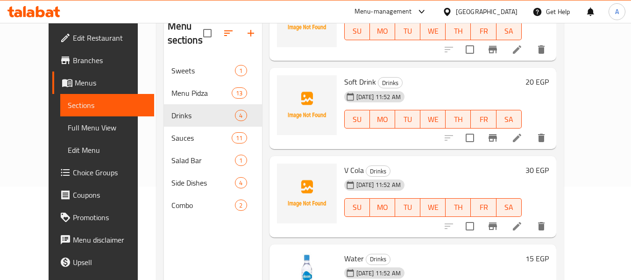
scroll to position [110, 0]
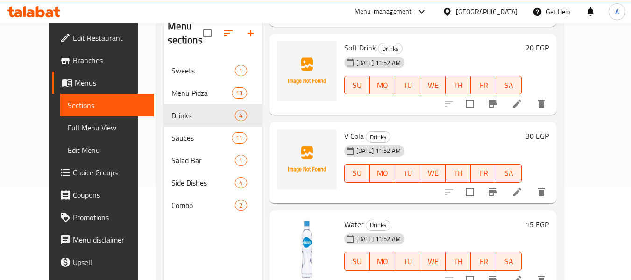
click at [400, 135] on h6 "V Cola Drinks" at bounding box center [433, 135] width 178 height 13
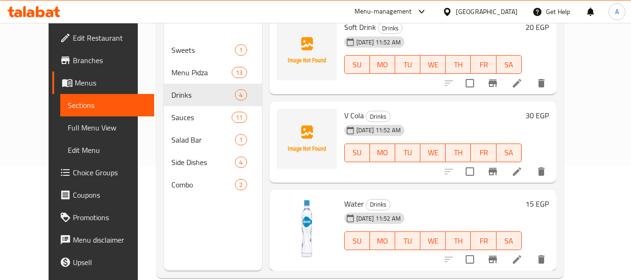
scroll to position [131, 0]
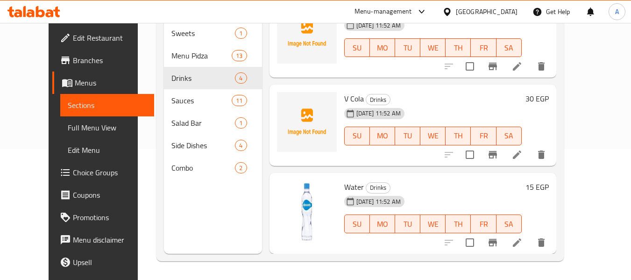
click at [414, 101] on h6 "V Cola Drinks" at bounding box center [433, 98] width 178 height 13
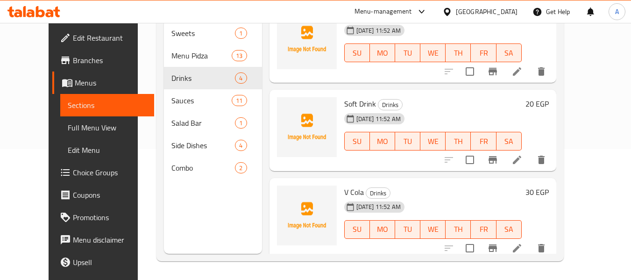
click at [416, 110] on div "17-09-2025 11:52 AM SU MO TU WE TH FR SA" at bounding box center [433, 134] width 185 height 50
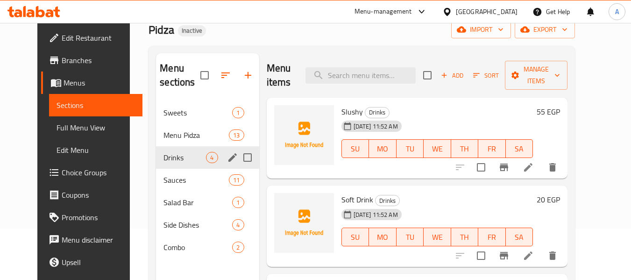
scroll to position [37, 0]
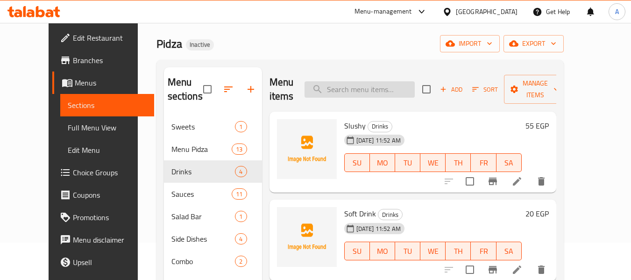
click at [363, 84] on input "search" at bounding box center [360, 89] width 110 height 16
paste input "Mozzarella Sticks"
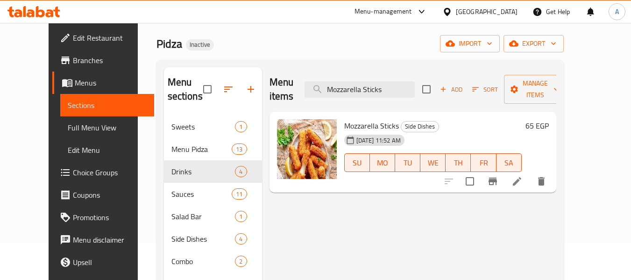
type input "Mozzarella Sticks"
click at [523, 176] on icon at bounding box center [517, 181] width 11 height 11
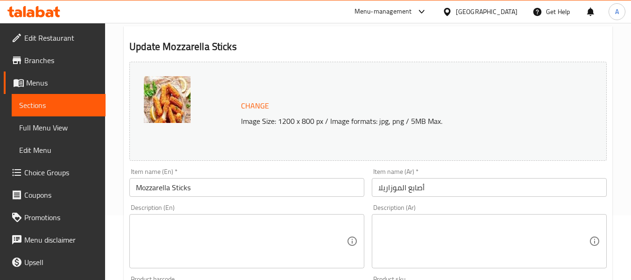
scroll to position [187, 0]
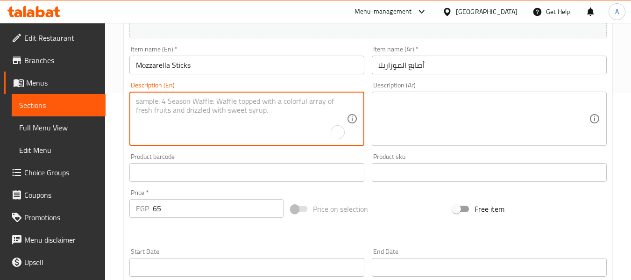
click at [199, 127] on textarea "To enrich screen reader interactions, please activate Accessibility in Grammarl…" at bounding box center [241, 119] width 211 height 44
paste textarea "Breaded and fried sticks of mozzarella cheese."
type textarea "Breaded and fried sticks of mozzarella cheese."
click at [474, 127] on textarea at bounding box center [483, 119] width 211 height 44
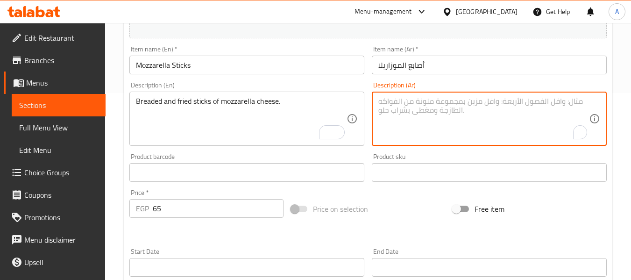
paste textarea "أصابع الجبنة الموزاريلا المقرمشة والمقلية."
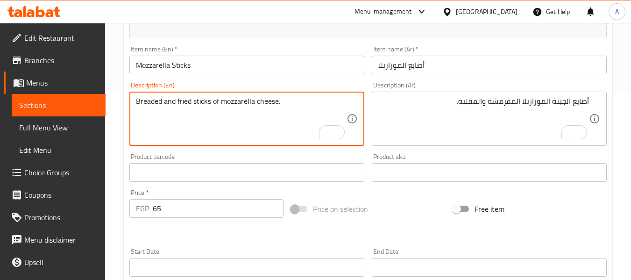
click at [156, 100] on textarea "Breaded and fried sticks of mozzarella cheese." at bounding box center [241, 119] width 211 height 44
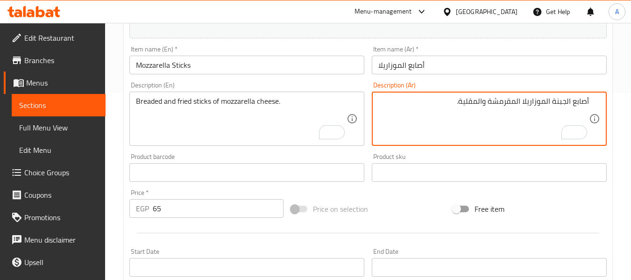
drag, startPoint x: 461, startPoint y: 100, endPoint x: 480, endPoint y: 105, distance: 20.3
click at [480, 105] on textarea "أصابع الجبنة الموزاريلا المقرمشة والمقلية." at bounding box center [483, 119] width 211 height 44
click at [554, 99] on textarea "أصابع مقليةالجبنة الموزاريلا المقرمشة وال." at bounding box center [483, 119] width 211 height 44
click at [552, 99] on textarea "أصابع مقليةالجبنة الموزاريلا المقرمشة وال." at bounding box center [483, 119] width 211 height 44
paste textarea "البقسماط"
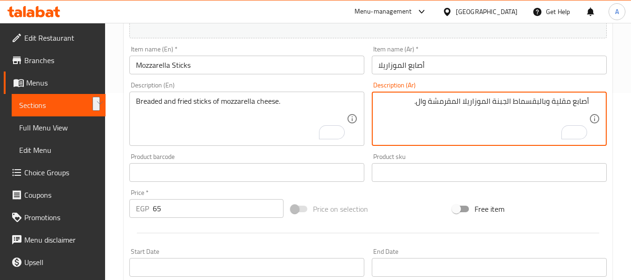
drag, startPoint x: 419, startPoint y: 101, endPoint x: 464, endPoint y: 105, distance: 45.0
click at [464, 105] on textarea "أصابع مقلية وبالبقسماط الجبنة الموزاريلا المقرمشة وال." at bounding box center [483, 119] width 211 height 44
click at [513, 100] on textarea "أصابع مقلية وبالبقسماط الجبنة الموزاريلا." at bounding box center [483, 119] width 211 height 44
click at [496, 100] on textarea "أصابع مقلية وبالبقسماط من الجبنة الموزاريلا." at bounding box center [483, 119] width 211 height 44
click at [485, 101] on textarea "أصابع مقلية وبالبقسماط من جبنة الموزاريلا." at bounding box center [483, 119] width 211 height 44
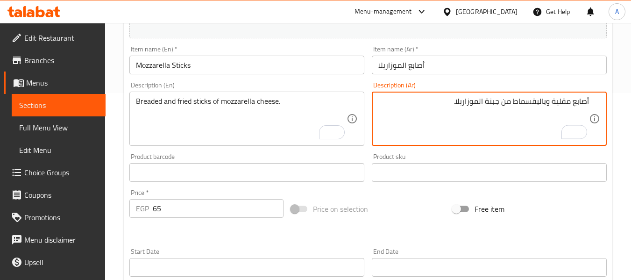
click at [488, 100] on textarea "أصابع مقلية وبالبقسماط من جبنة الموزاريلا." at bounding box center [483, 119] width 211 height 44
type textarea "أصابع مقلية وبالبقسماط من جبن الموزاريلا."
click at [486, 64] on input "أصابع الموزاريلا" at bounding box center [489, 65] width 235 height 19
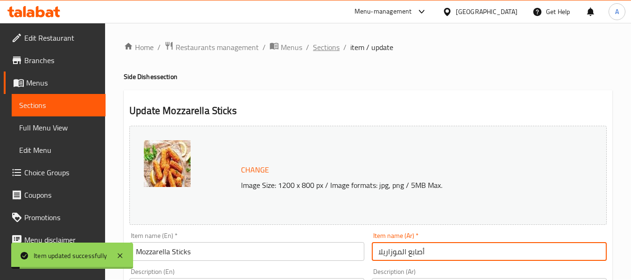
scroll to position [0, 0]
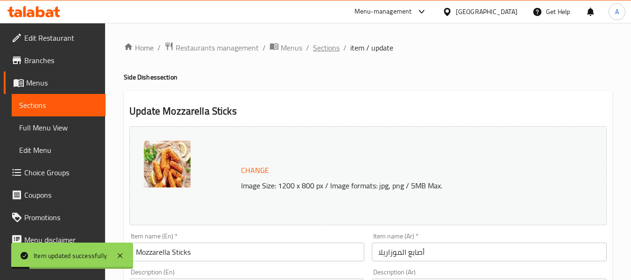
click at [321, 52] on span "Sections" at bounding box center [326, 47] width 27 height 11
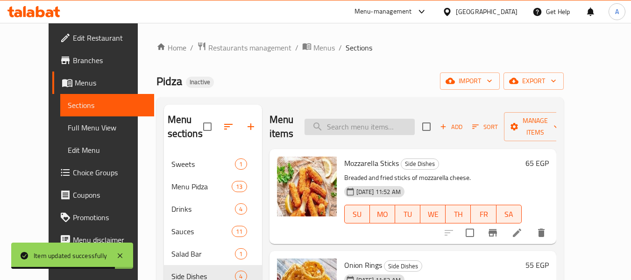
click at [359, 130] on input "search" at bounding box center [360, 127] width 110 height 16
paste input "Onion Rings"
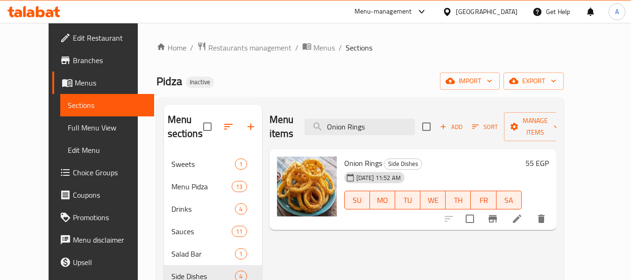
type input "Onion Rings"
click at [523, 213] on icon at bounding box center [517, 218] width 11 height 11
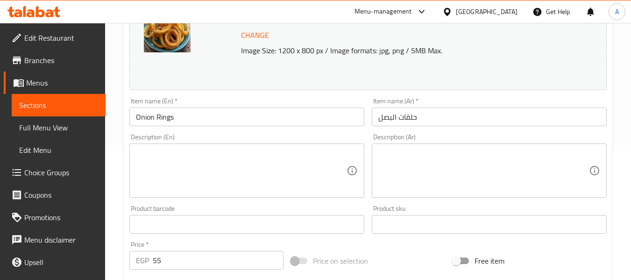
scroll to position [140, 0]
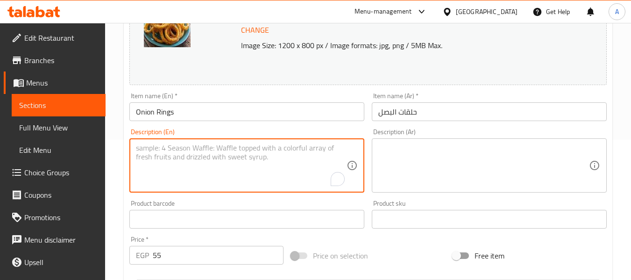
click at [277, 161] on textarea "To enrich screen reader interactions, please activate Accessibility in Grammarl…" at bounding box center [241, 165] width 211 height 44
paste textarea "Deep fried rings of onion, crispy and flavorful side dish."
type textarea "Deep fried rings of onion, crispy and flavorful side dish."
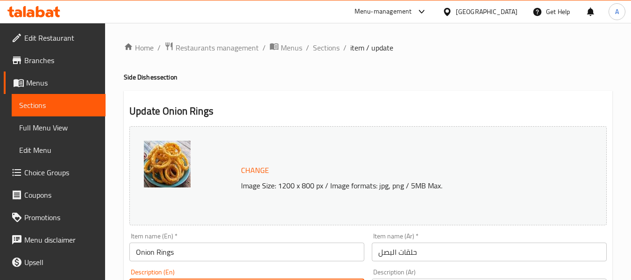
scroll to position [140, 0]
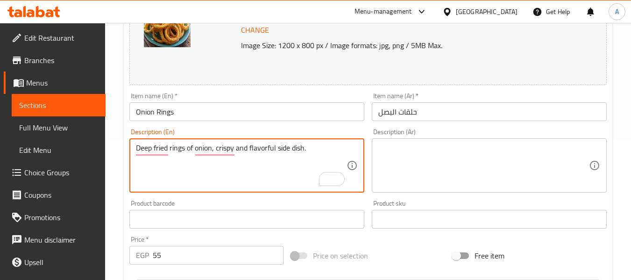
click at [431, 152] on textarea at bounding box center [483, 165] width 211 height 44
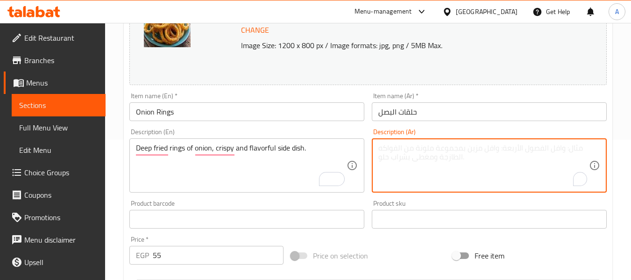
paste textarea "حلقات البصل المقلية ، طبق جانبي مقرمش ومليء بالنكهات."
click at [432, 154] on textarea "حلقات البصل المقلية ، طبق جانبي مقرمش ومليء بالنكهات." at bounding box center [483, 165] width 211 height 44
click at [524, 149] on textarea "حلقات البصل المقلية ، طبق جانبي مقرمش ومليء بالنكهات." at bounding box center [483, 165] width 211 height 44
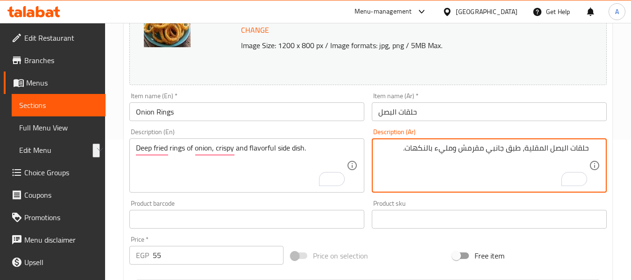
drag, startPoint x: 409, startPoint y: 147, endPoint x: 454, endPoint y: 154, distance: 45.9
click at [454, 154] on textarea "حلقات البصل المقلية، طبق جانبي مقرمش ومليء بالنكهات." at bounding box center [483, 165] width 211 height 44
type textarea "حلقات البصل المقلية، طبق جانبي مقرمش ولذيذ."
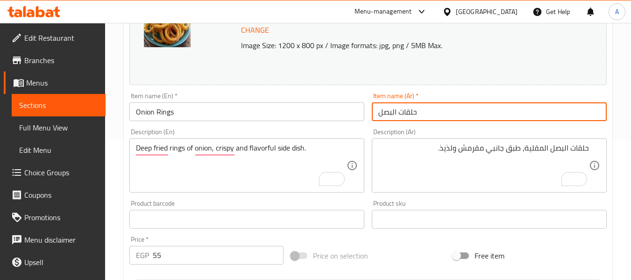
click at [460, 114] on input "حلقات البصل" at bounding box center [489, 111] width 235 height 19
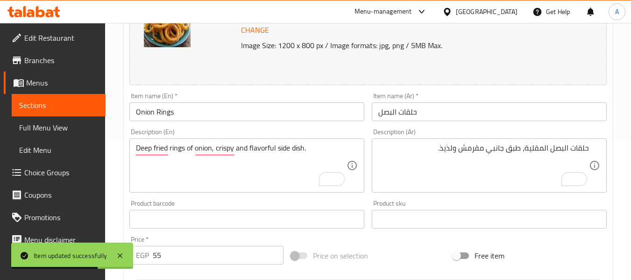
click at [368, 92] on div "Item name (Ar)   * حلقات البصل Item name (Ar) *" at bounding box center [489, 107] width 243 height 36
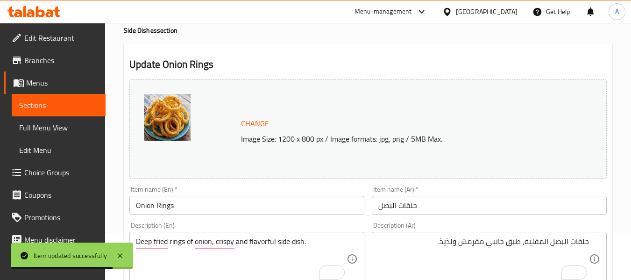
scroll to position [0, 0]
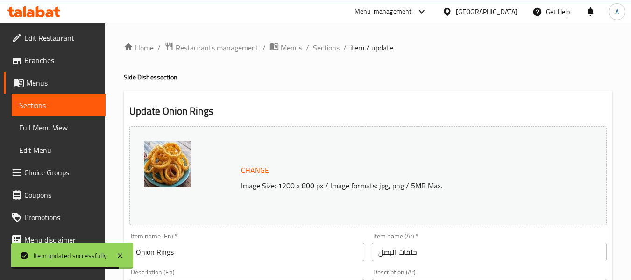
click at [332, 46] on span "Sections" at bounding box center [326, 47] width 27 height 11
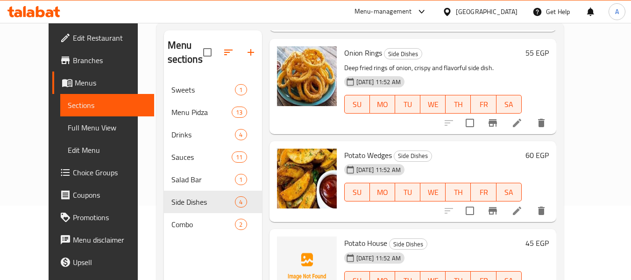
scroll to position [93, 0]
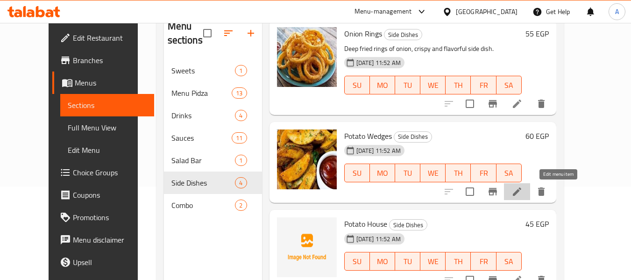
click at [521, 190] on icon at bounding box center [517, 191] width 8 height 8
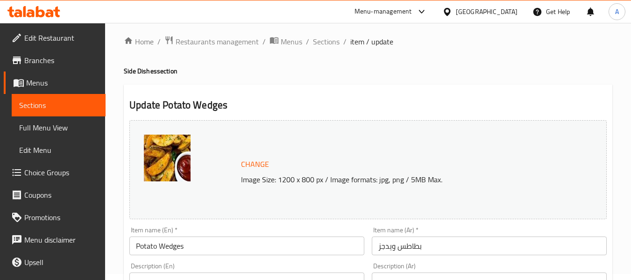
scroll to position [93, 0]
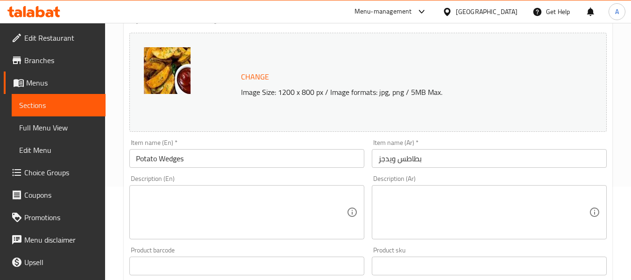
click at [222, 201] on textarea at bounding box center [241, 212] width 211 height 44
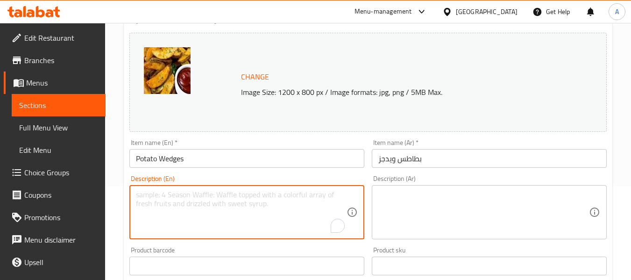
paste textarea "Made with potatoes, cut into wedges, and seasoned with a blend of herbs and spi…"
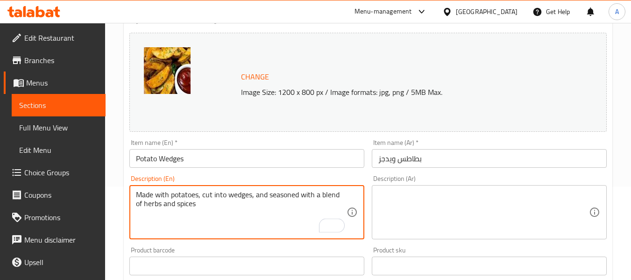
type textarea "Made with potatoes, cut into wedges, and seasoned with a blend of herbs and spi…"
click at [434, 210] on textarea at bounding box center [483, 212] width 211 height 44
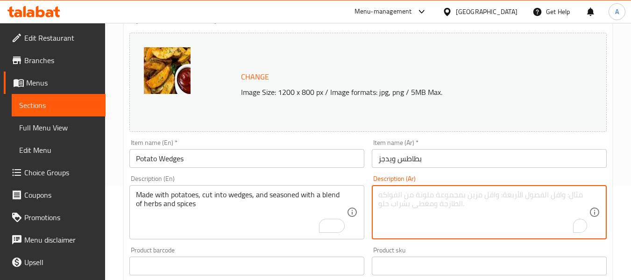
paste textarea "مصنوعة من البطاطس المقطعة إلى ويدجز ومتبلة بمزيج من الأعشاب والبهارات"
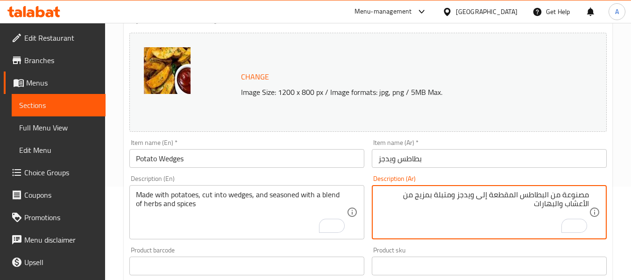
type textarea "مصنوعة من البطاطس المقطعة إلى ويدجز ومتبلة بمزيج من الأعشاب والبهارات"
click at [439, 162] on input "بطاطس ويدجز" at bounding box center [489, 158] width 235 height 19
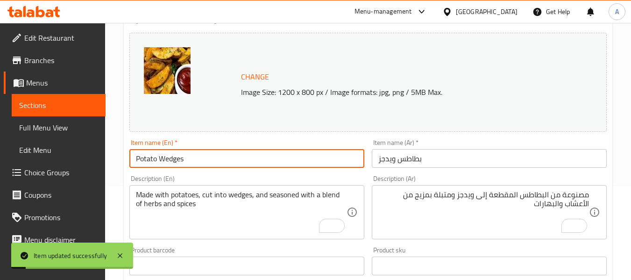
drag, startPoint x: 185, startPoint y: 160, endPoint x: 132, endPoint y: 157, distance: 53.8
click at [132, 157] on input "Potato Wedges" at bounding box center [246, 158] width 235 height 19
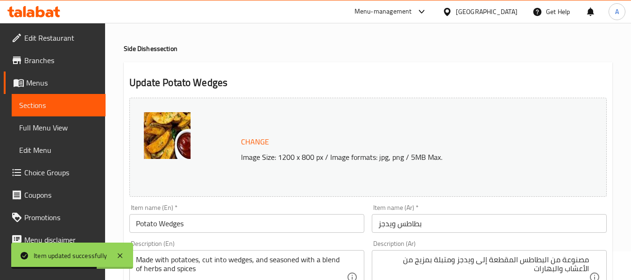
scroll to position [0, 0]
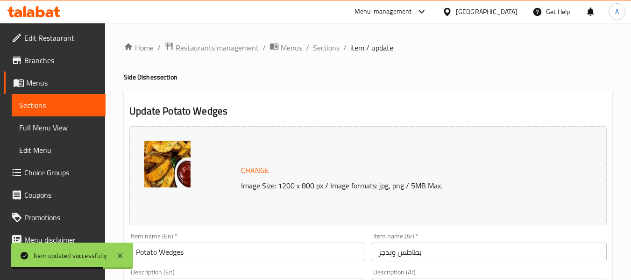
click at [328, 43] on span "Sections" at bounding box center [326, 47] width 27 height 11
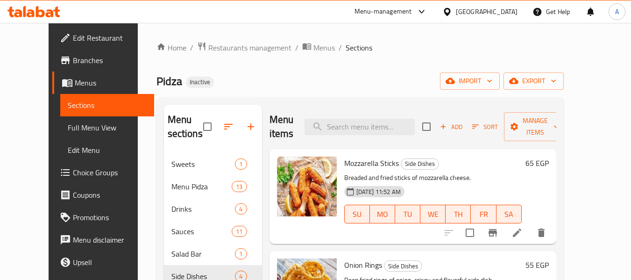
click at [406, 88] on div "Pidza Inactive import export" at bounding box center [360, 80] width 407 height 17
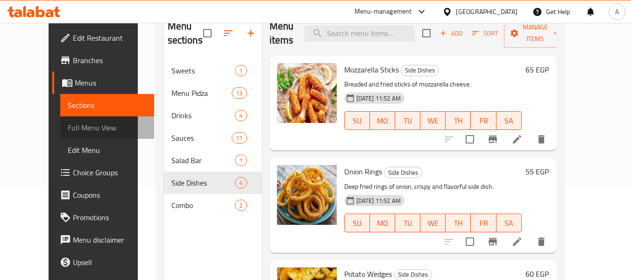
click at [81, 133] on span "Full Menu View" at bounding box center [107, 127] width 79 height 11
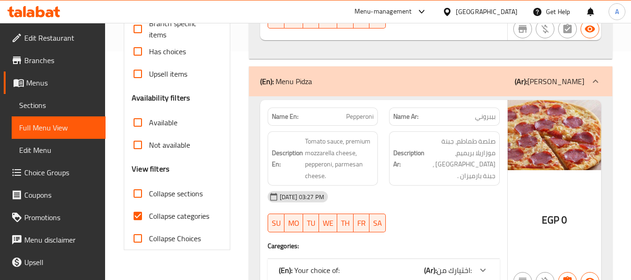
scroll to position [234, 0]
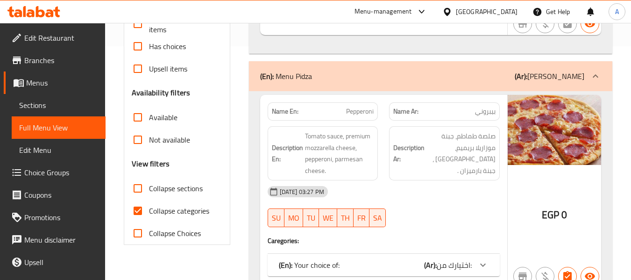
click at [179, 209] on span "Collapse categories" at bounding box center [179, 210] width 60 height 11
click at [149, 209] on input "Collapse categories" at bounding box center [138, 211] width 22 height 22
checkbox input "false"
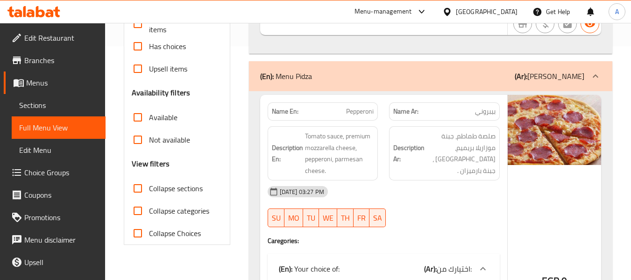
scroll to position [47, 0]
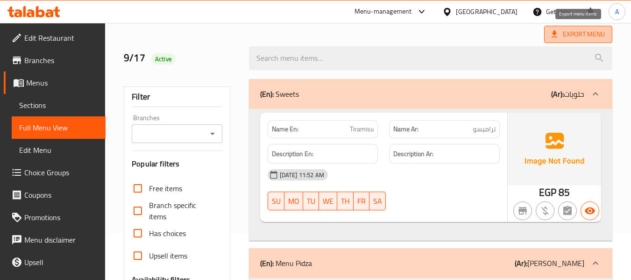
click at [551, 36] on icon at bounding box center [554, 33] width 9 height 9
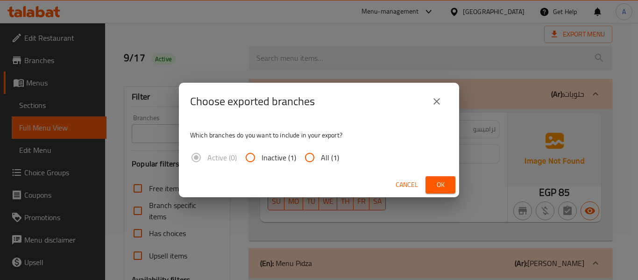
click at [317, 150] on input "All (1)" at bounding box center [310, 157] width 22 height 22
radio input "true"
click at [435, 181] on span "Ok" at bounding box center [440, 185] width 15 height 12
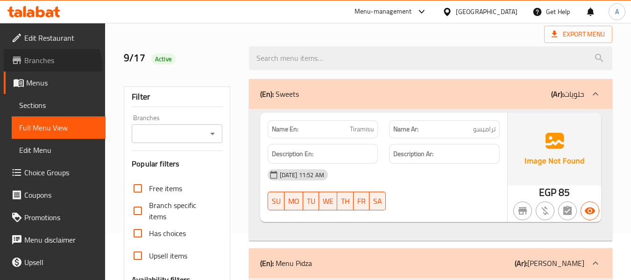
click at [50, 66] on span "Branches" at bounding box center [61, 60] width 74 height 11
